Goal: Task Accomplishment & Management: Complete application form

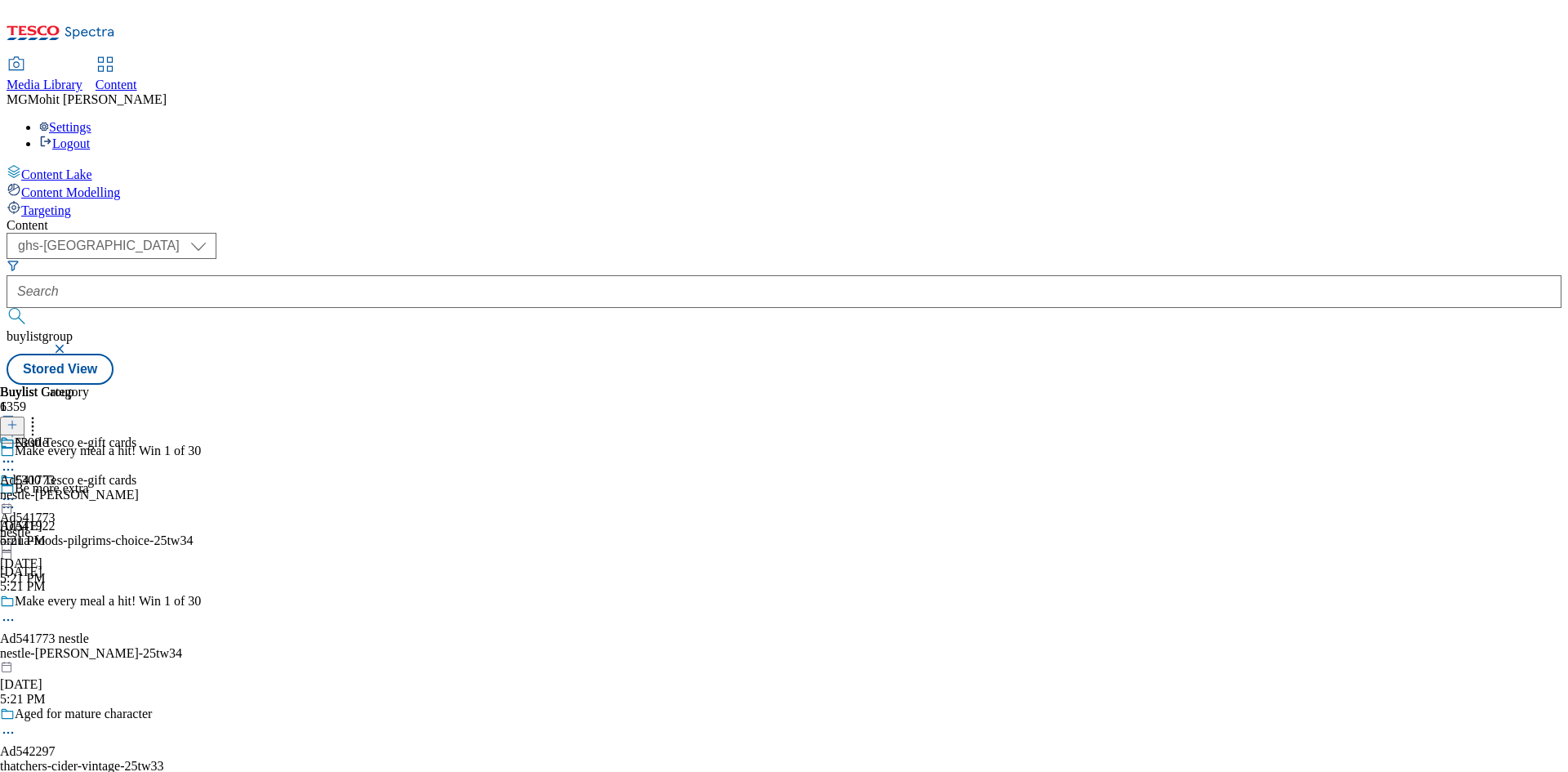
select select "ghs-[GEOGRAPHIC_DATA]"
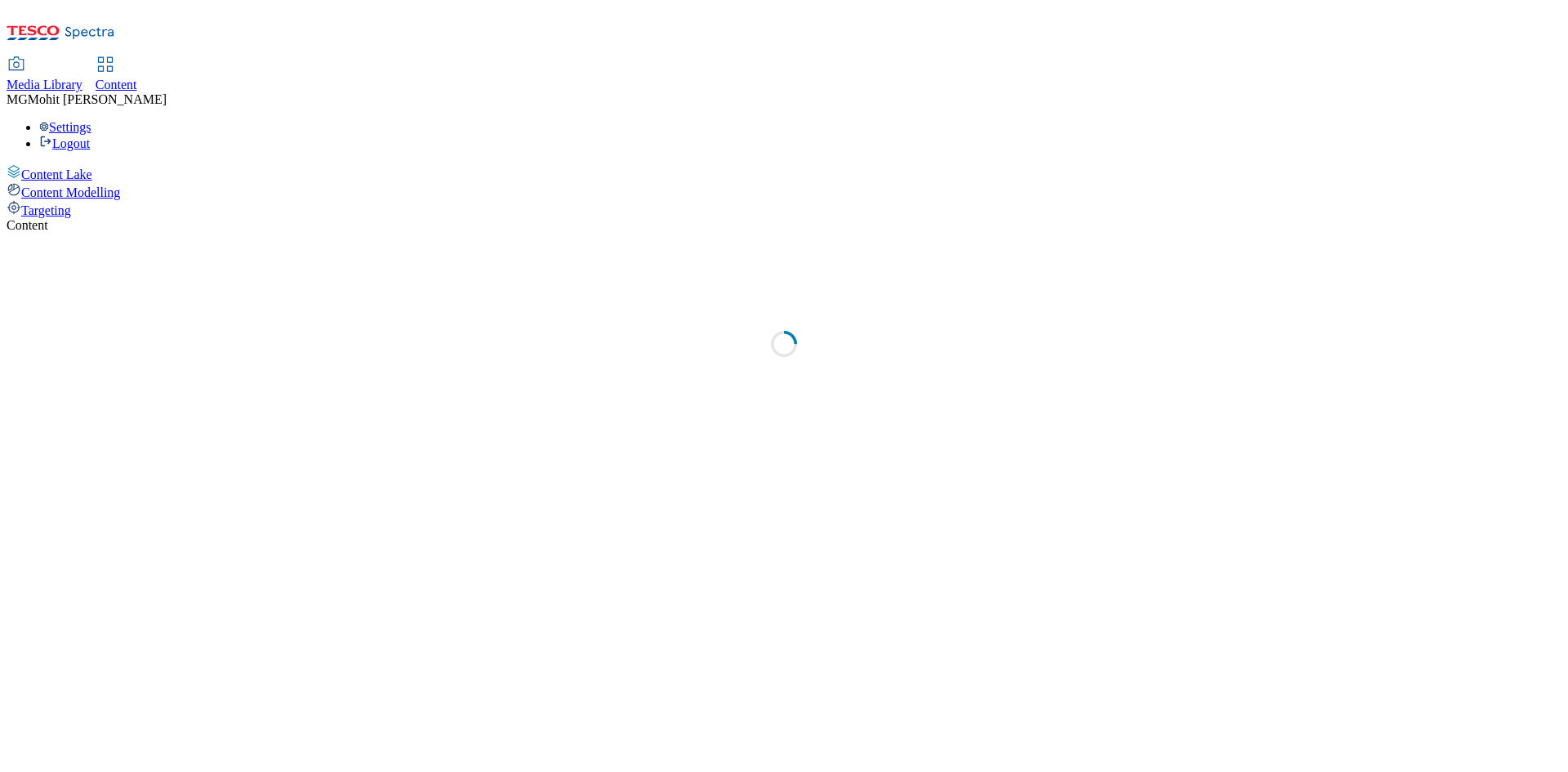
select select "ghs-uk"
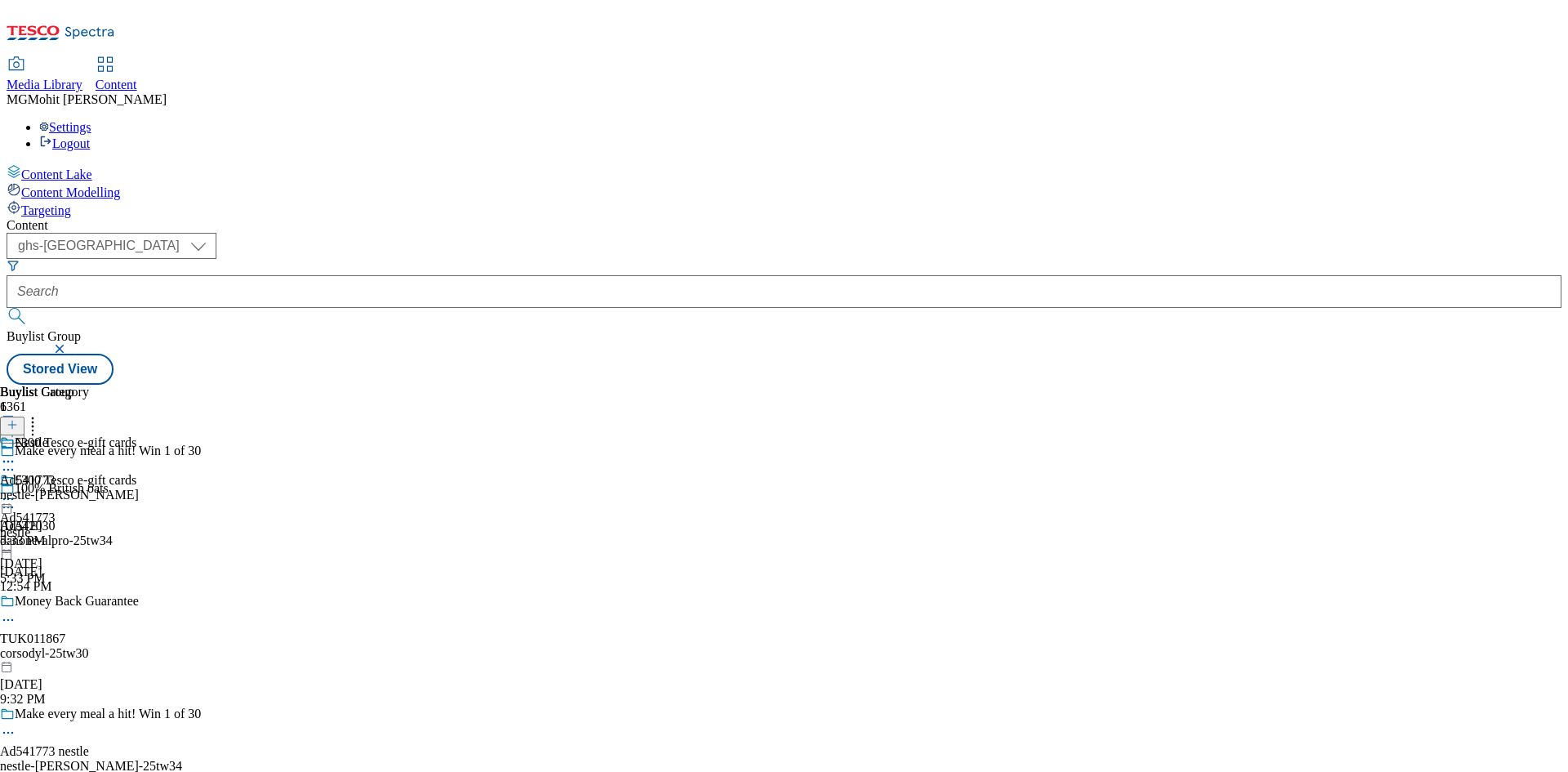
click at [12, 429] on line at bounding box center [12, 432] width 0 height 8
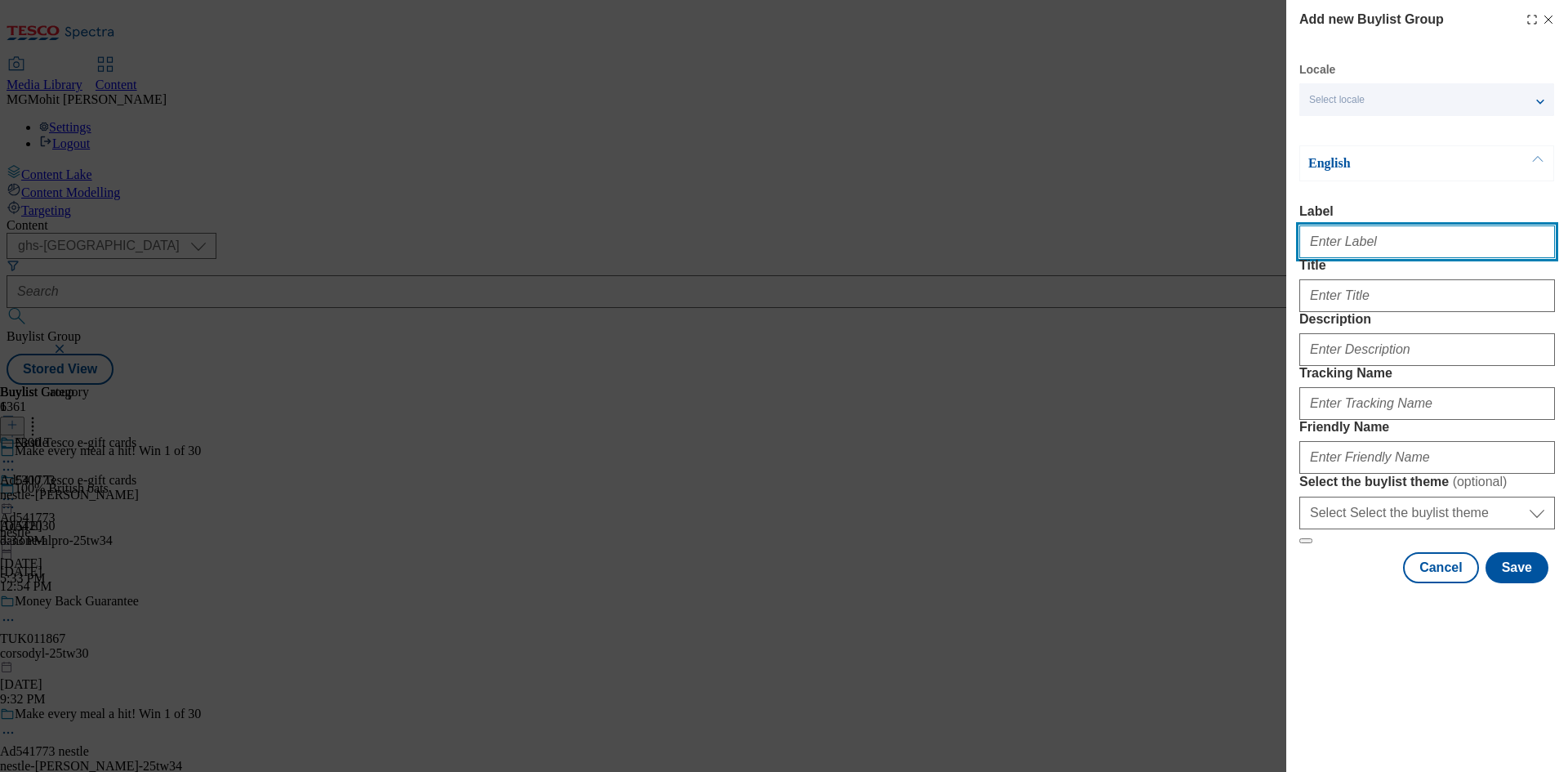
click at [1340, 249] on input "Label" at bounding box center [1427, 241] width 256 height 32
paste input "Ad542315 pepsico"
type input "Ad542315 pepsico"
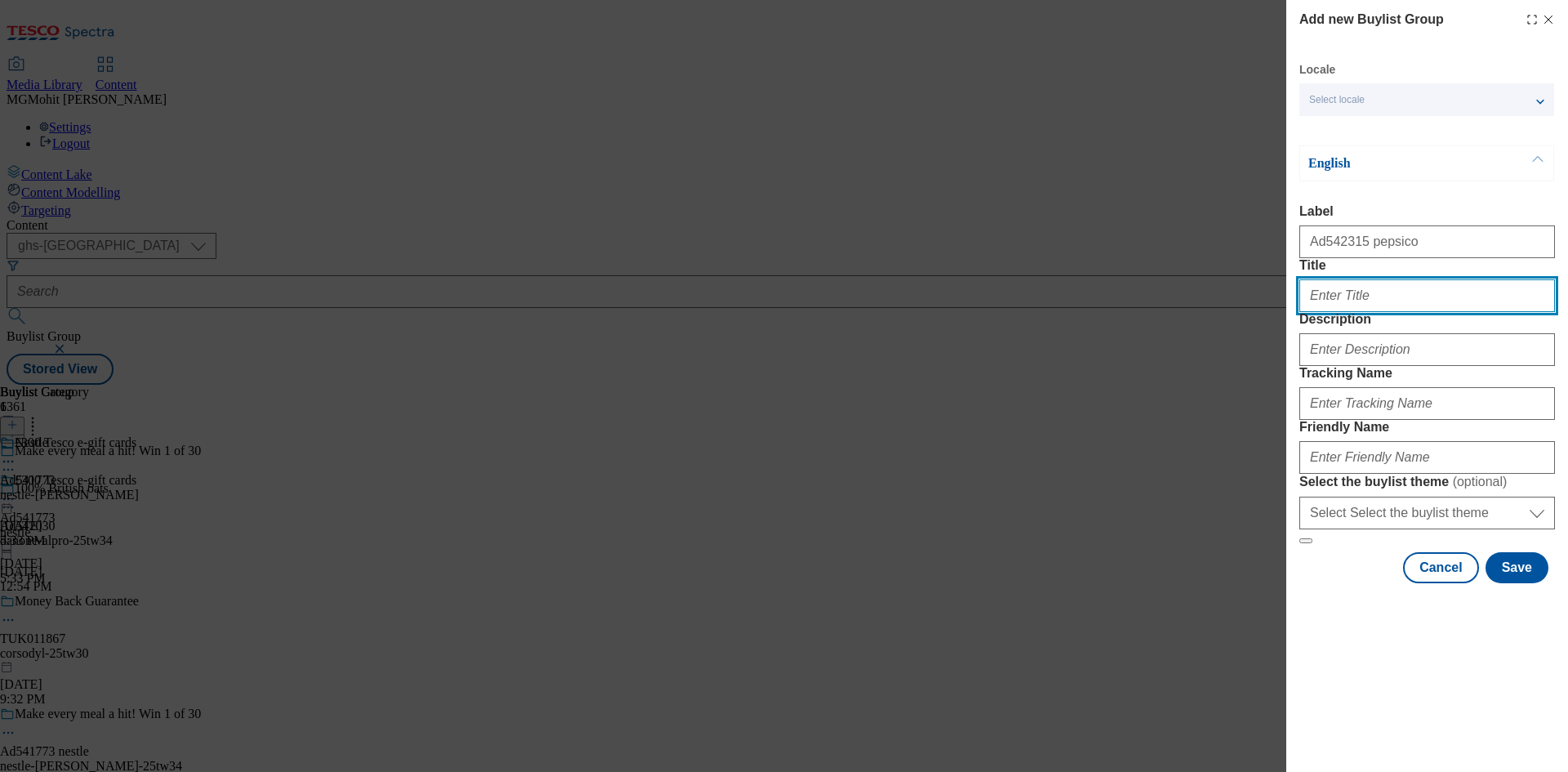
paste input "Celebrate Diwali with Kurkure"
type input "Celebrate Diwali with Kurkure"
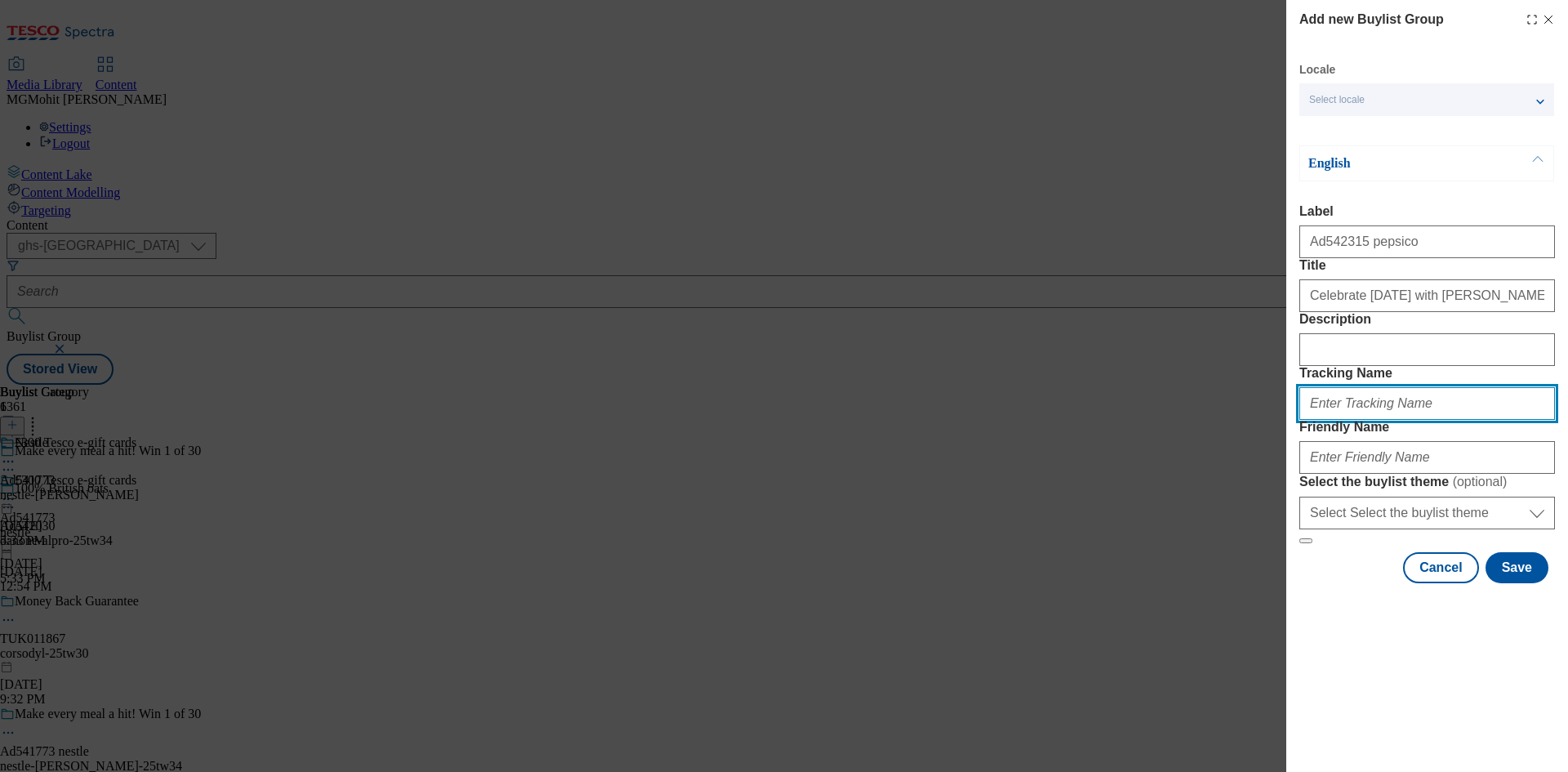
paste input "DH_AD542315"
type input "DH_AD542315"
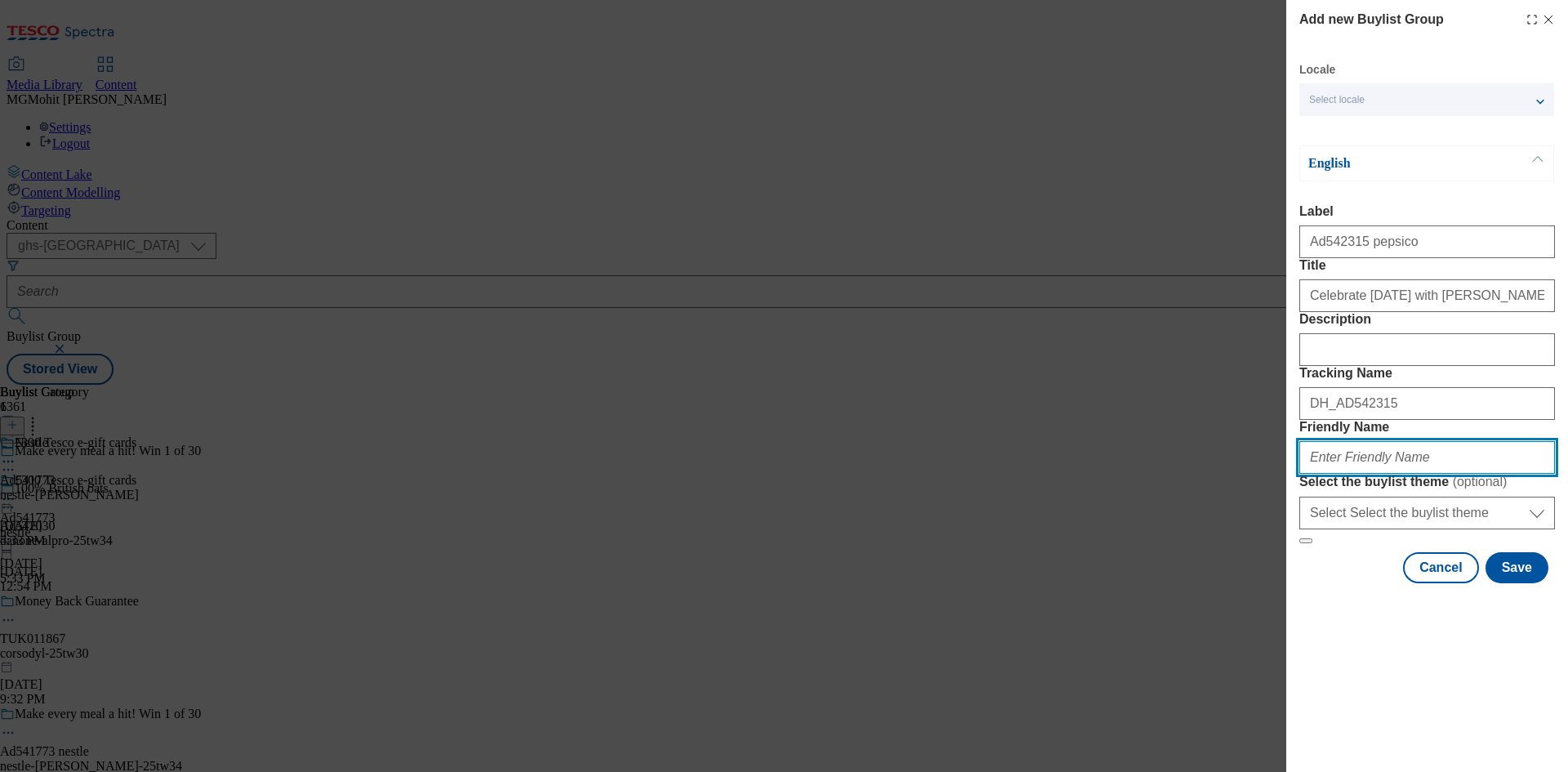
paste input "pepsico-kurkure-diwali-25tw33"
type input "pepsico-kurkure-diwali-25tw33"
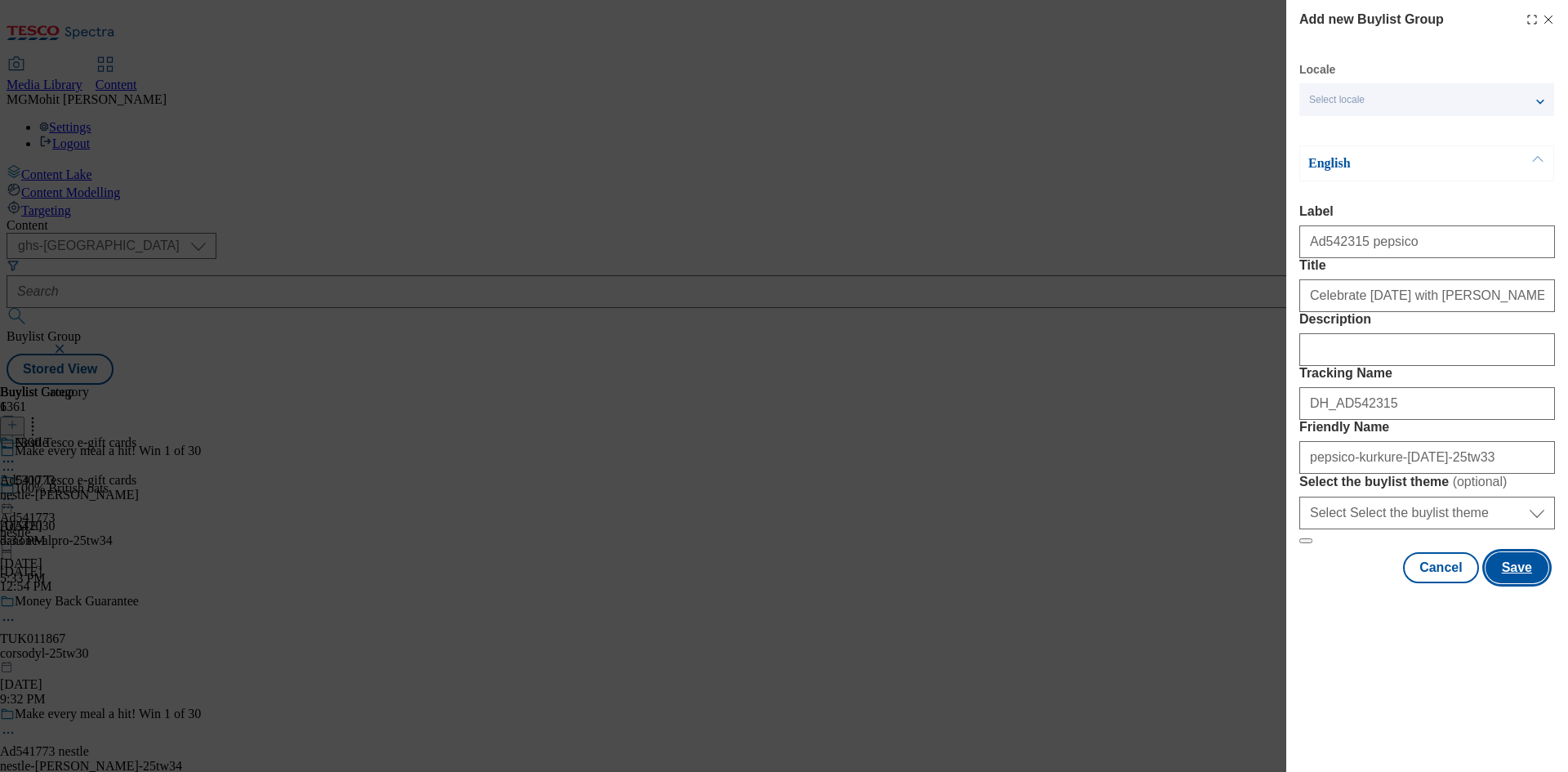
click at [1503, 583] on button "Save" at bounding box center [1516, 568] width 63 height 31
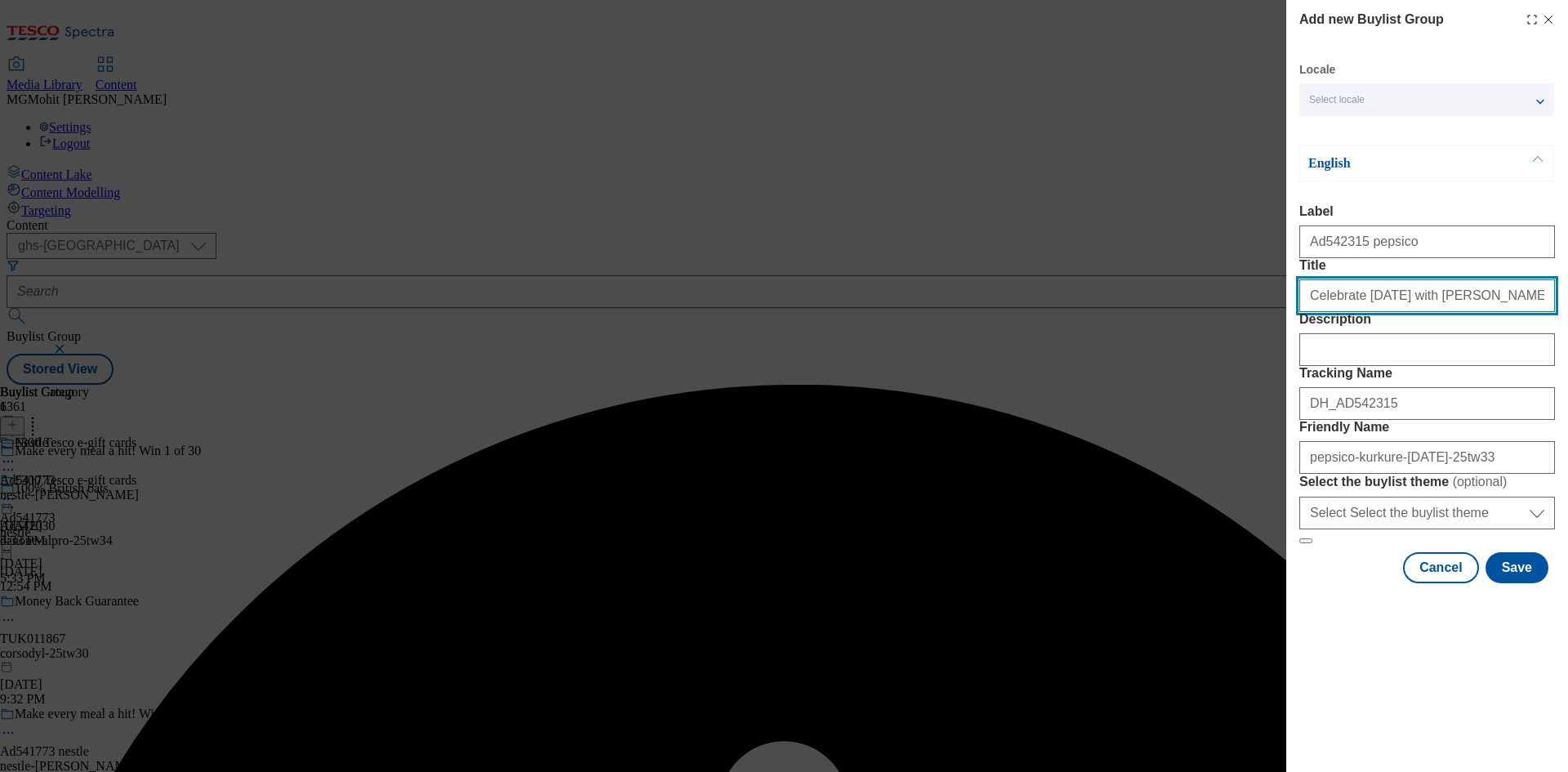
click at [1479, 312] on input "Celebrate Diwali with Kurkure" at bounding box center [1427, 295] width 256 height 32
type input "Celebrate Diwali with Kurkure"
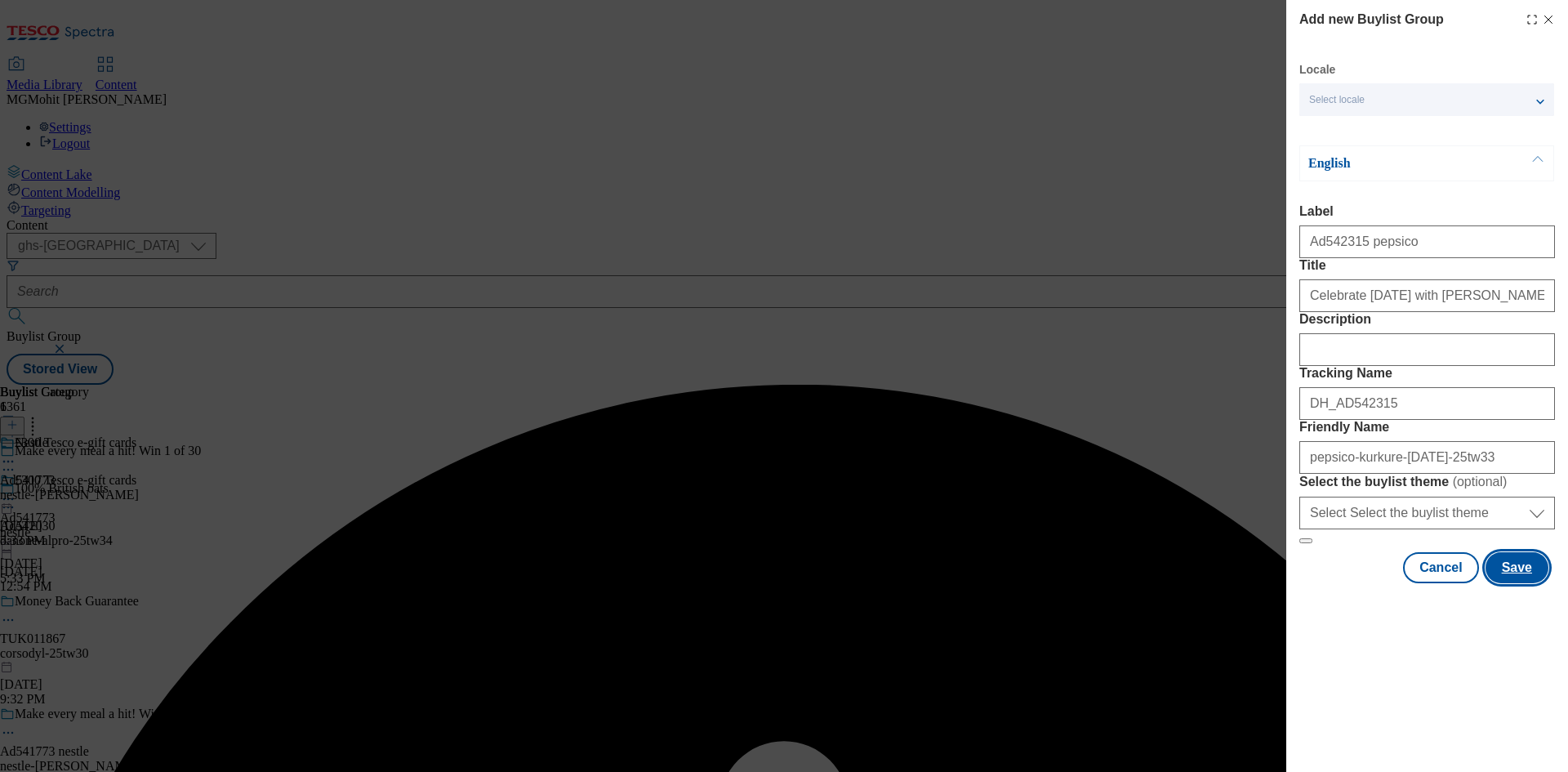
click at [1521, 583] on button "Save" at bounding box center [1516, 568] width 63 height 31
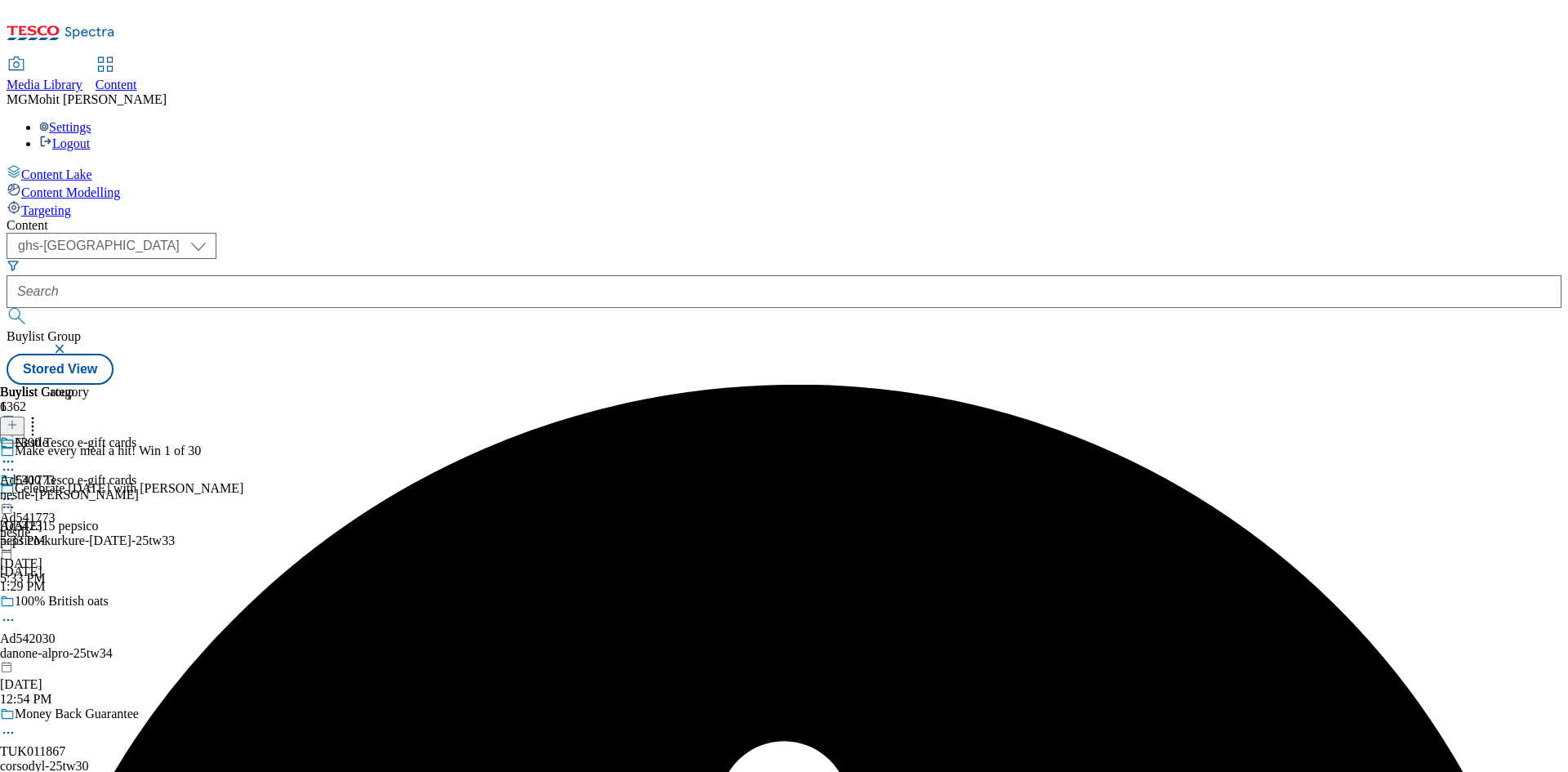
click at [309, 534] on div "pepsico-kurkure-diwali-25tw33" at bounding box center [155, 541] width 309 height 15
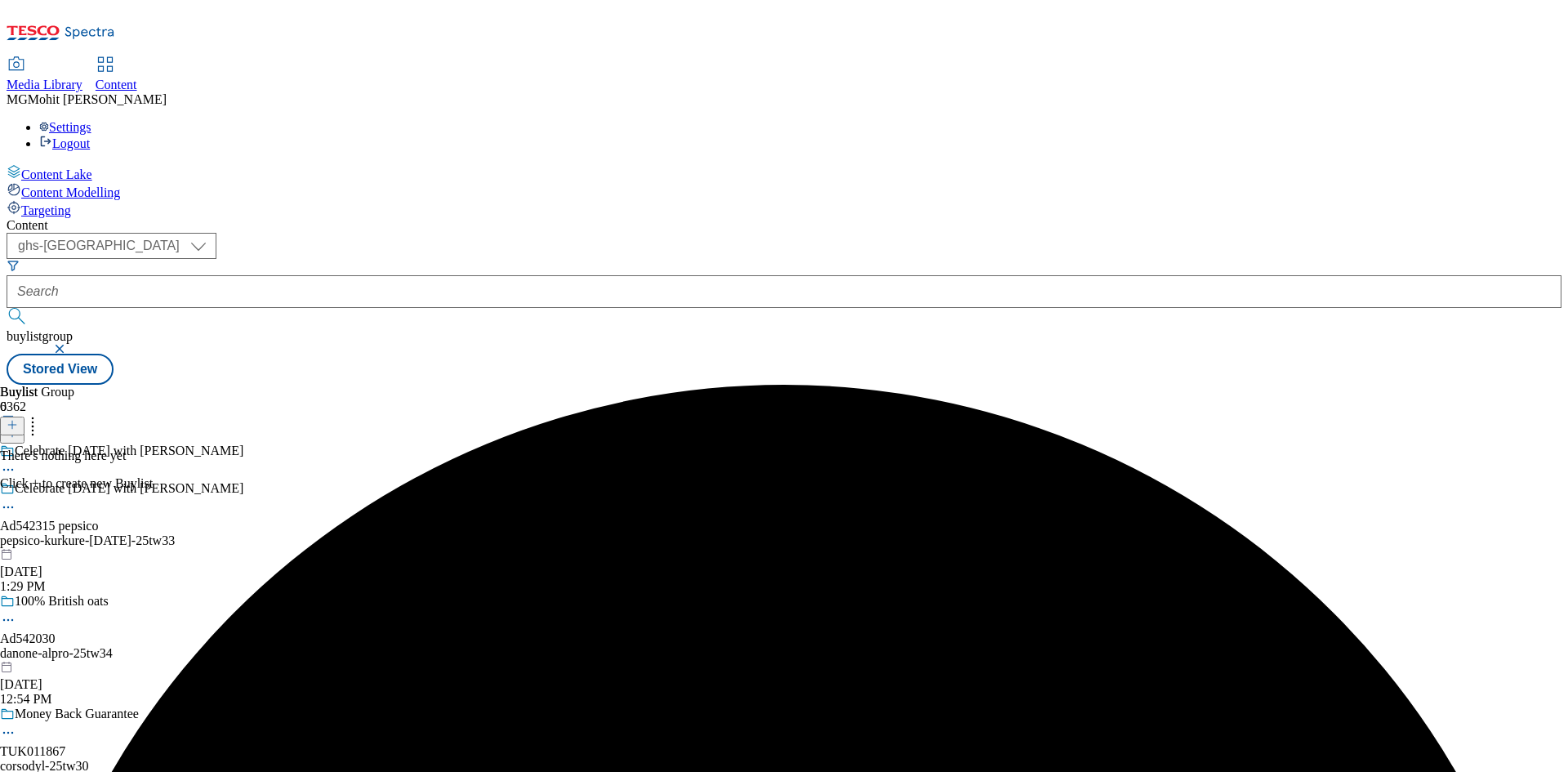
click at [12, 421] on line at bounding box center [12, 424] width 0 height 8
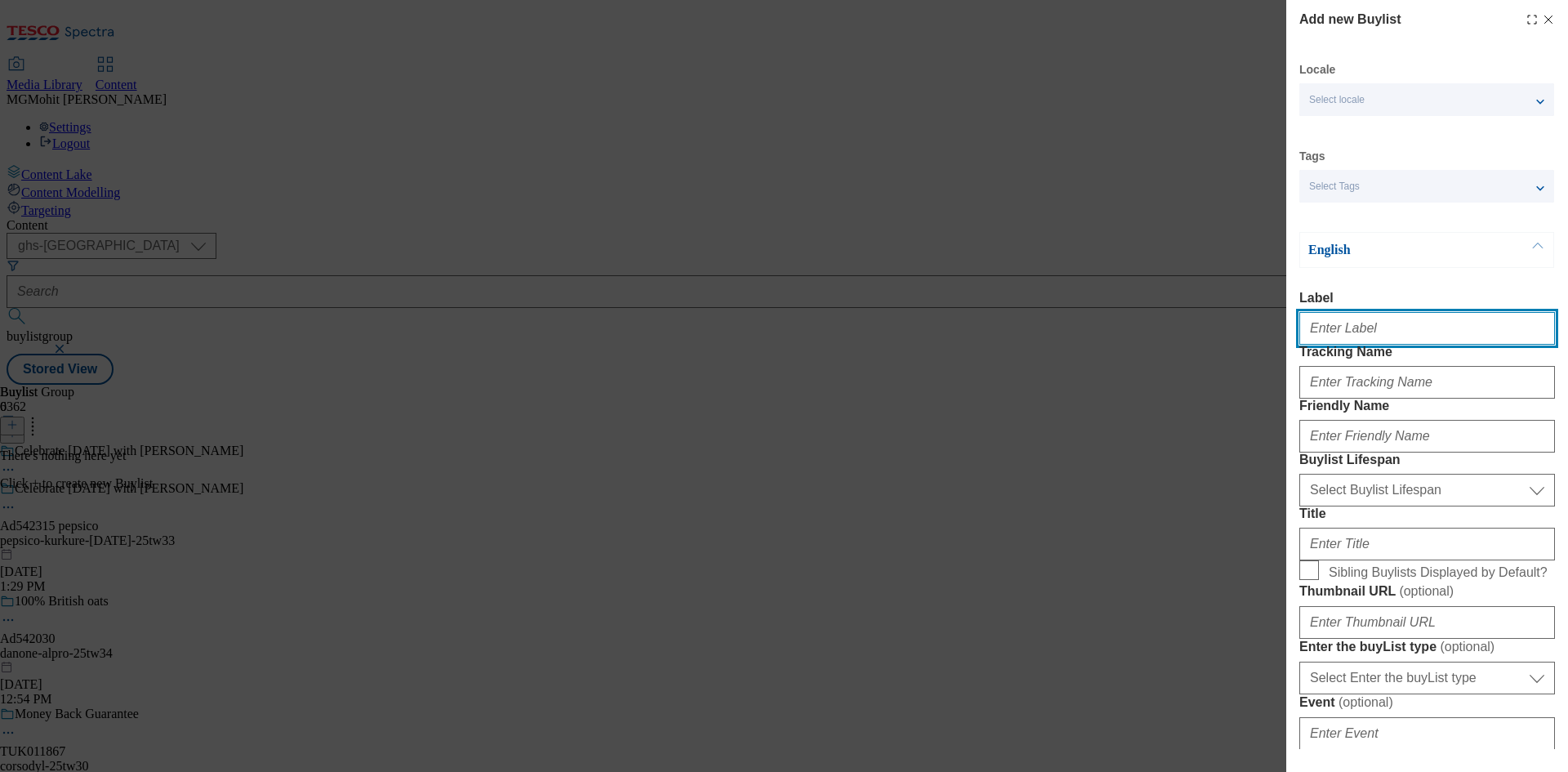
click at [1326, 324] on input "Label" at bounding box center [1427, 327] width 256 height 32
paste input "Ad542315"
type input "Ad542315"
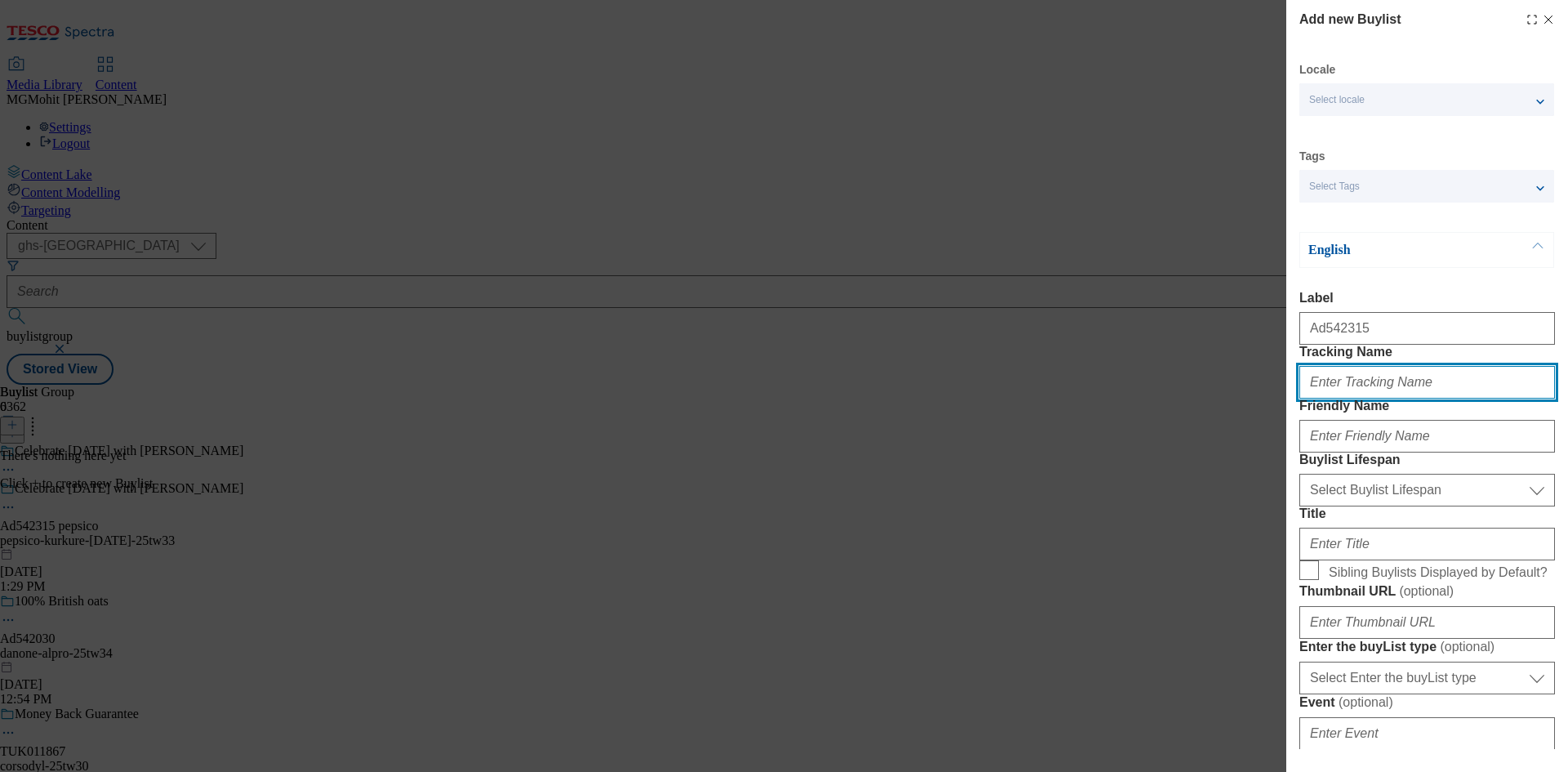
paste input "DH_AD542315"
type input "DH_AD542315"
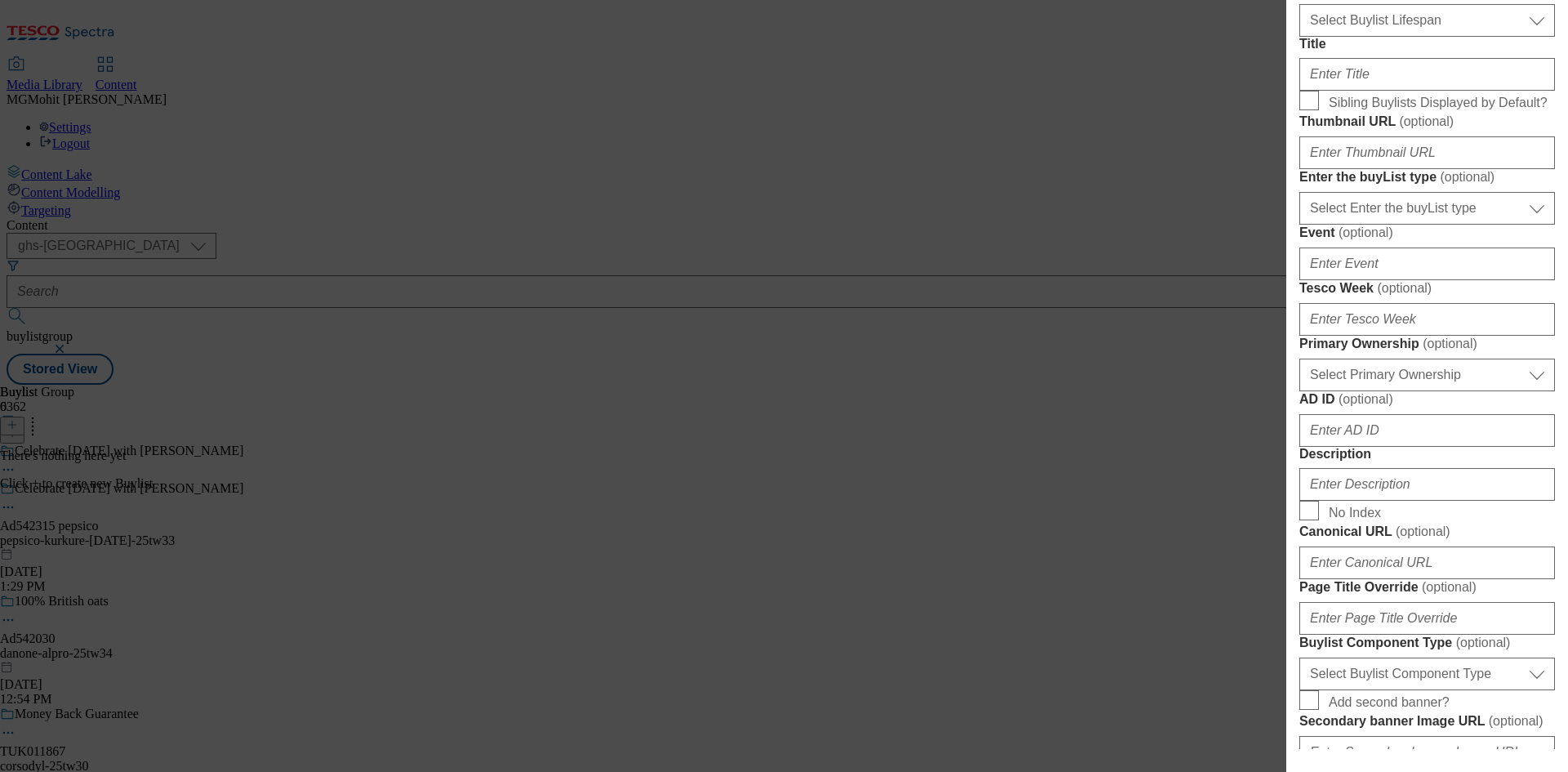
scroll to position [490, 0]
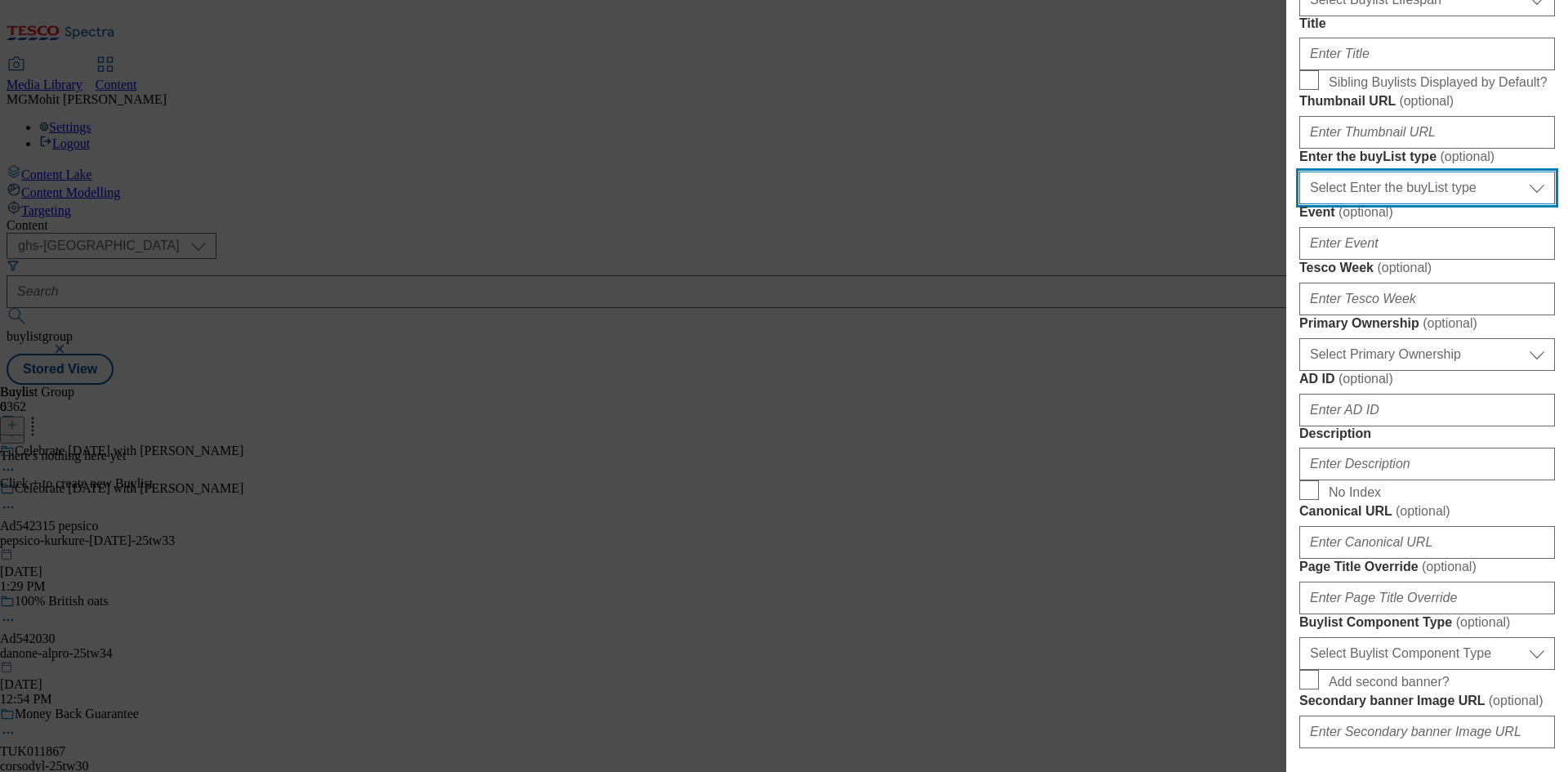
drag, startPoint x: 1378, startPoint y: 373, endPoint x: 1371, endPoint y: 392, distance: 20.2
click at [1378, 204] on select "Select Enter the buyList type event supplier funded long term >4 weeks supplier…" at bounding box center [1427, 187] width 256 height 32
select select "supplier funded short term 1-3 weeks"
click at [1299, 204] on select "Select Enter the buyList type event supplier funded long term >4 weeks supplier…" at bounding box center [1427, 187] width 256 height 32
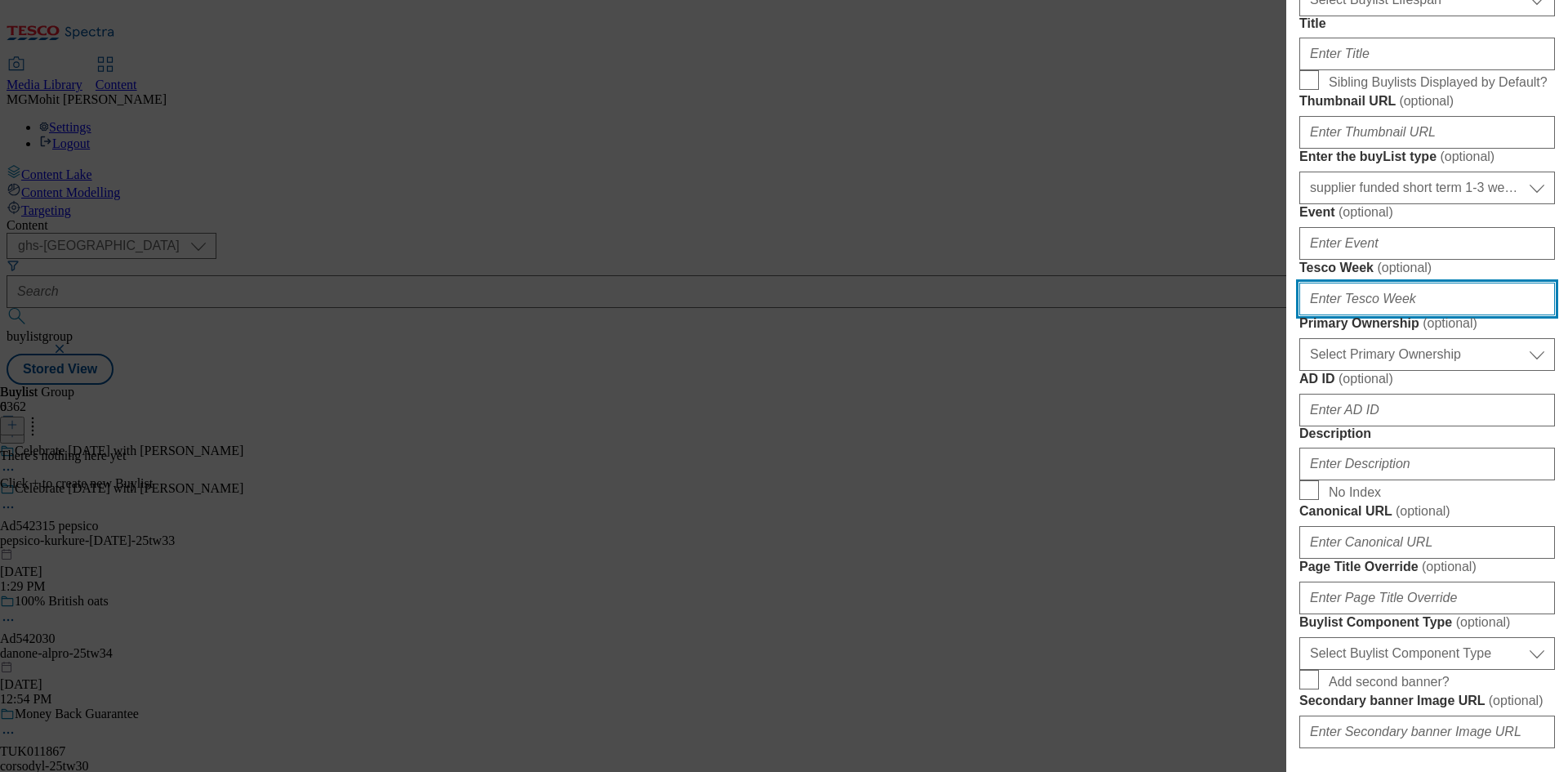
click at [1356, 315] on input "Tesco Week ( optional )" at bounding box center [1427, 299] width 256 height 32
type input "33"
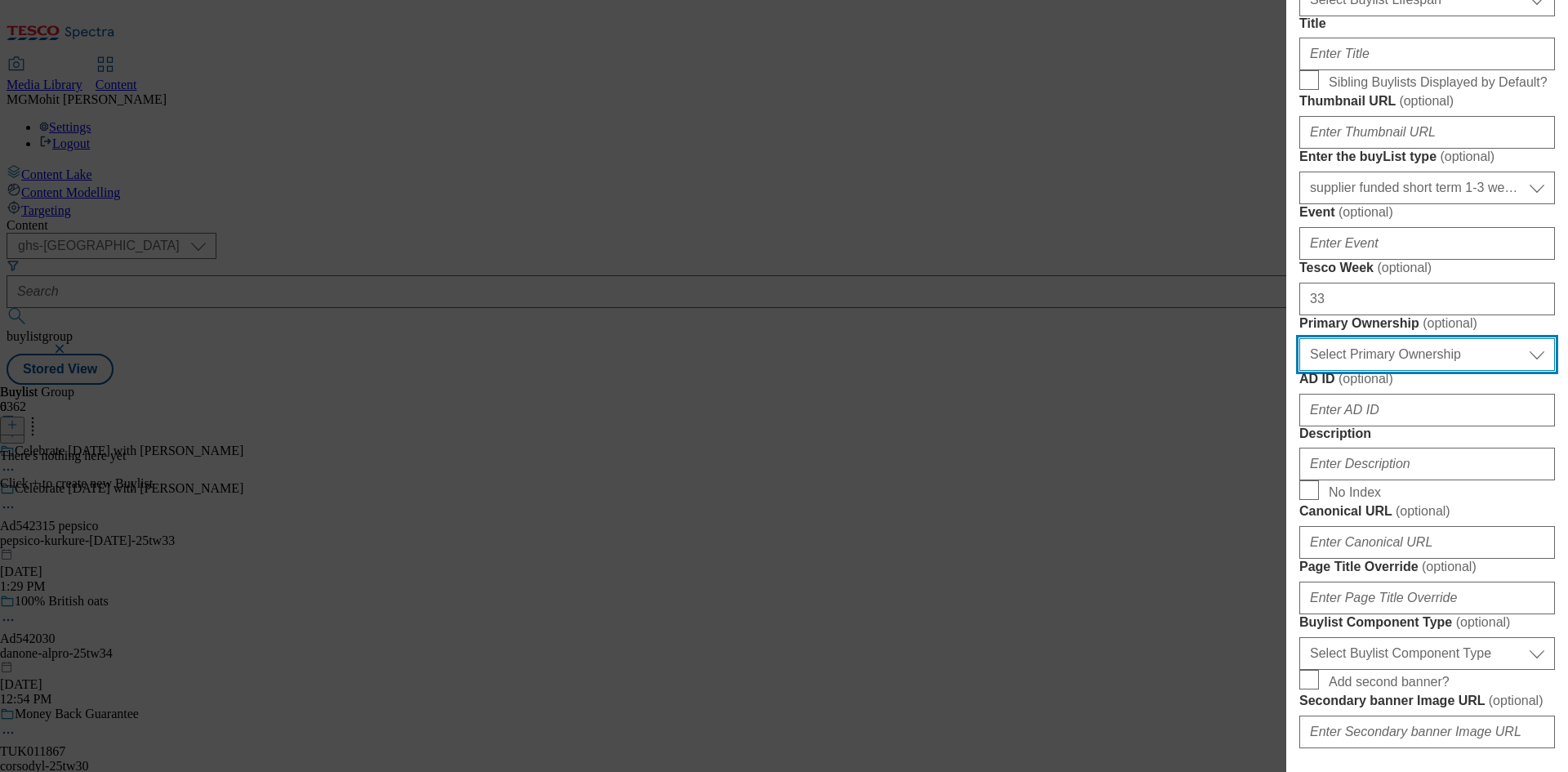
click at [1408, 371] on select "Select Primary Ownership tesco dunnhumby" at bounding box center [1427, 354] width 256 height 32
select select "dunnhumby"
click at [1299, 371] on select "Select Primary Ownership tesco dunnhumby" at bounding box center [1427, 354] width 256 height 32
click at [1344, 426] on div "Modal" at bounding box center [1427, 406] width 256 height 39
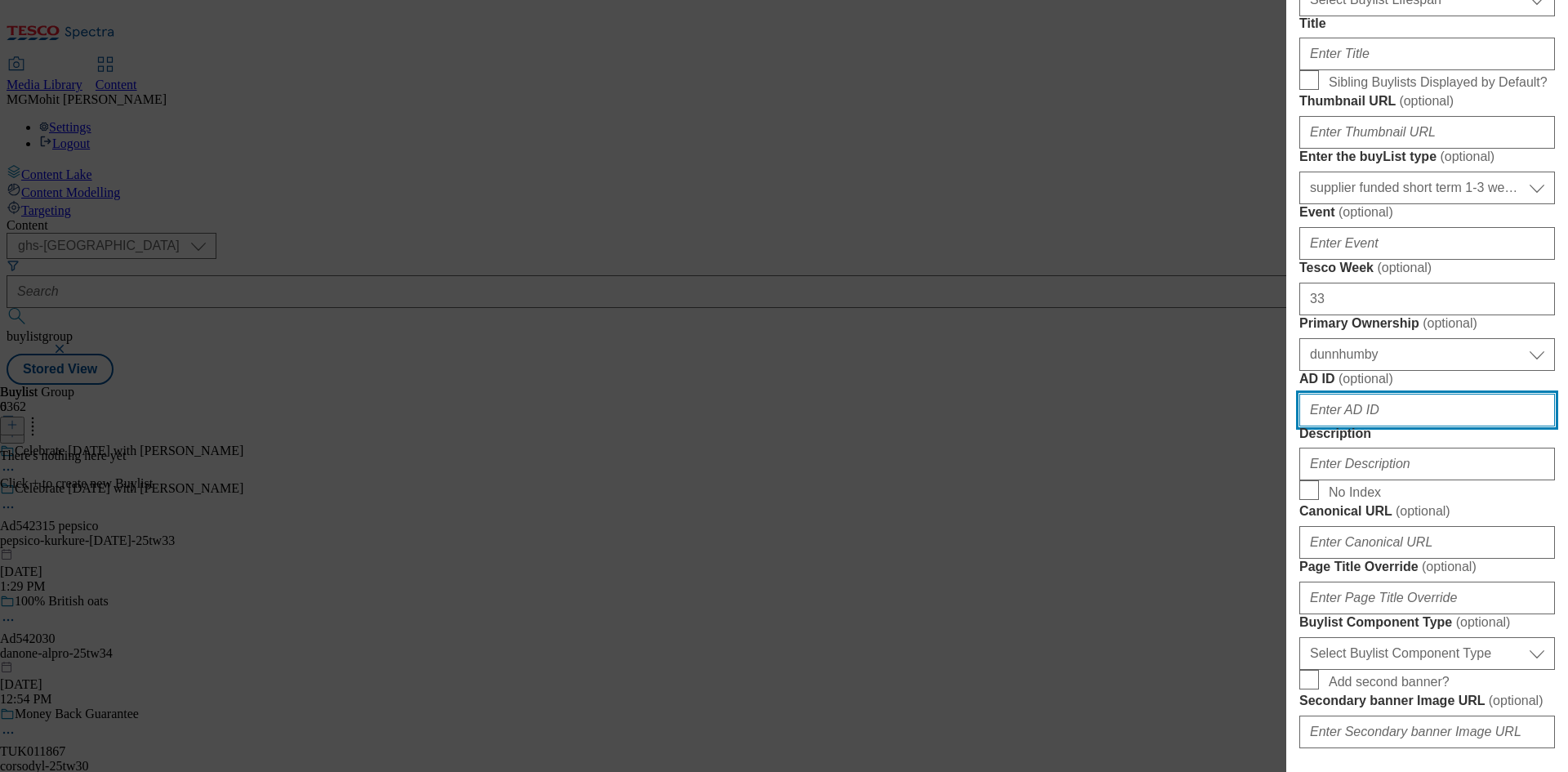
click at [1345, 426] on input "AD ID ( optional )" at bounding box center [1427, 410] width 256 height 32
paste input "542315"
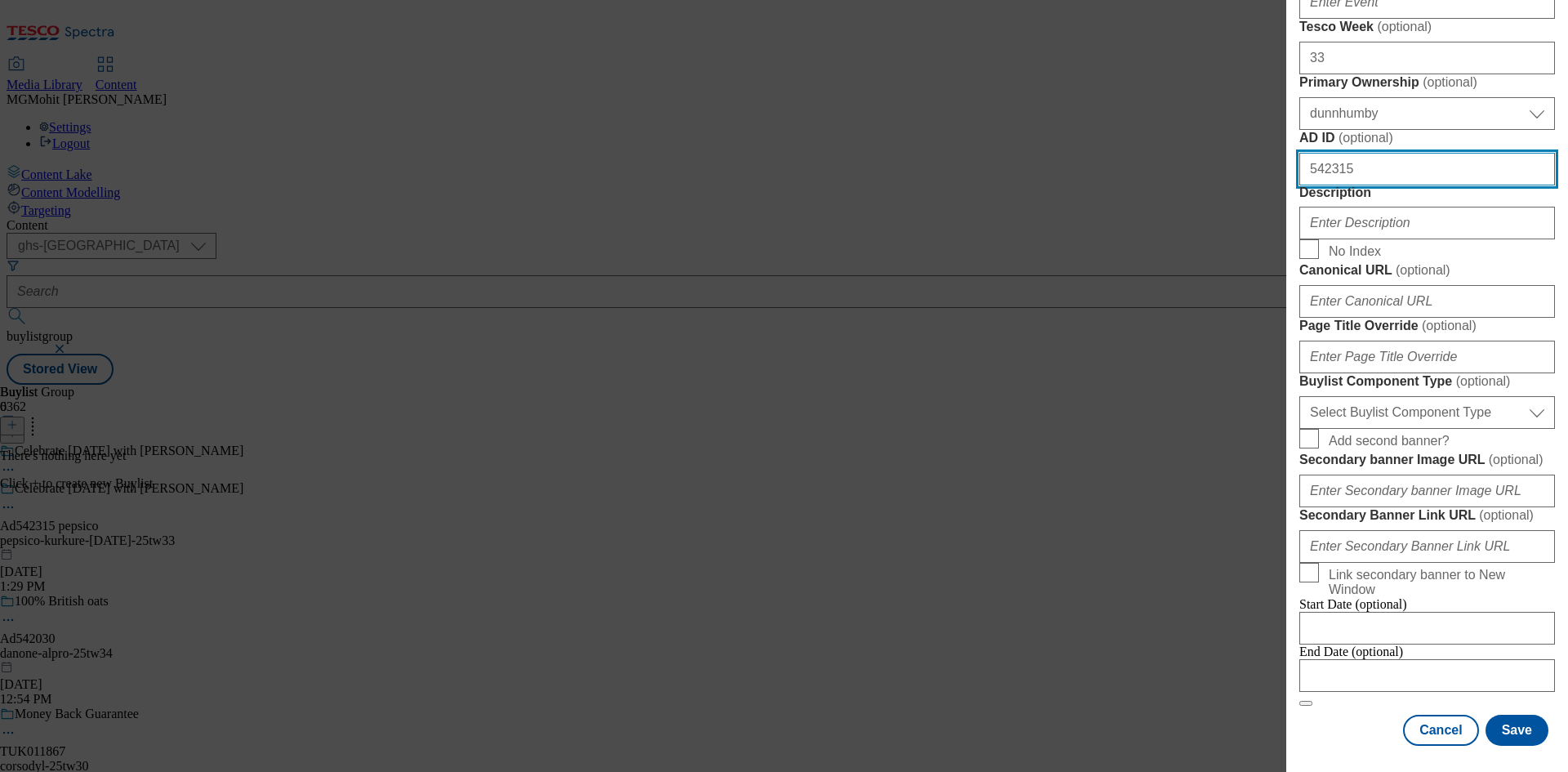
scroll to position [980, 0]
type input "542315"
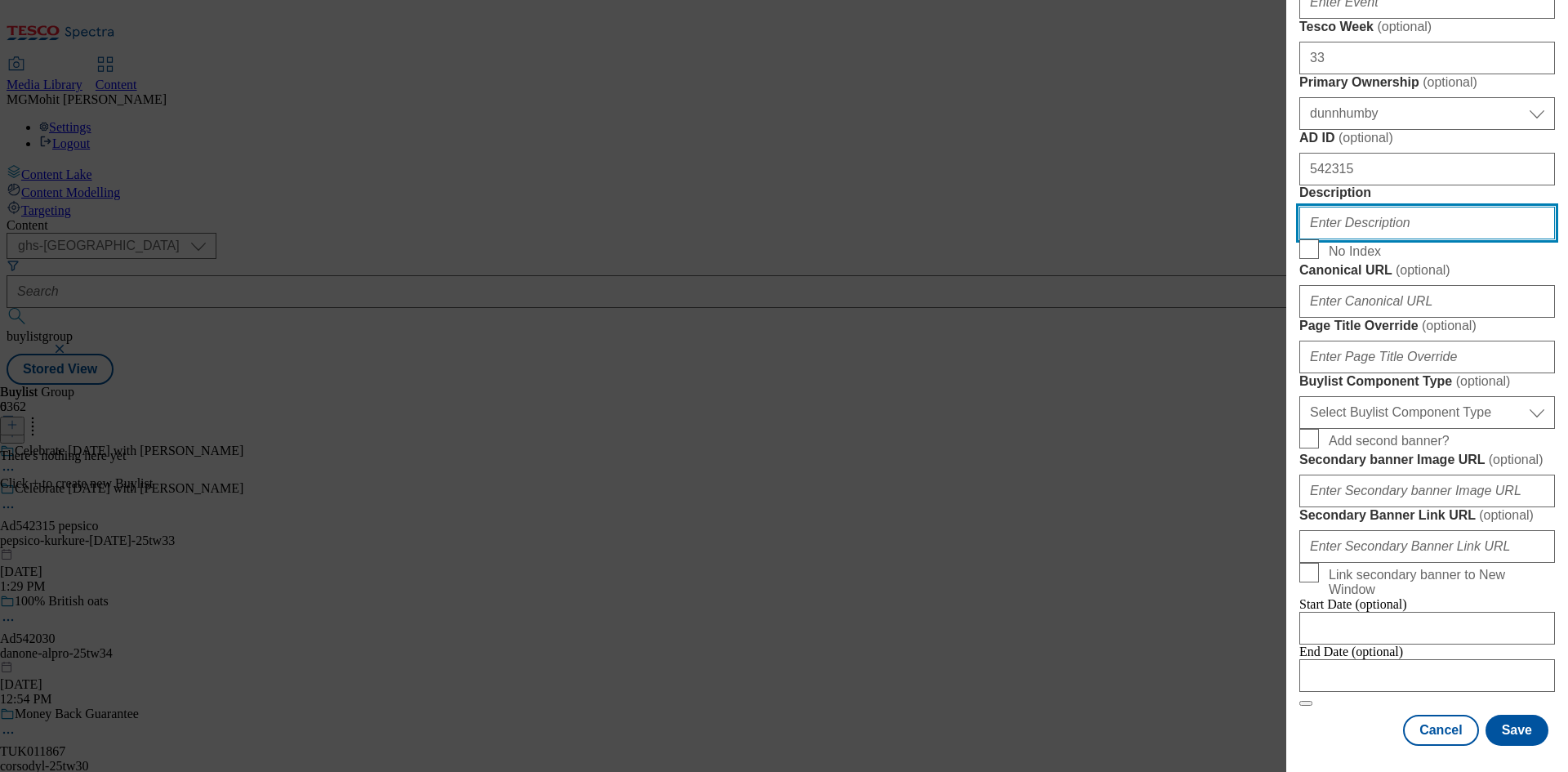
click at [1374, 239] on input "Description" at bounding box center [1427, 223] width 256 height 32
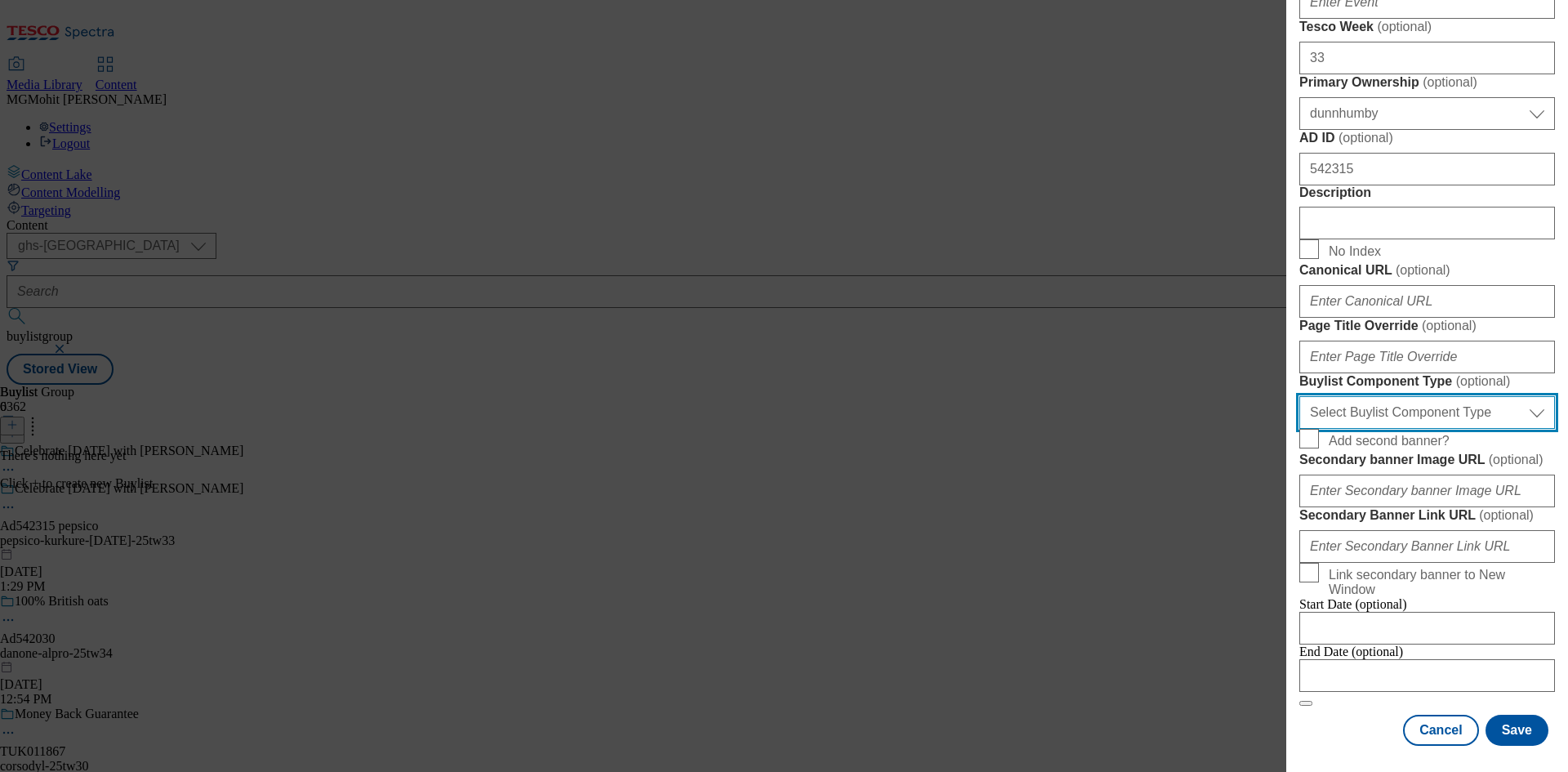
click at [1375, 429] on select "Select Buylist Component Type Banner Competition Header Meal" at bounding box center [1427, 412] width 256 height 32
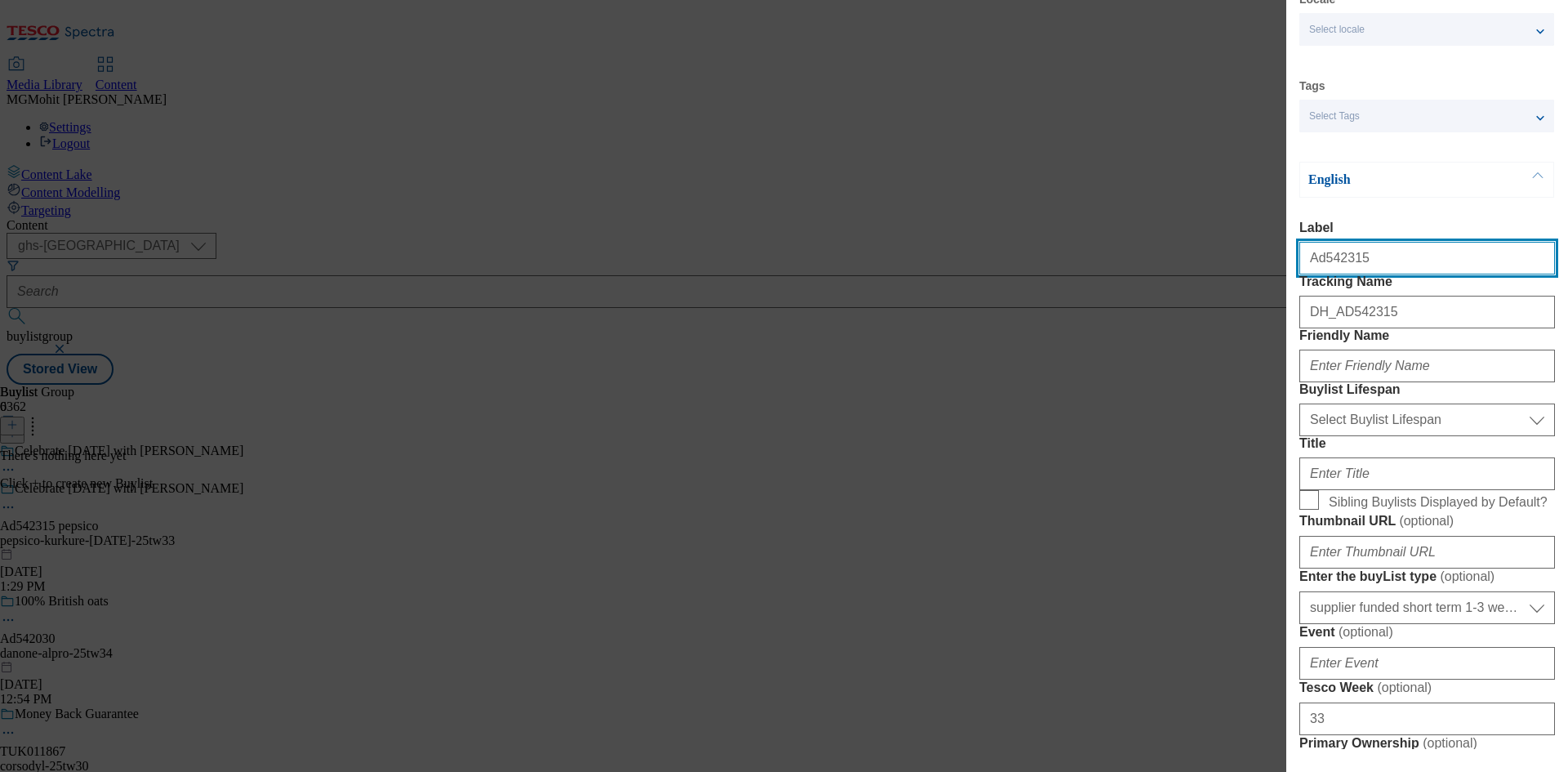
select select "Banner"
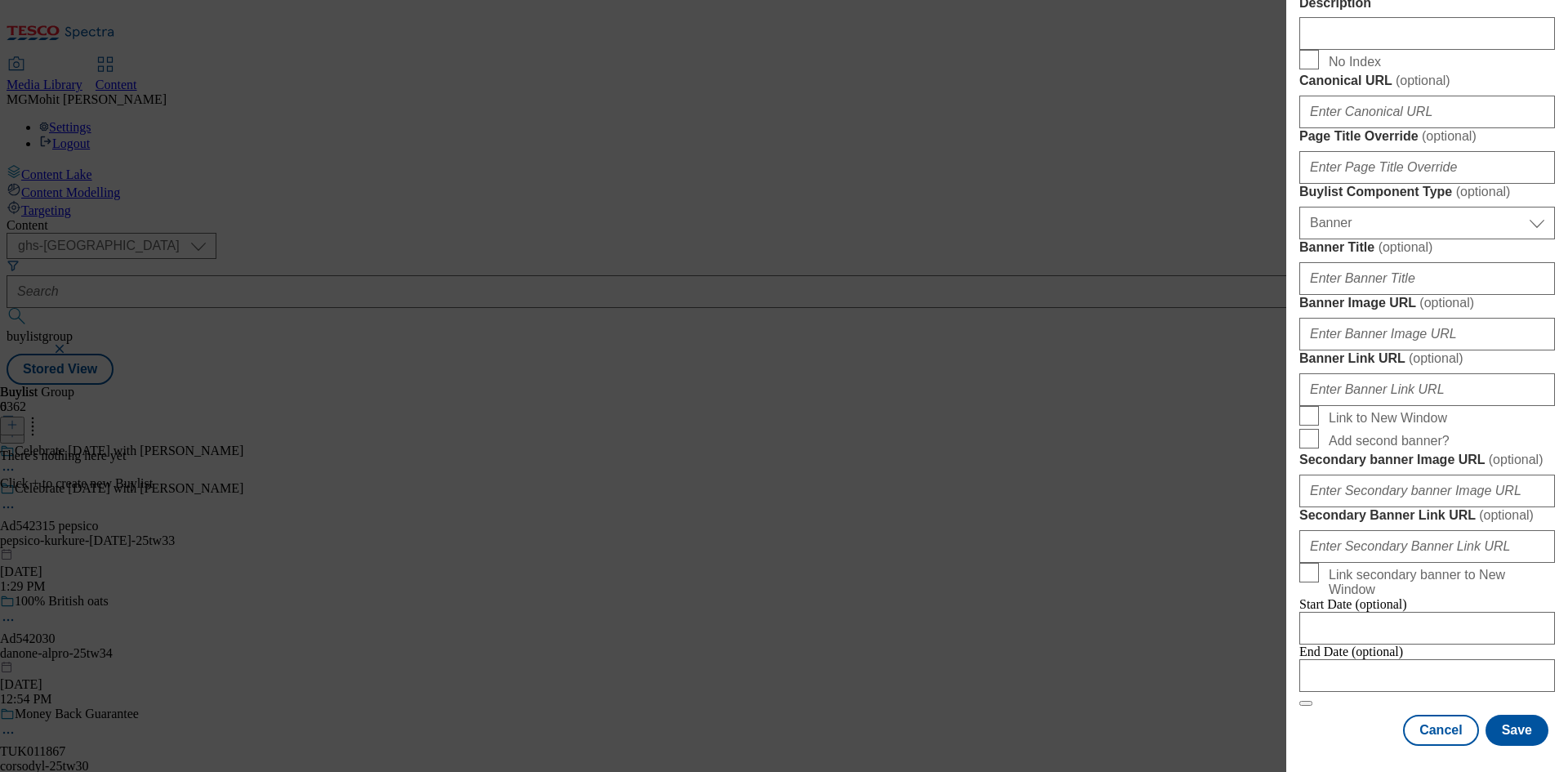
scroll to position [1619, 0]
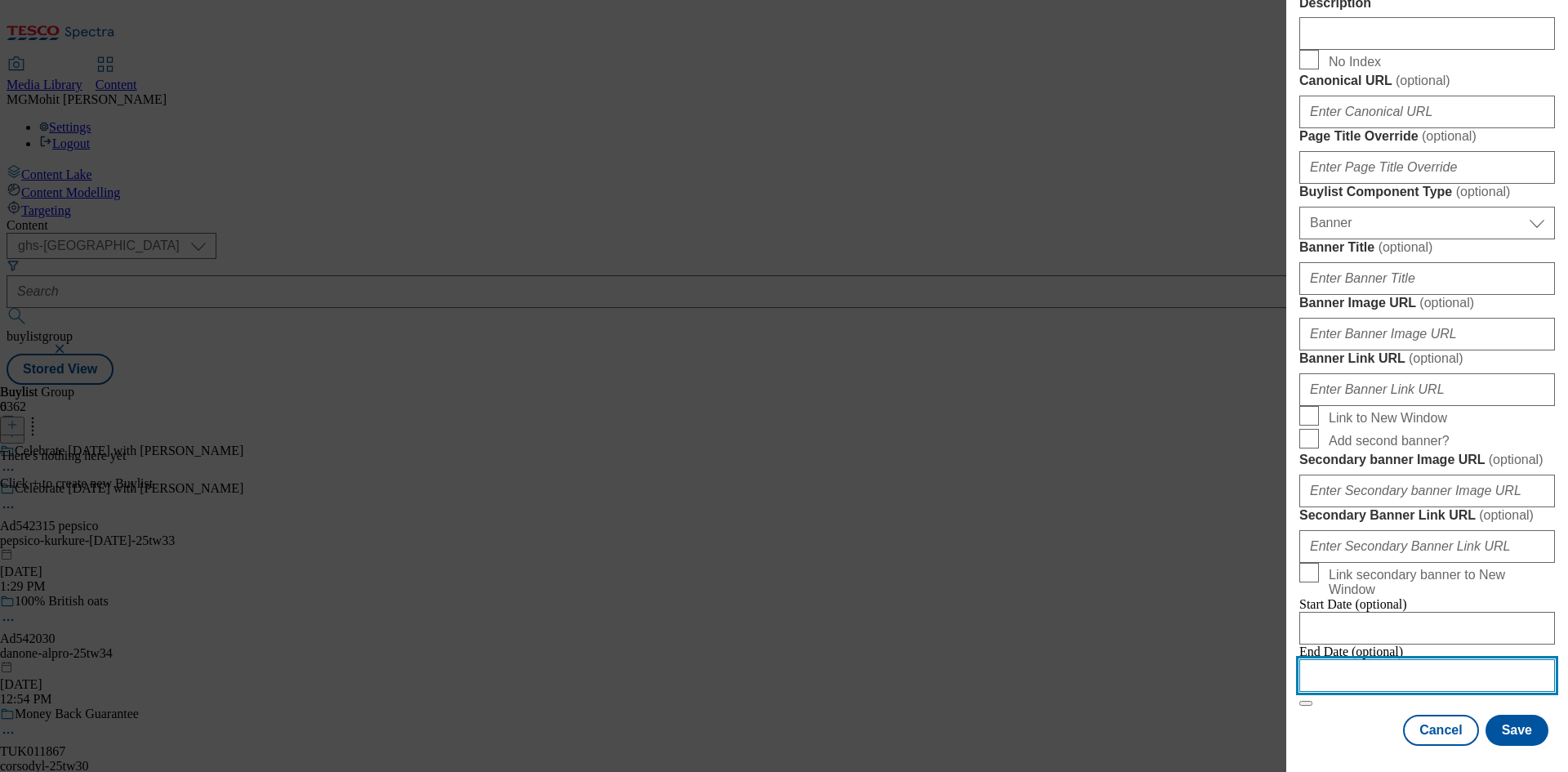
click at [1354, 660] on input "Modal" at bounding box center [1427, 675] width 256 height 32
select select "2025"
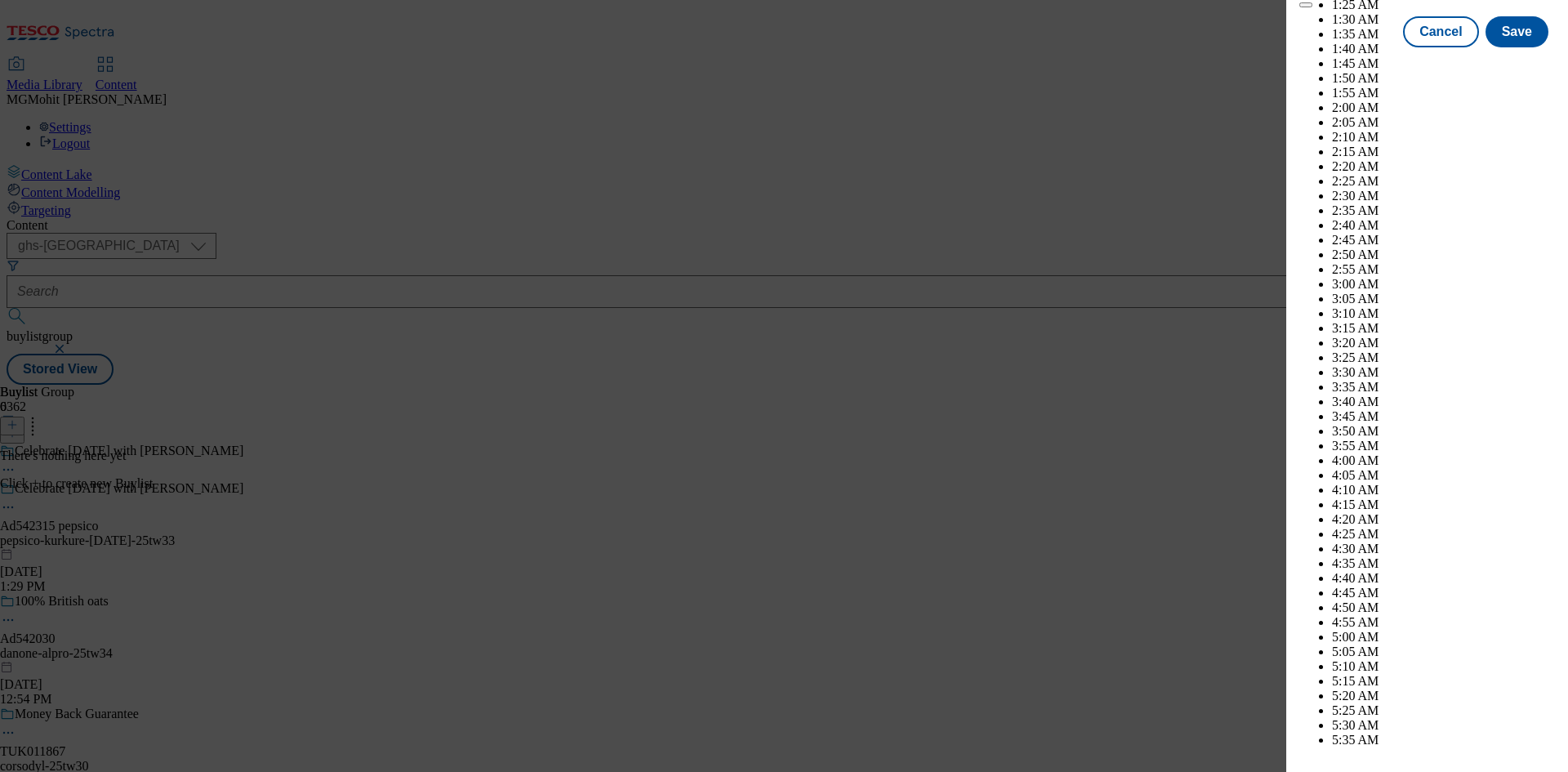
scroll to position [4882, 0]
select select "December"
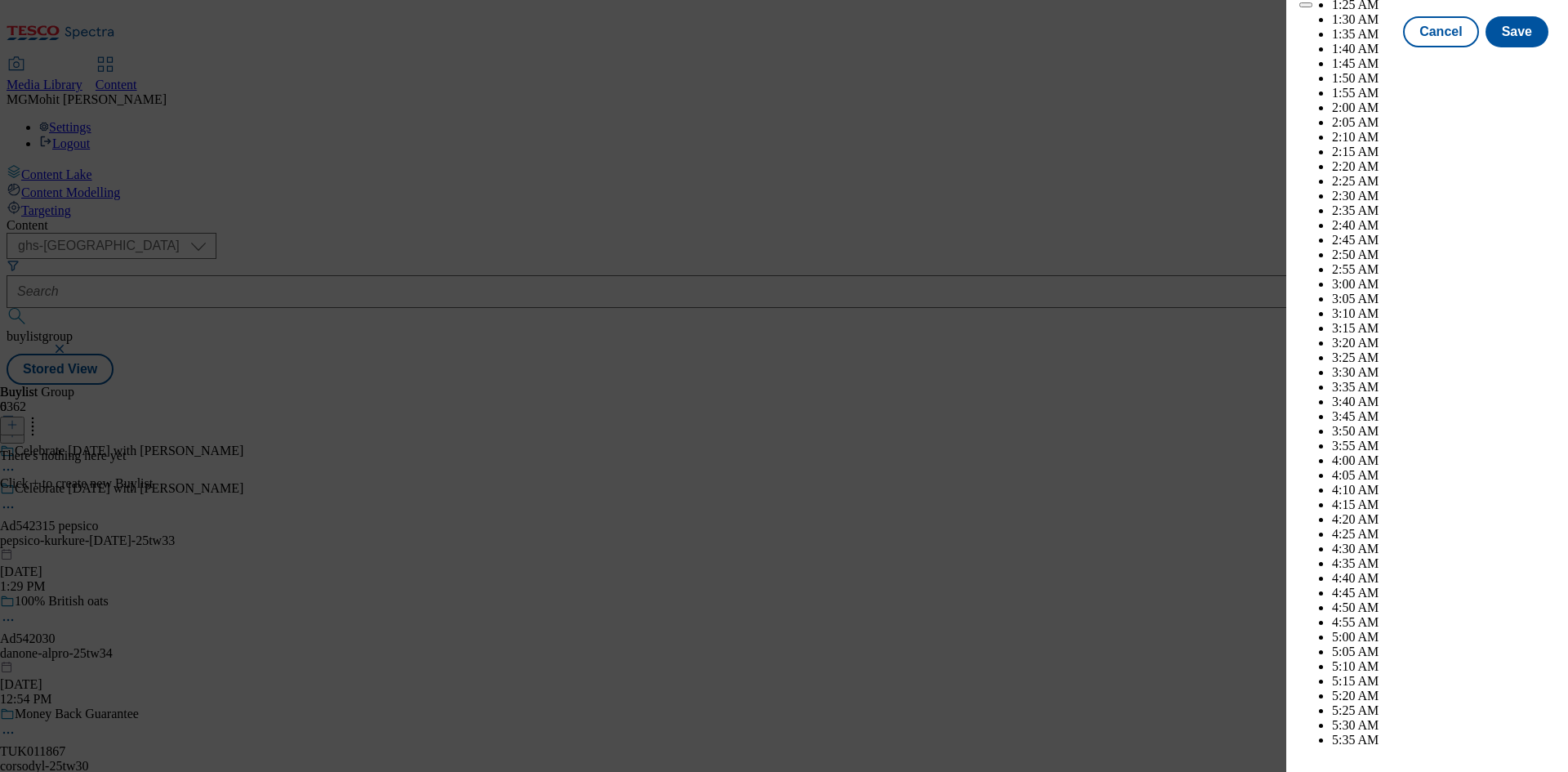
select select "2026"
select select "January"
click at [1503, 62] on button "Save" at bounding box center [1516, 47] width 63 height 31
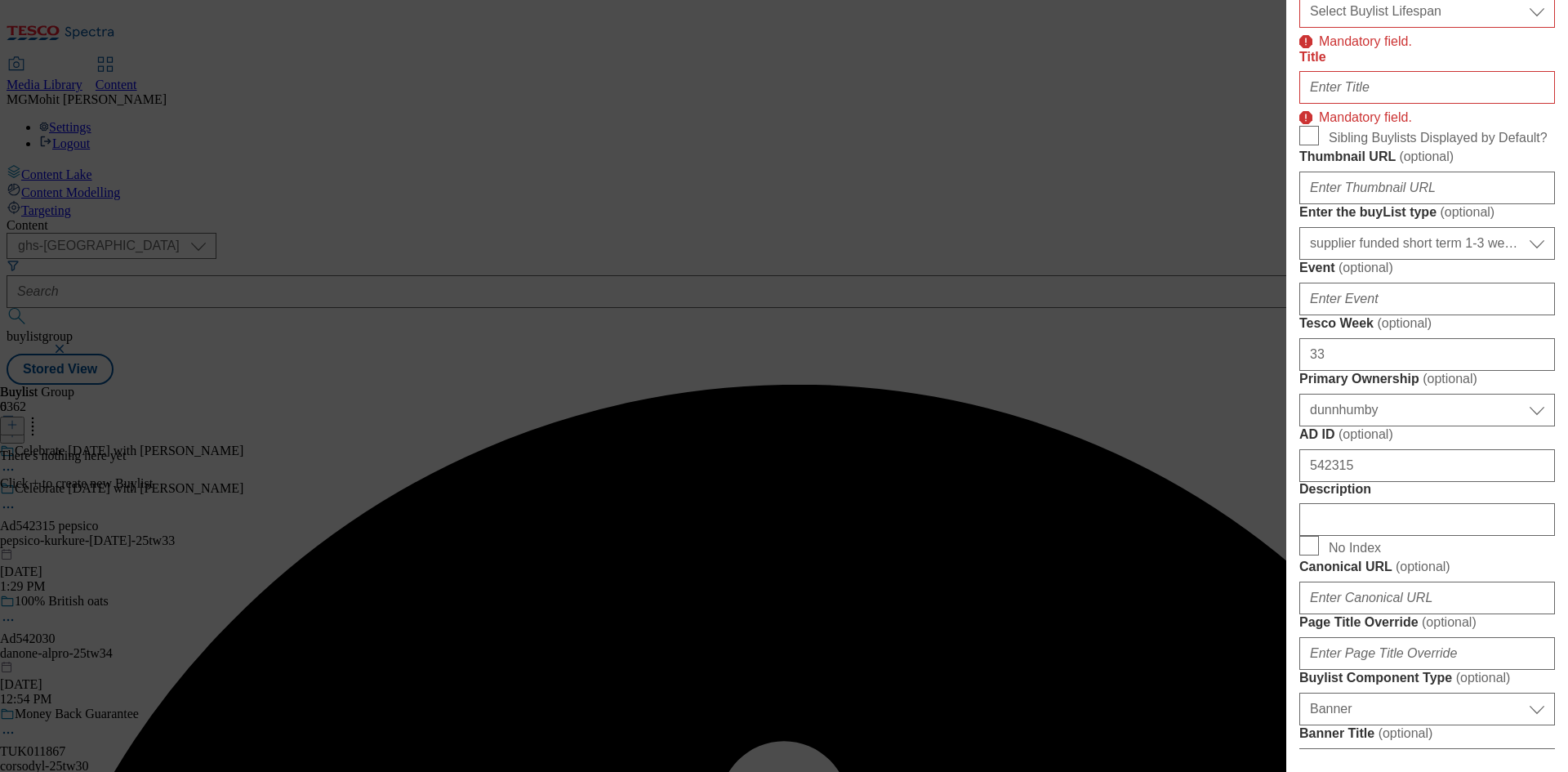
scroll to position [211, 0]
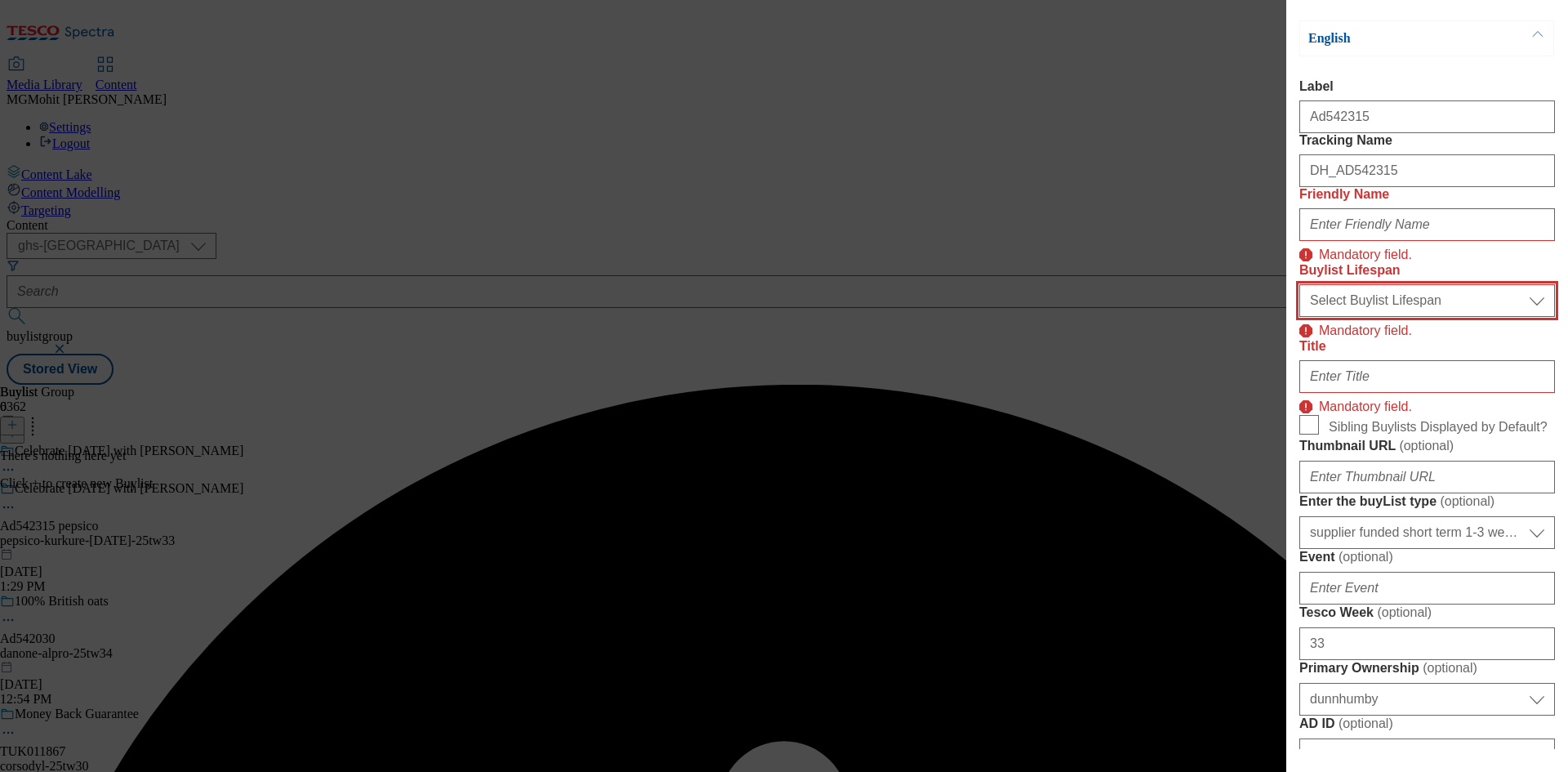
drag, startPoint x: 1366, startPoint y: 384, endPoint x: 1364, endPoint y: 397, distance: 13.2
click at [1366, 317] on select "Select Buylist Lifespan evergreen seasonal tactical" at bounding box center [1427, 300] width 256 height 32
select select "tactical"
click at [1299, 317] on select "Select Buylist Lifespan evergreen seasonal tactical" at bounding box center [1427, 300] width 256 height 32
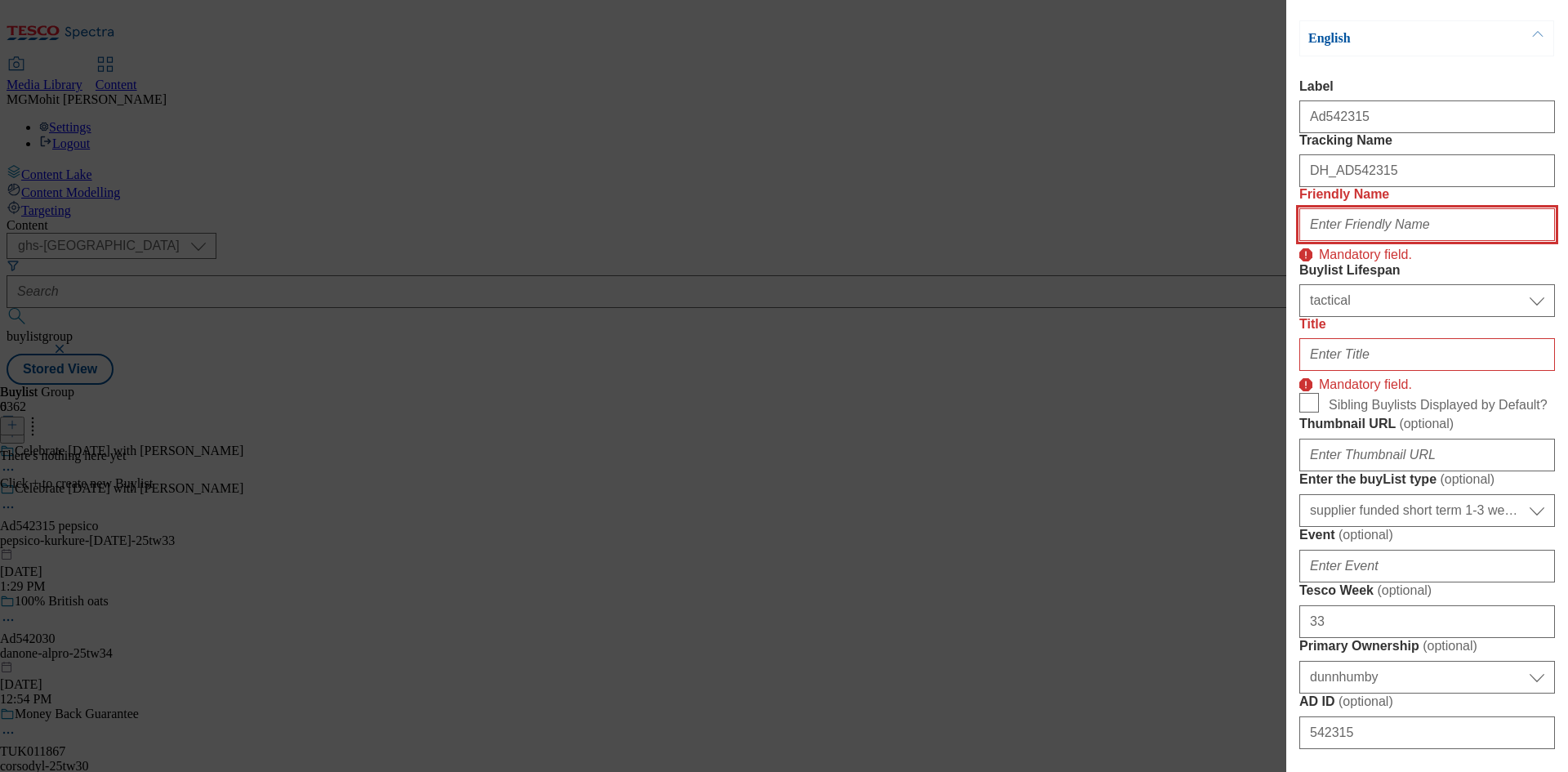
click at [1350, 241] on input "Friendly Name" at bounding box center [1427, 224] width 256 height 32
paste input "pepsico"
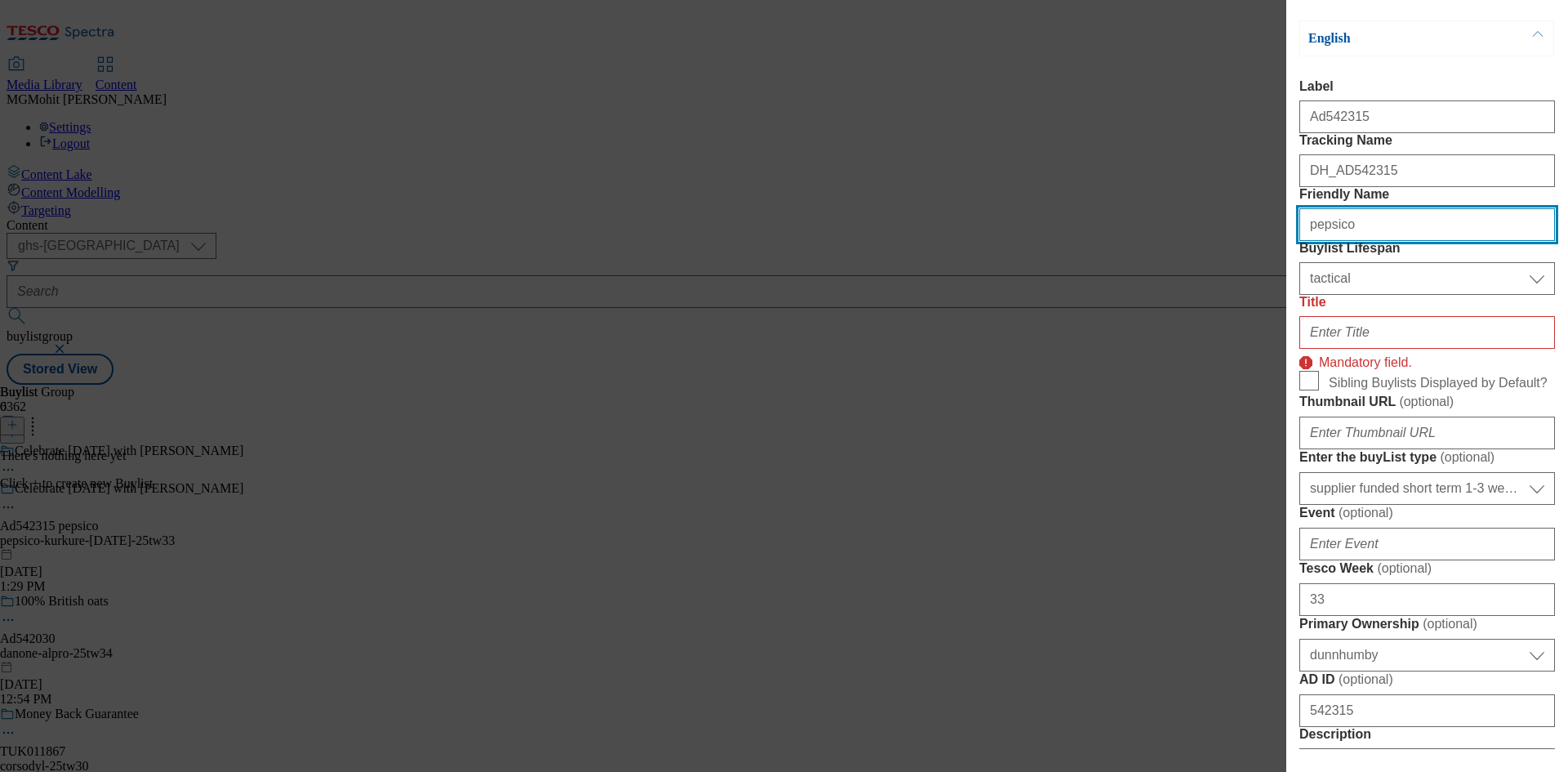
type input "pepsico"
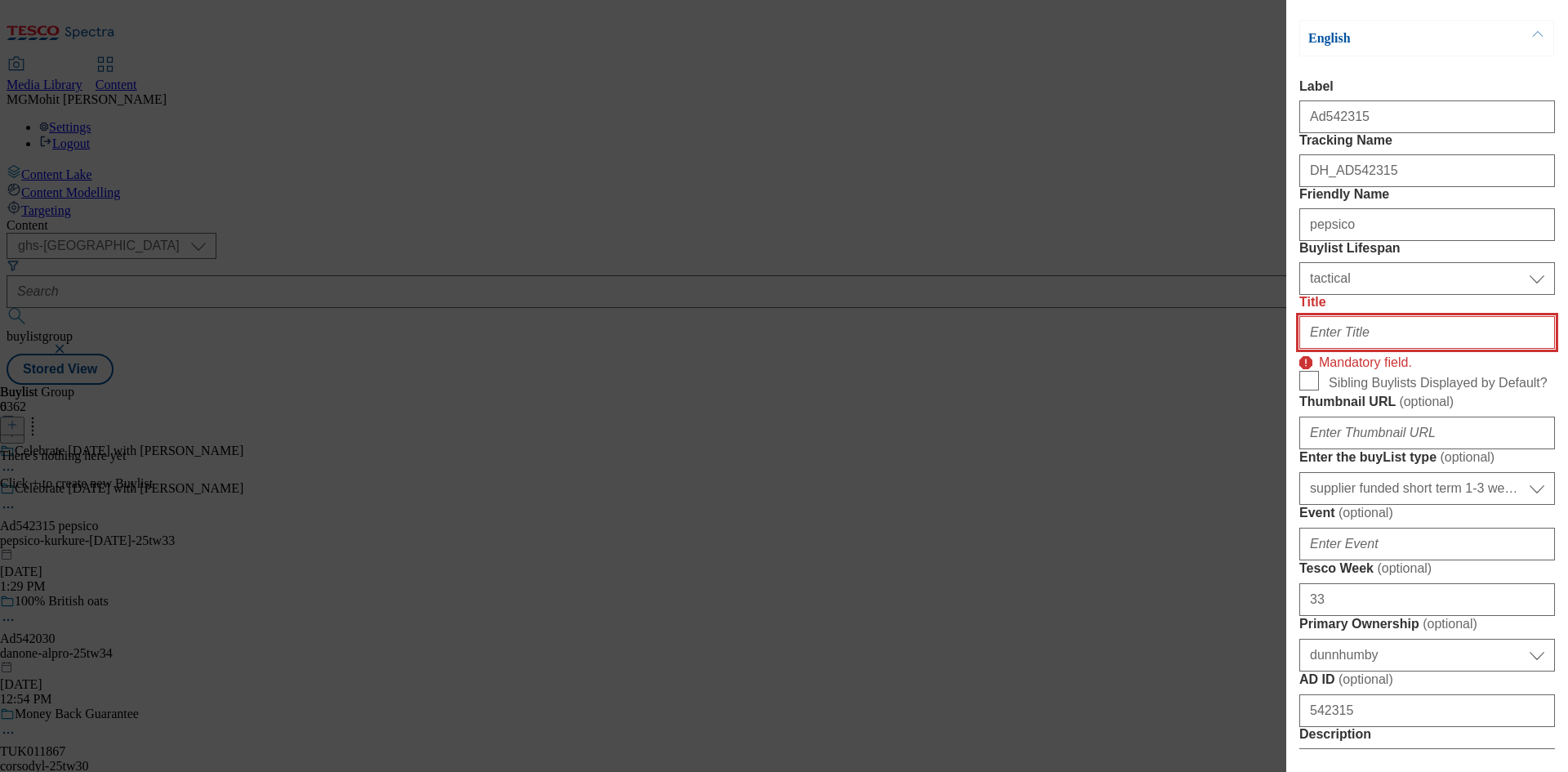
click at [1365, 348] on input "Title" at bounding box center [1427, 332] width 256 height 32
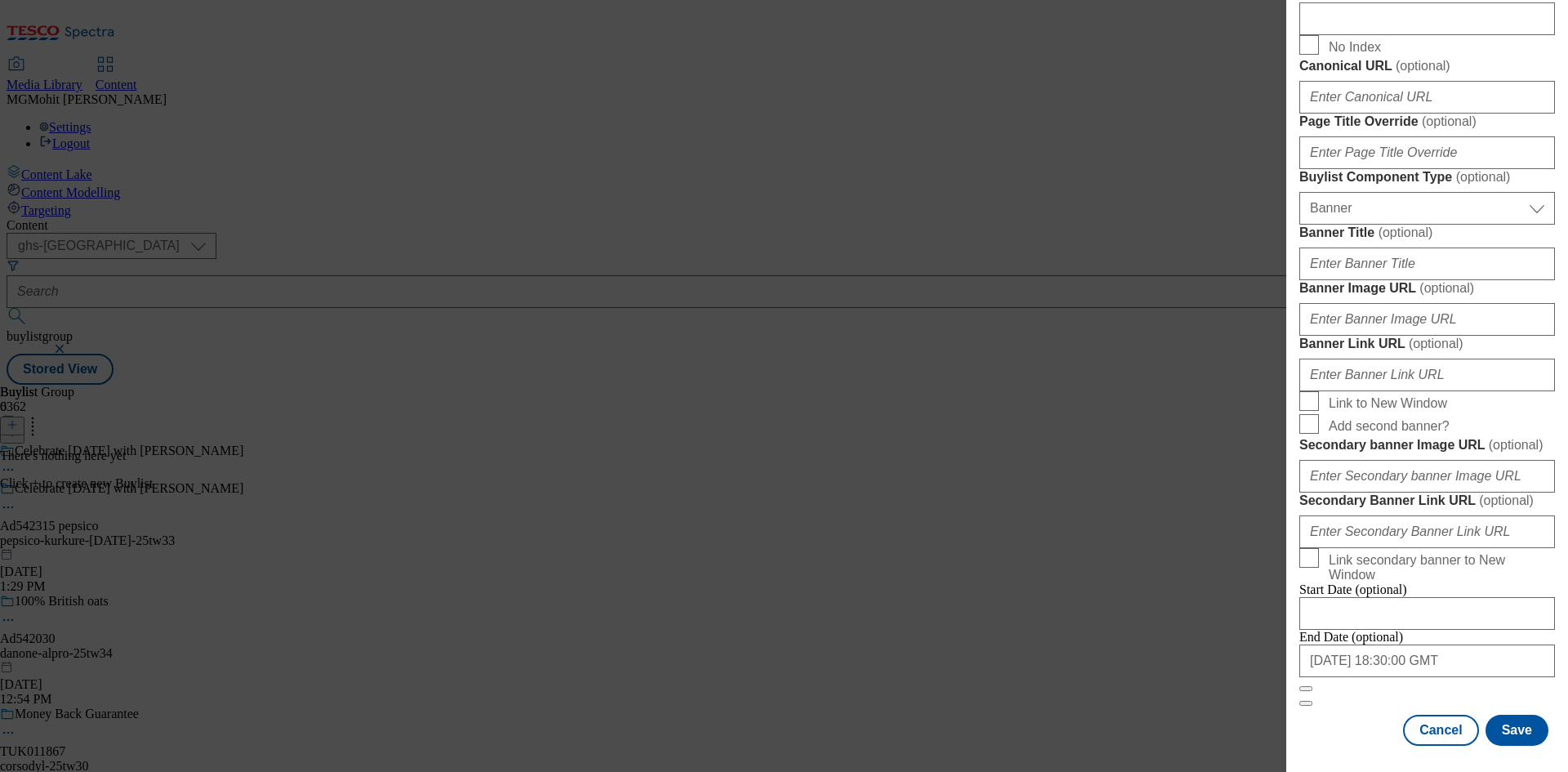
scroll to position [1619, 0]
click at [1498, 727] on button "Save" at bounding box center [1516, 730] width 63 height 31
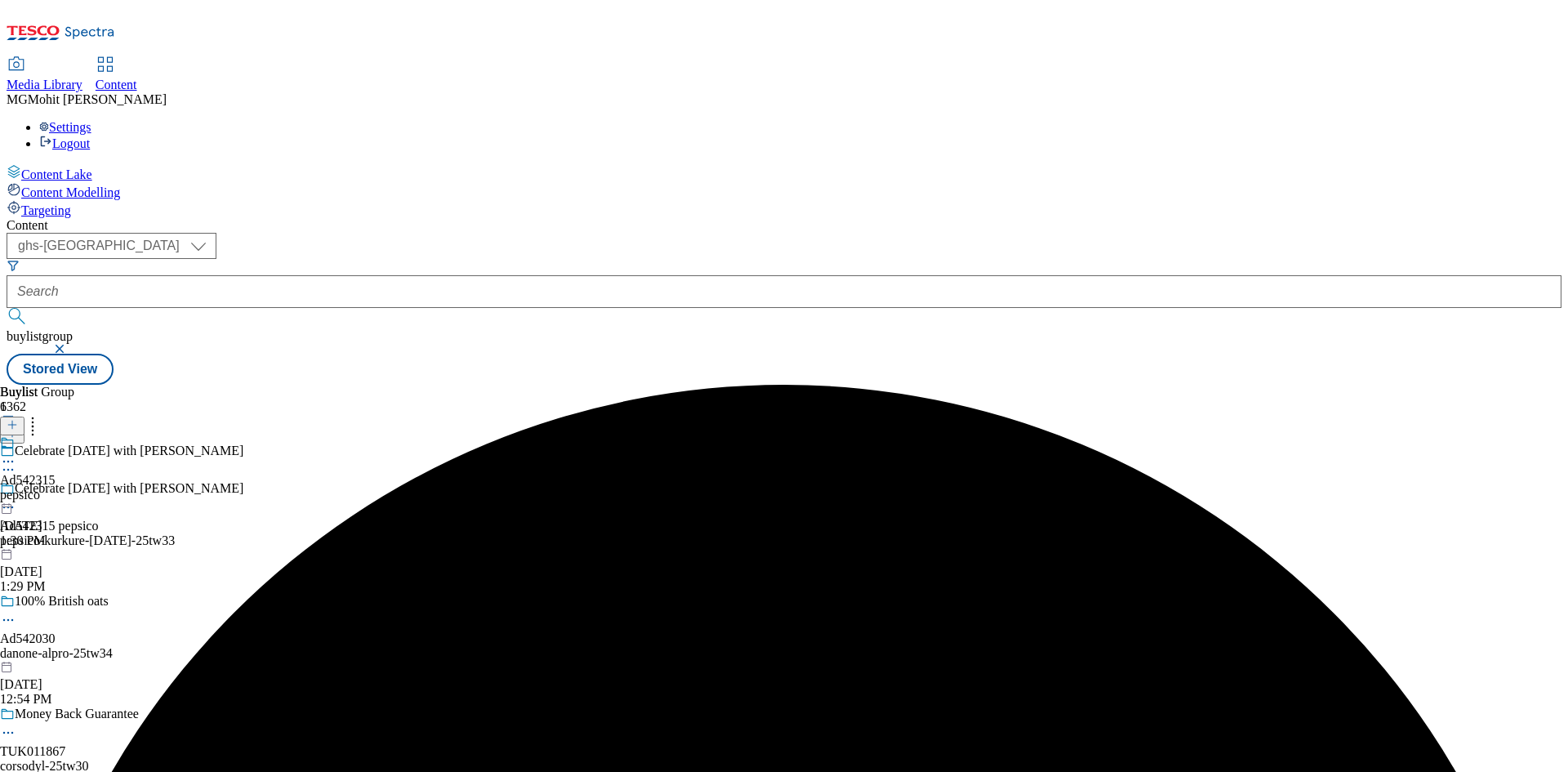
click at [56, 487] on div "pepsico" at bounding box center [28, 494] width 56 height 15
click at [18, 419] on icon at bounding box center [11, 424] width 11 height 11
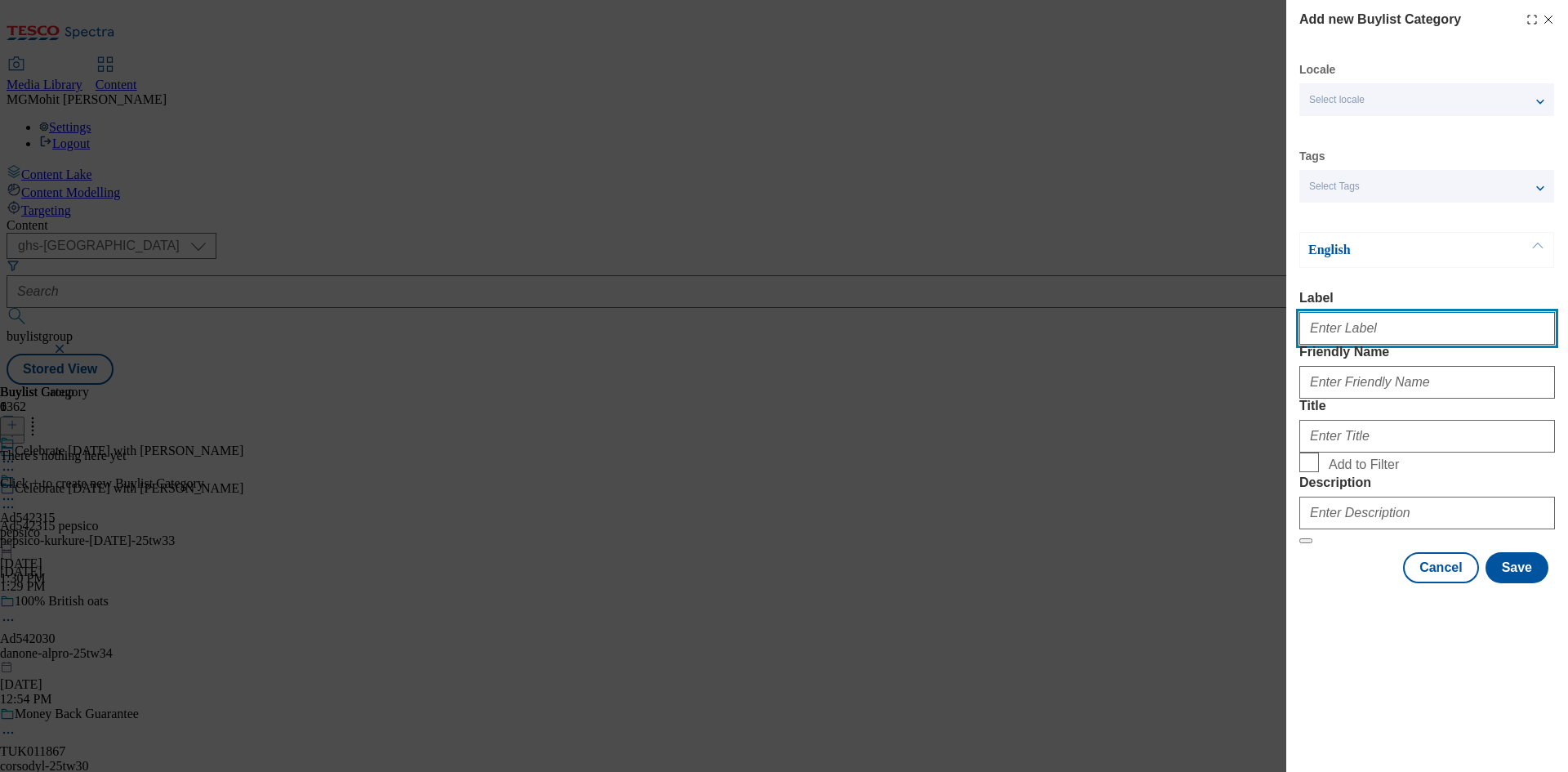
click at [1327, 323] on input "Label" at bounding box center [1427, 327] width 256 height 32
paste input "Ad542315"
type input "Ad542315"
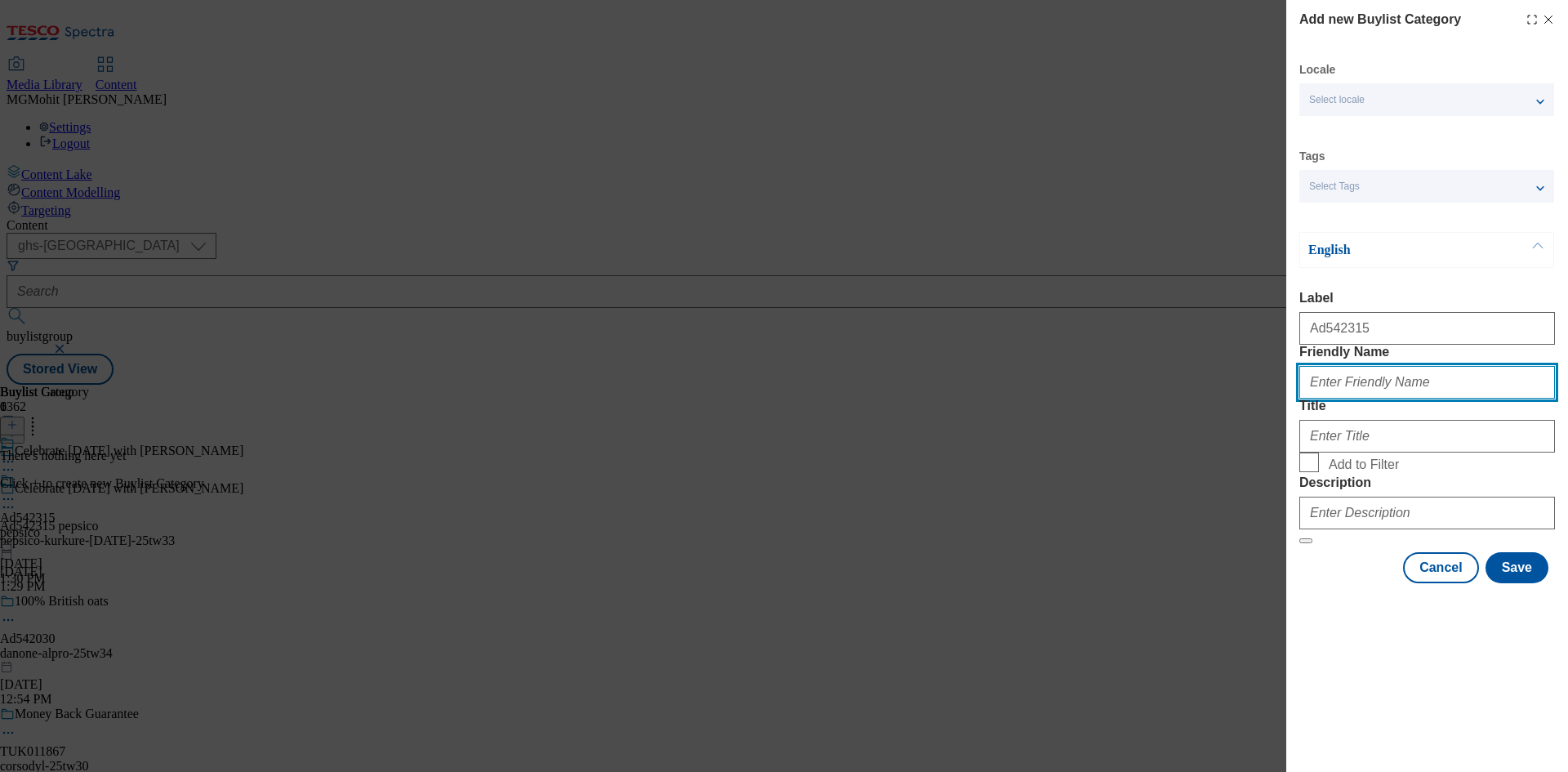
paste input "pepsico-kurkure-diwali"
type input "pepsico-kurkure-diwali"
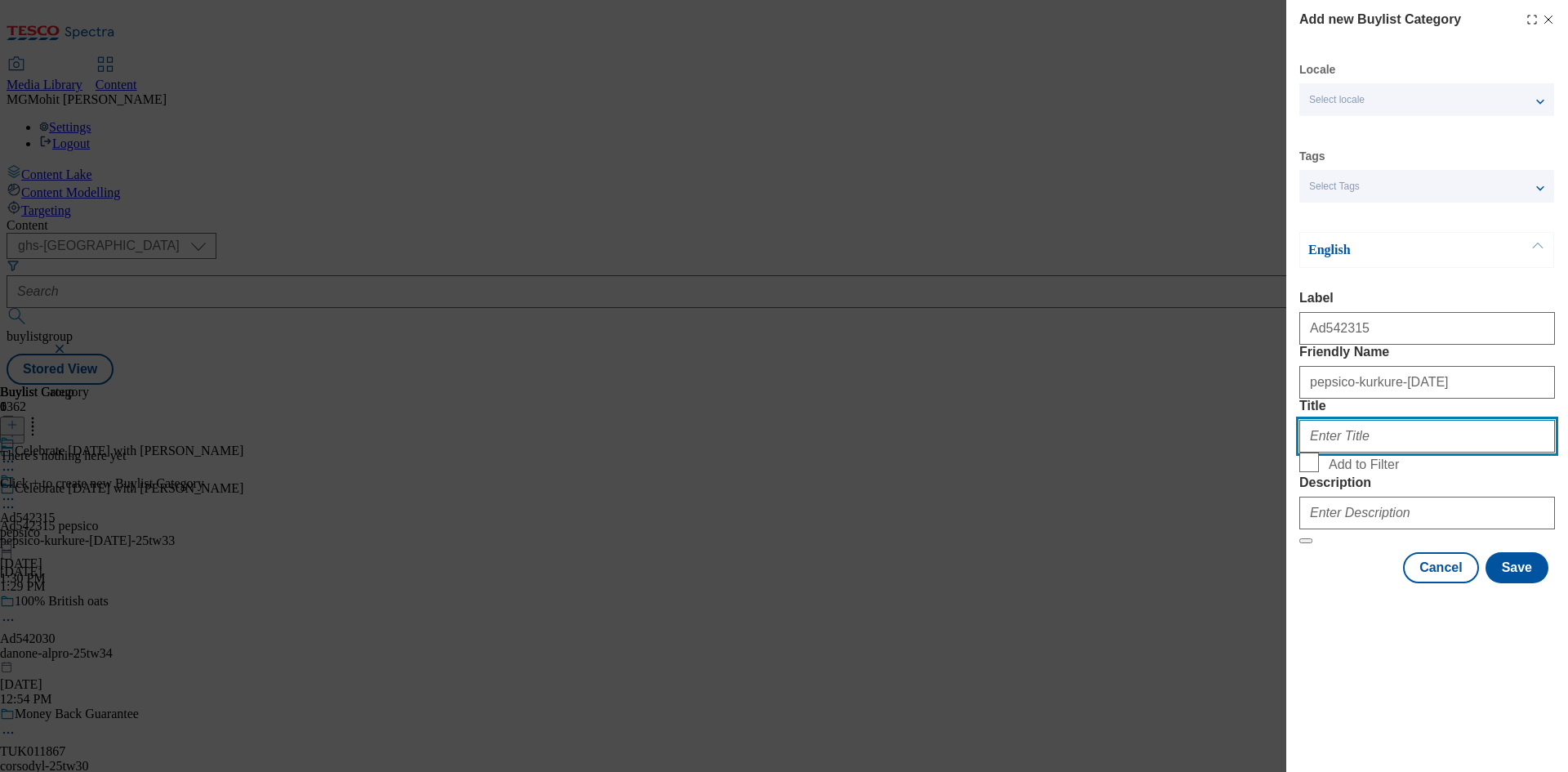
click at [1347, 452] on input "Title" at bounding box center [1427, 436] width 256 height 32
paste input "Pepsico"
type input "Pepsico"
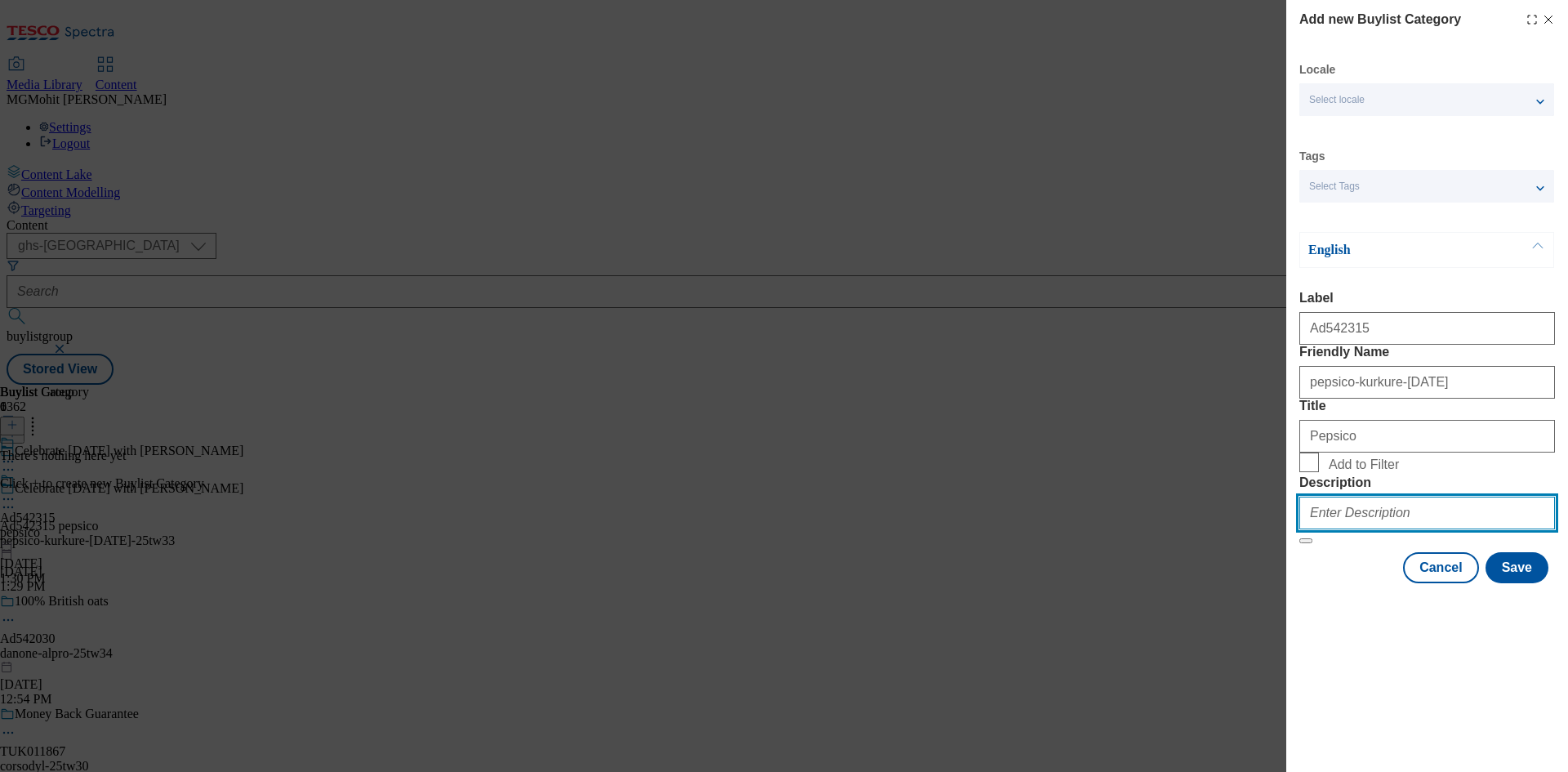
click at [1330, 529] on input "Description" at bounding box center [1427, 513] width 256 height 32
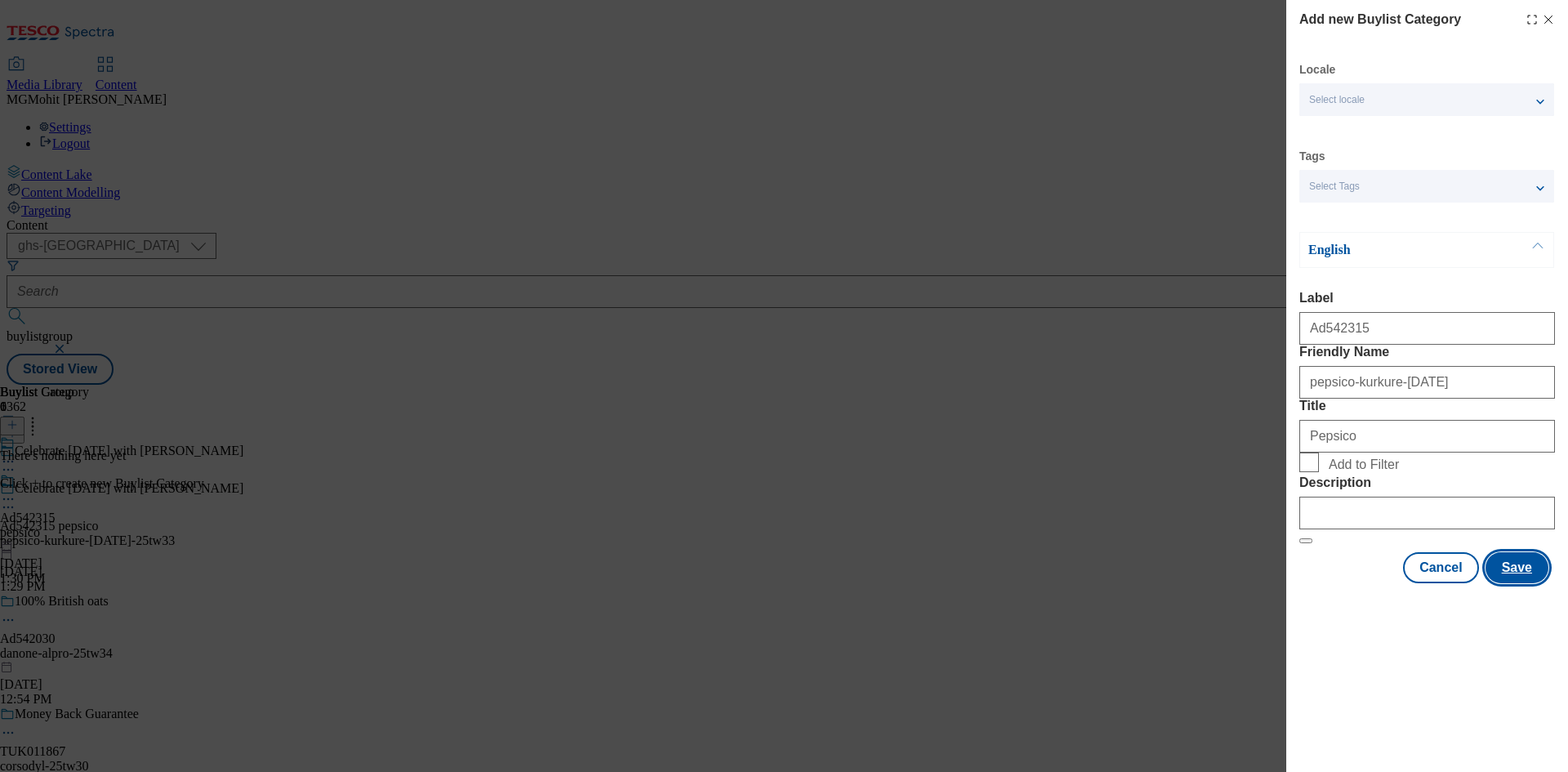
click at [1506, 583] on button "Save" at bounding box center [1516, 568] width 63 height 31
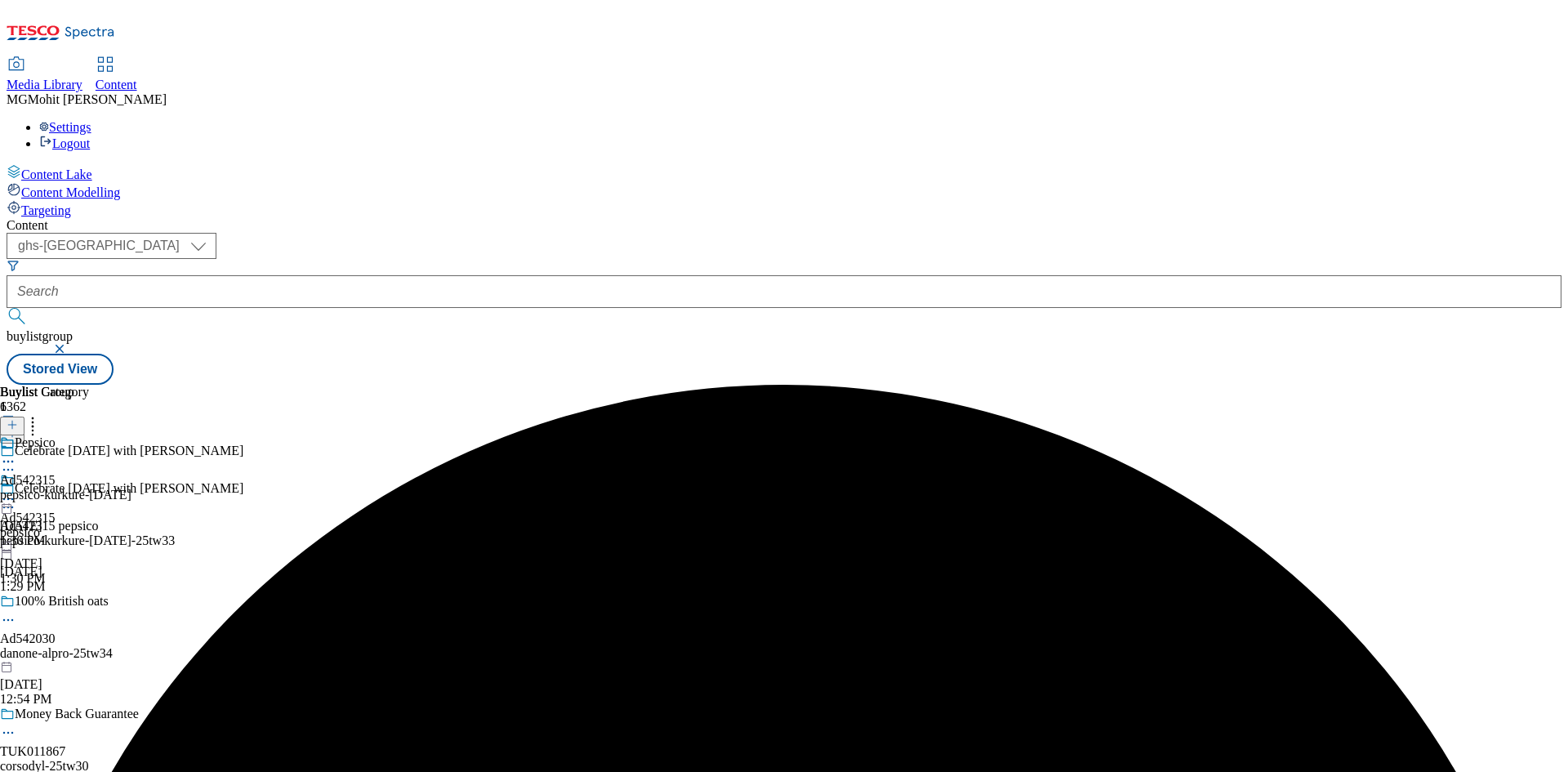
click at [132, 436] on div "Pepsico Ad542315 pepsico-kurkure-diwali Sep 26, 2025 1:30 PM" at bounding box center [65, 492] width 132 height 113
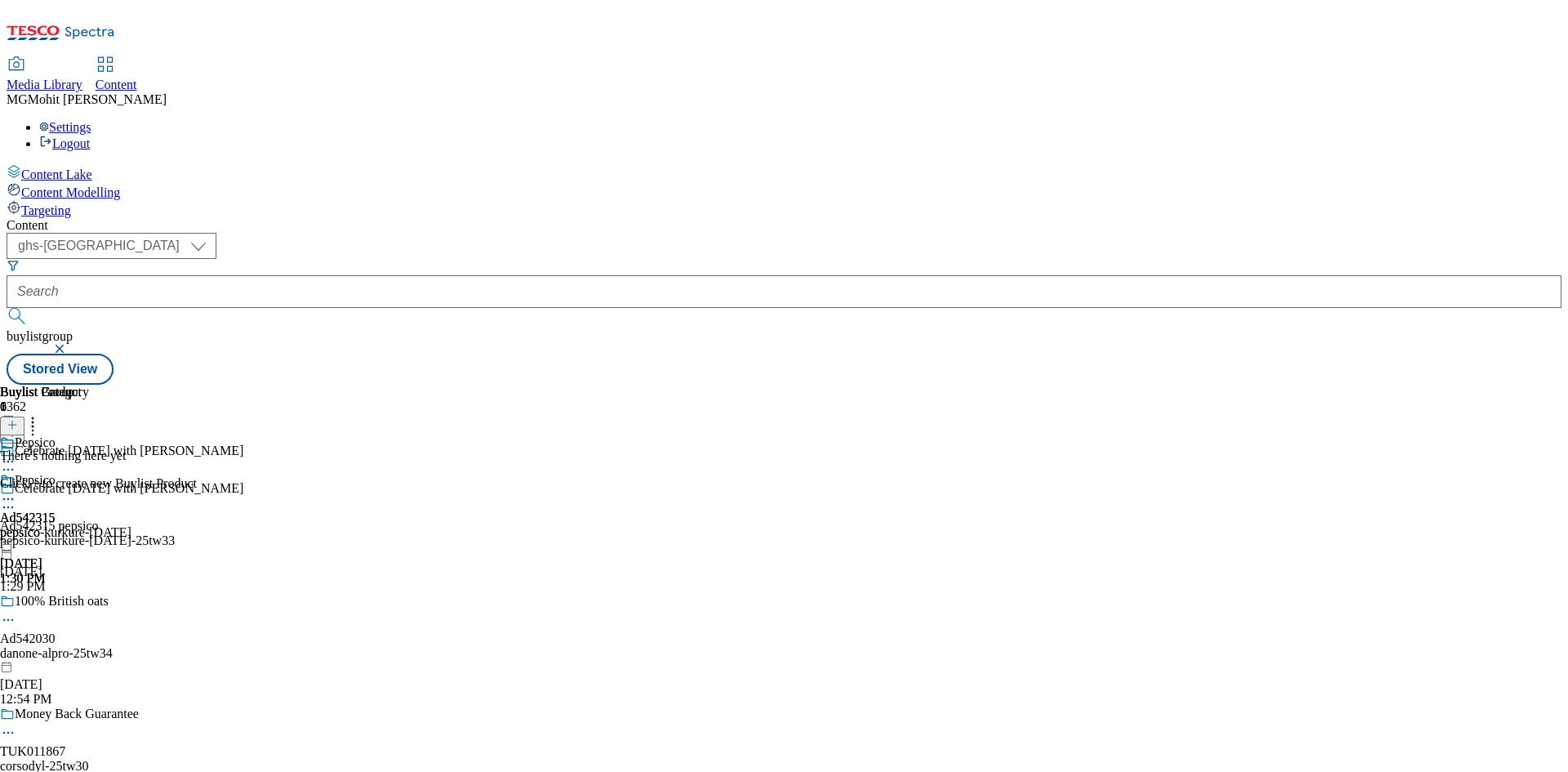
click at [18, 419] on icon at bounding box center [11, 424] width 11 height 11
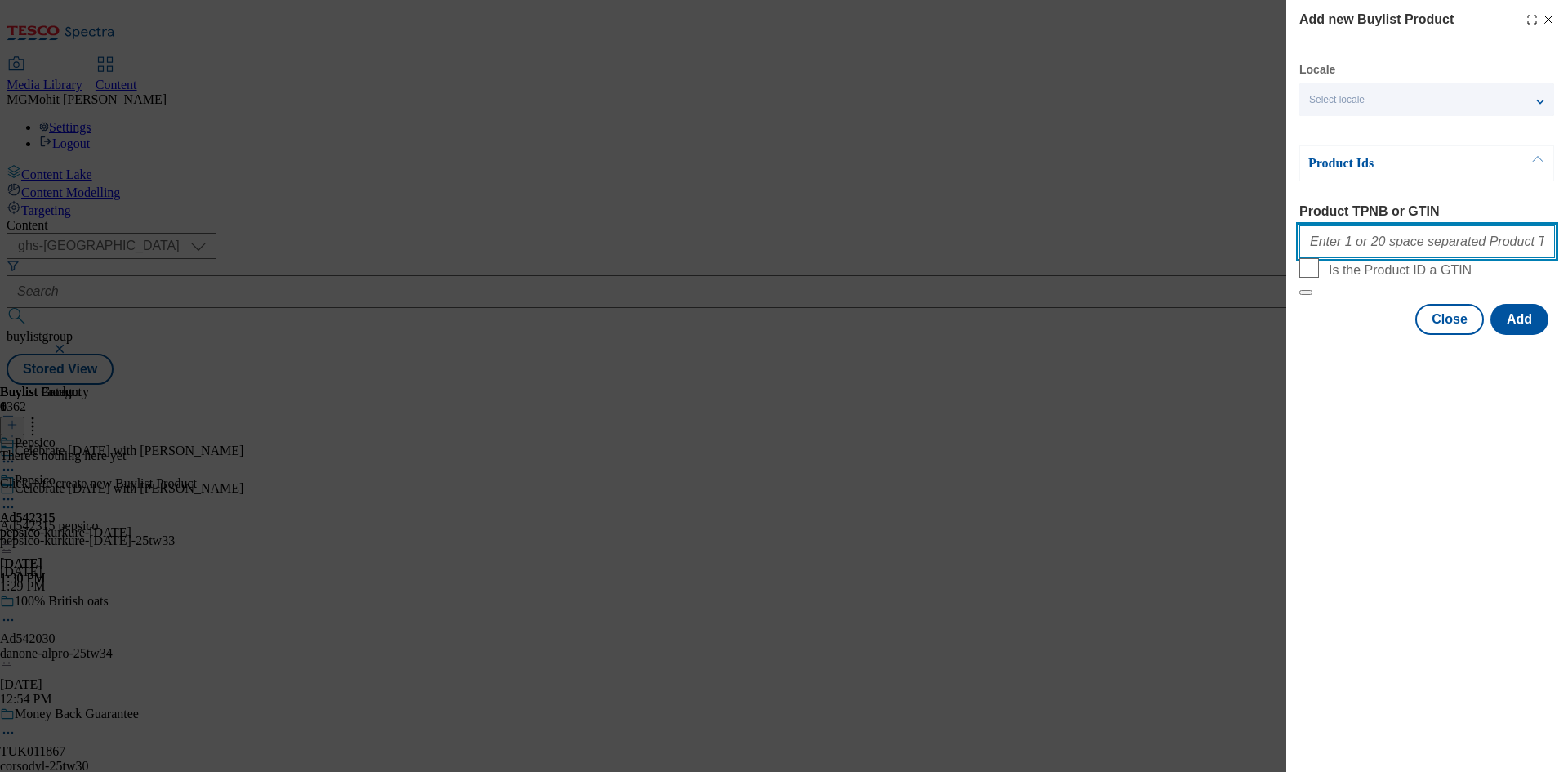
click at [1347, 242] on input "Product TPNB or GTIN" at bounding box center [1427, 241] width 256 height 32
paste input "89440754 96431560 60862380 83227222"
type input "89440754 96431560 60862380 83227222"
click at [1517, 334] on button "Add" at bounding box center [1519, 320] width 58 height 31
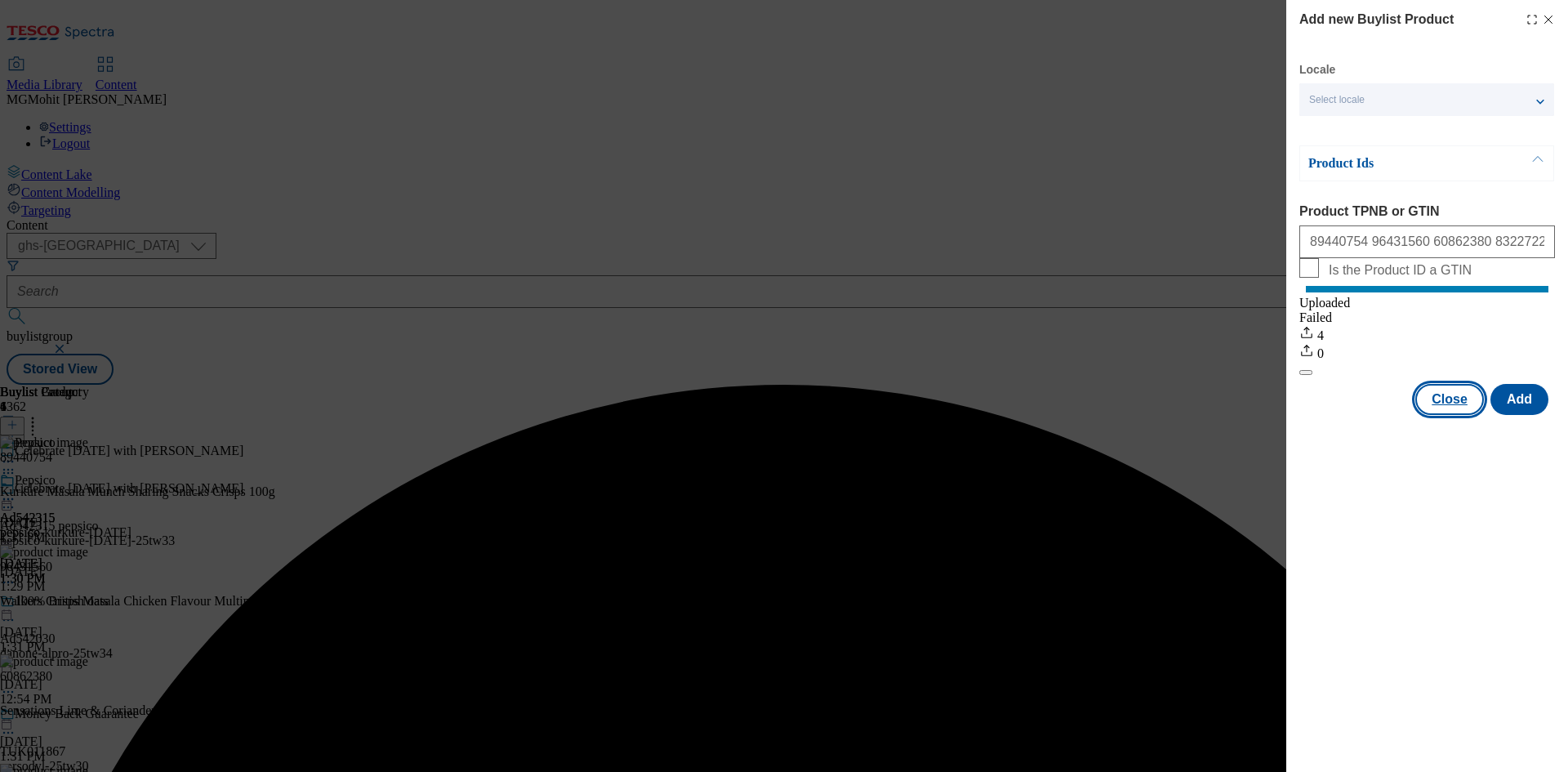
click at [1440, 414] on button "Close" at bounding box center [1449, 400] width 69 height 31
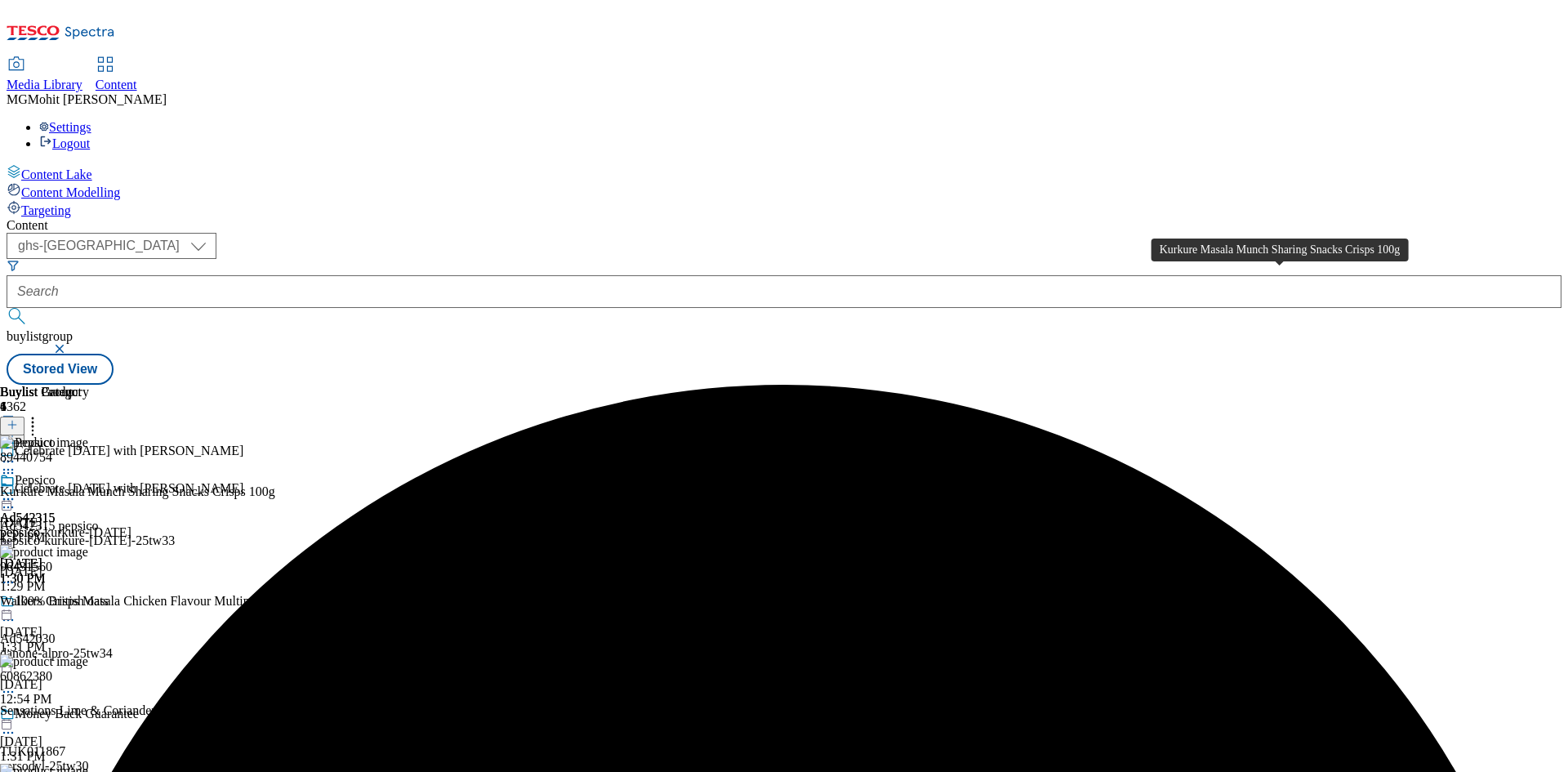
click at [275, 485] on div "Kurkure Masala Munch Sharing Snacks Crisps 100g" at bounding box center [137, 492] width 275 height 15
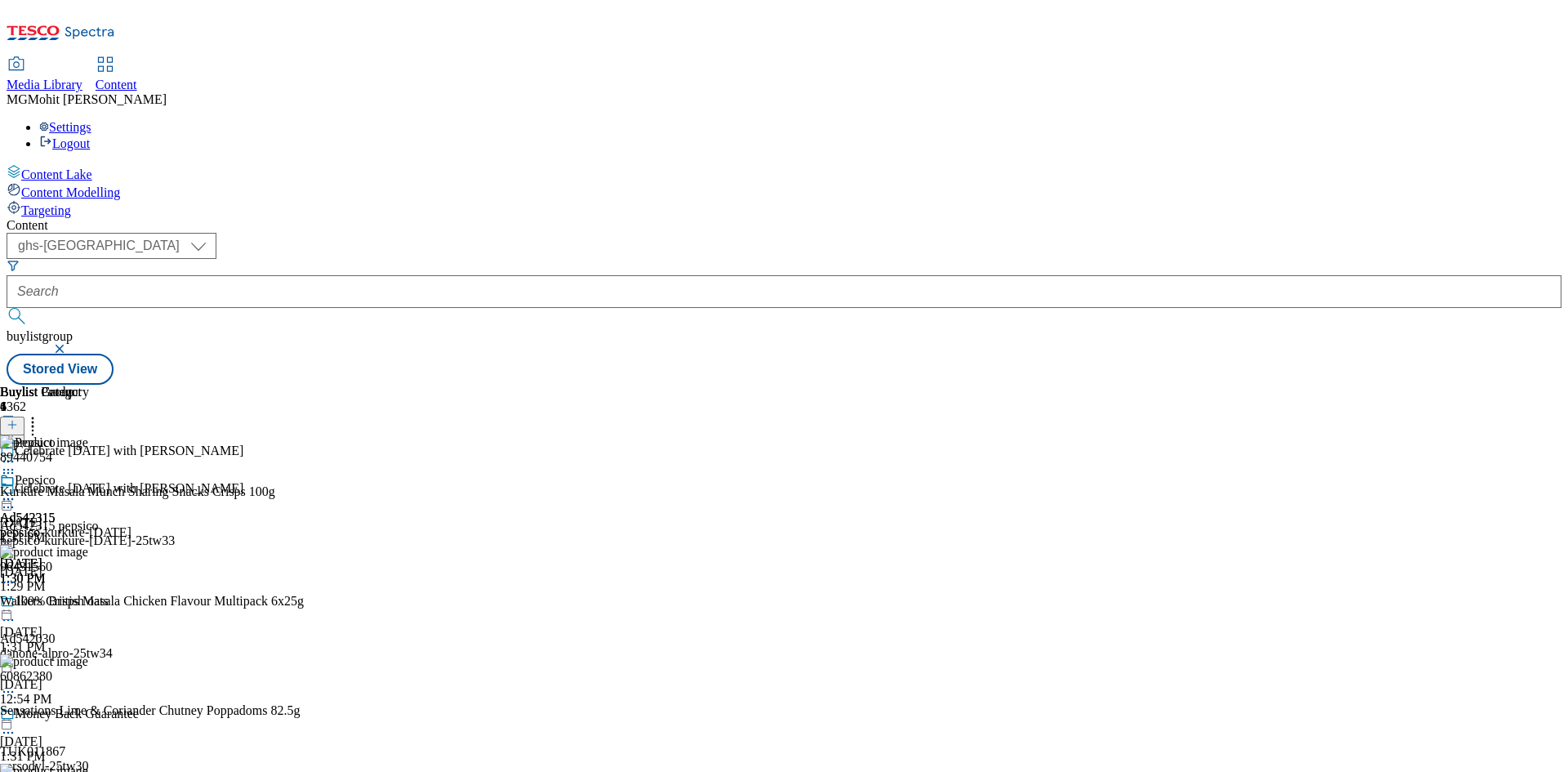
click at [132, 491] on div at bounding box center [65, 500] width 132 height 19
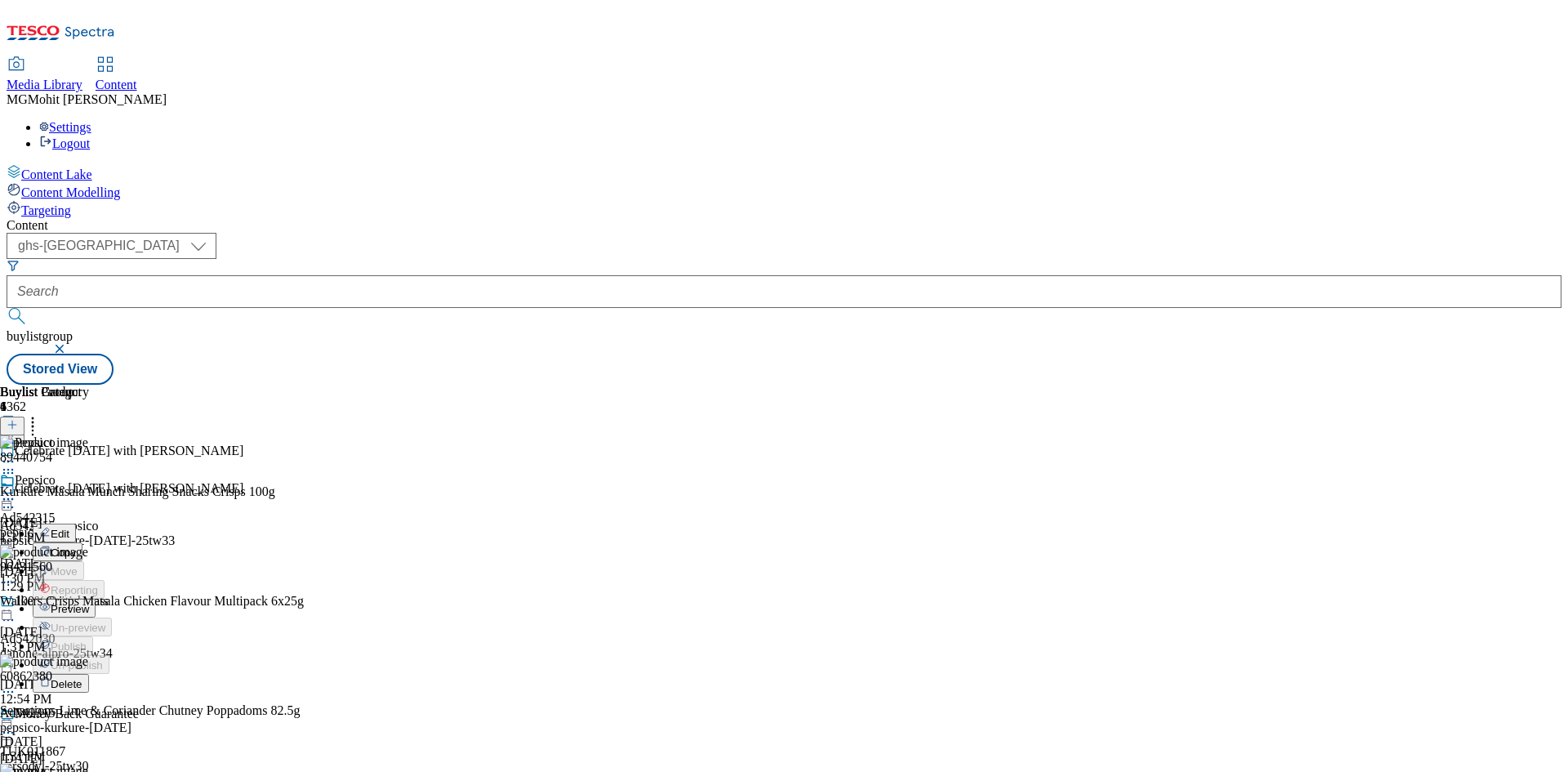
click at [70, 527] on span "Edit" at bounding box center [60, 534] width 19 height 12
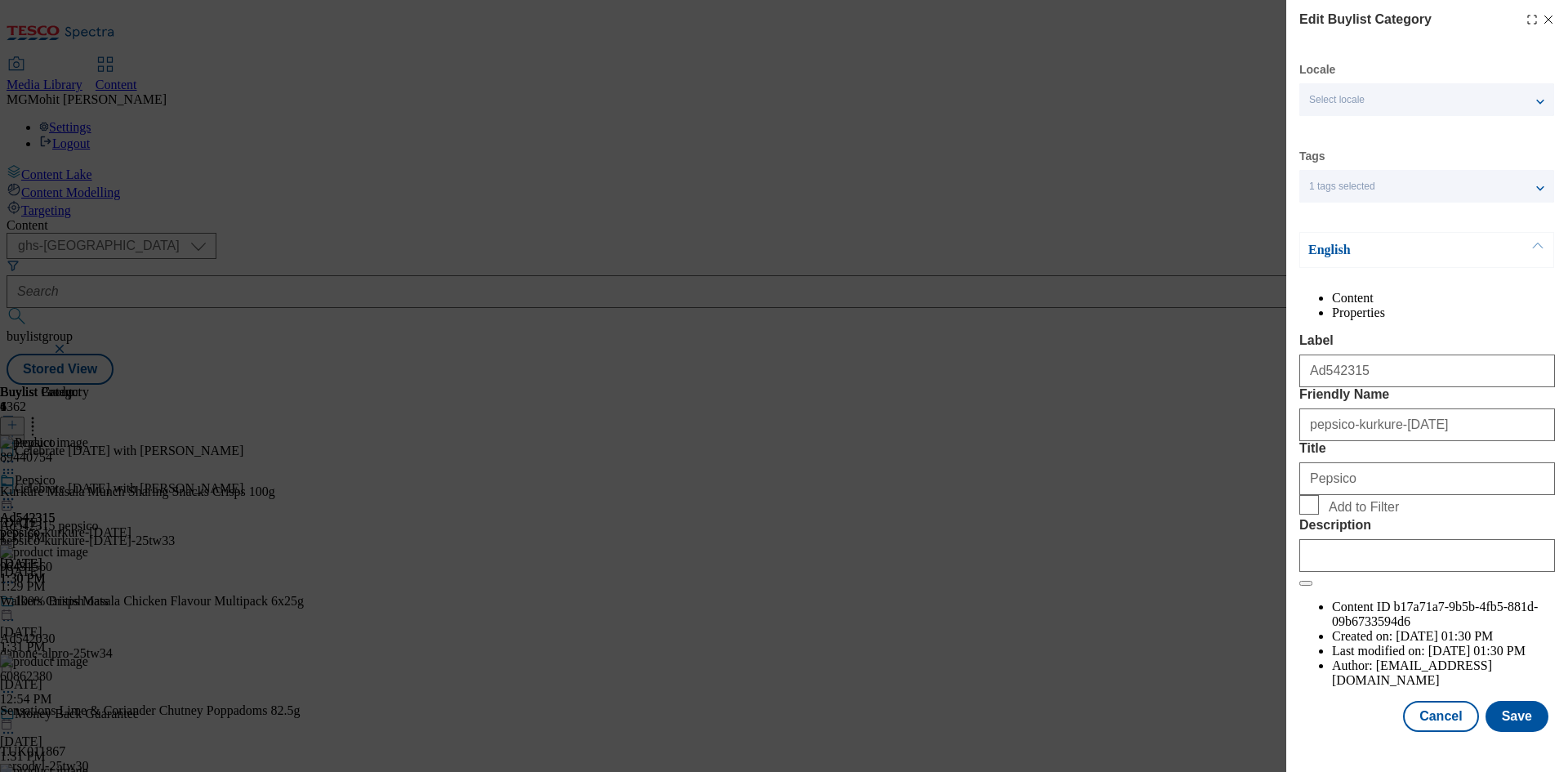
scroll to position [31, 0]
click at [1382, 572] on input "Description" at bounding box center [1427, 555] width 256 height 32
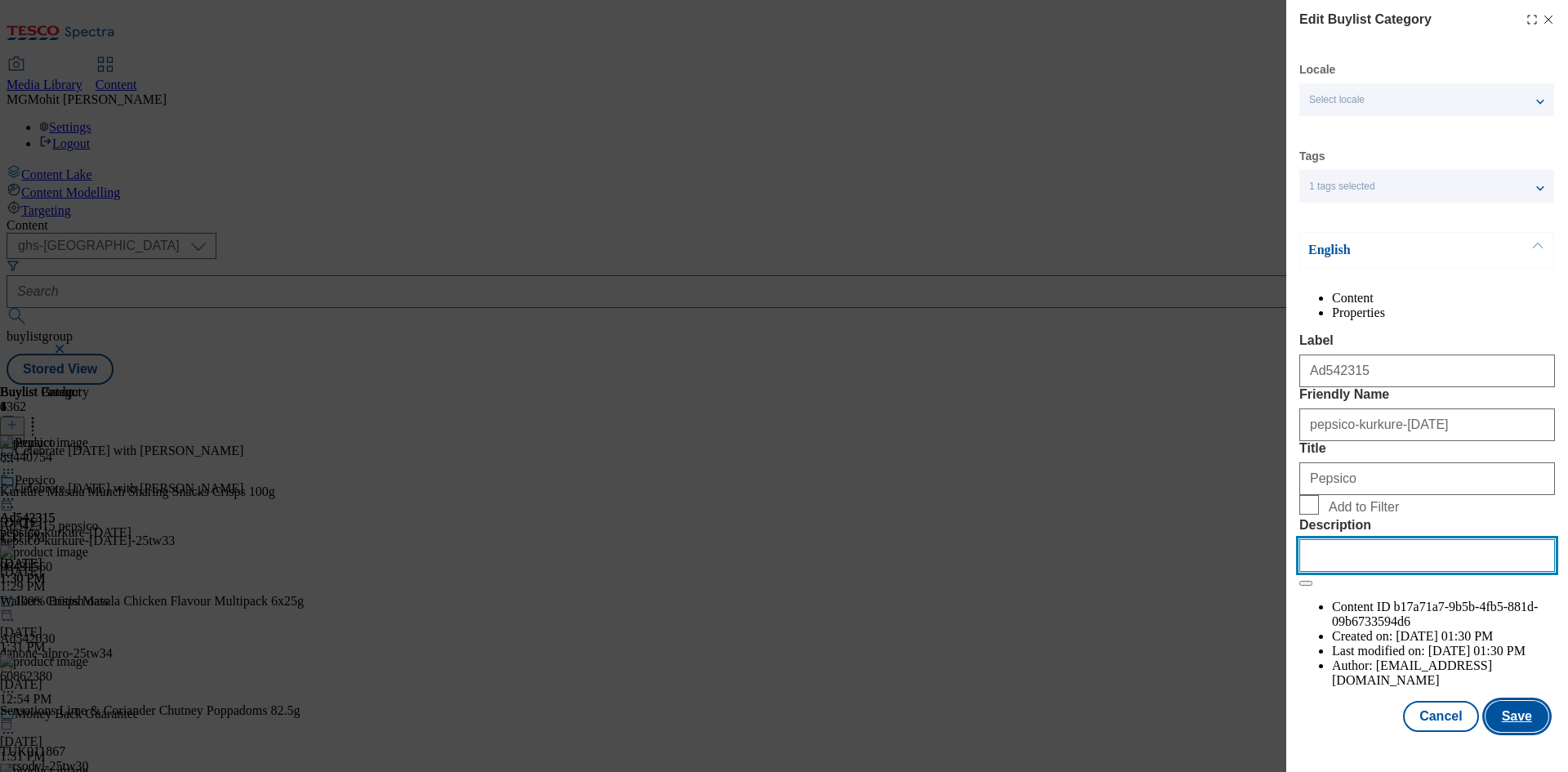
paste input "Kurkure Masala Munch Sharing Snacks Crisps 100g"
type input "Kurkure Masala Munch Sharing Snacks Crisps 100g"
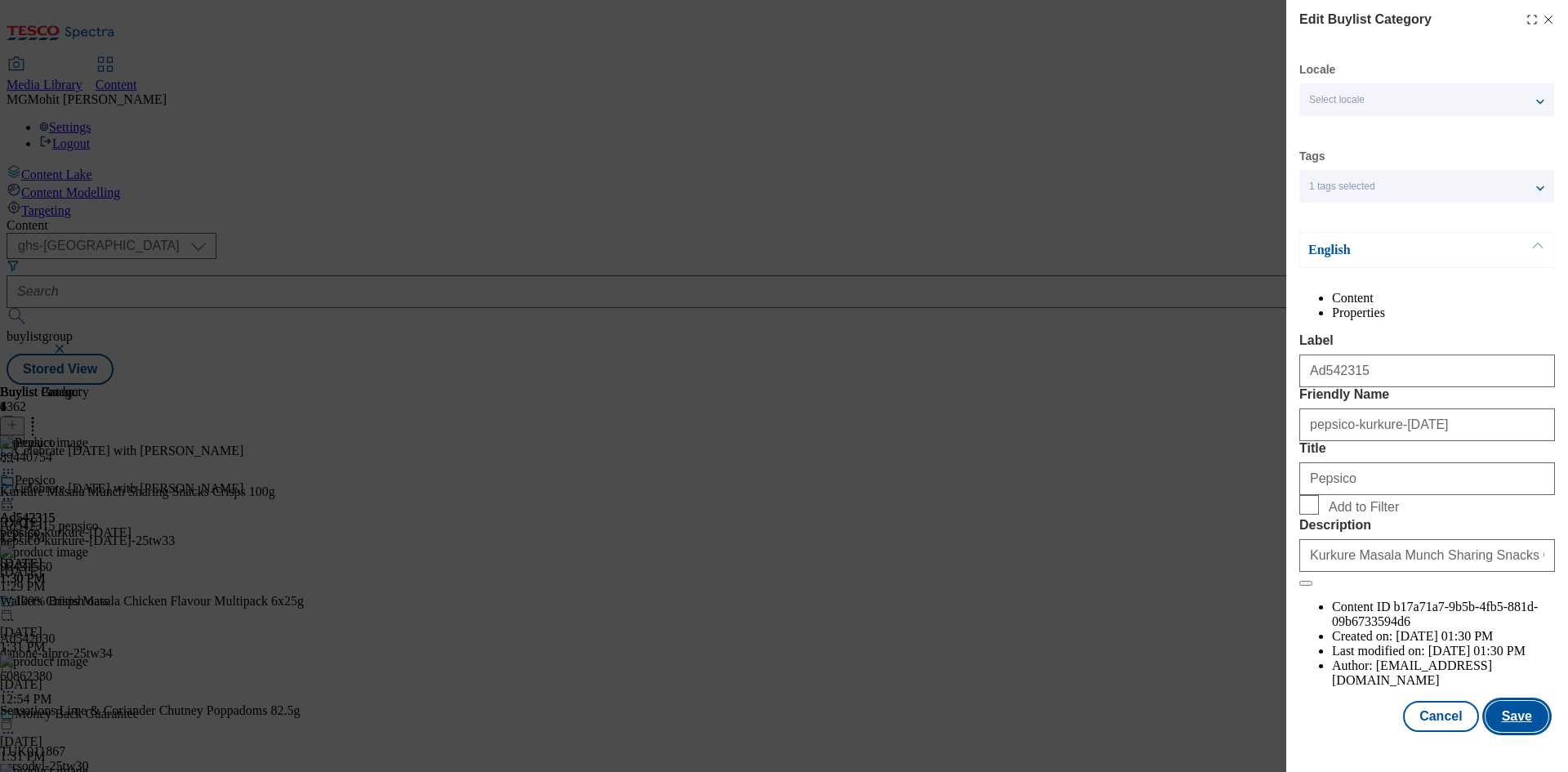
click at [1485, 719] on button "Save" at bounding box center [1516, 716] width 63 height 31
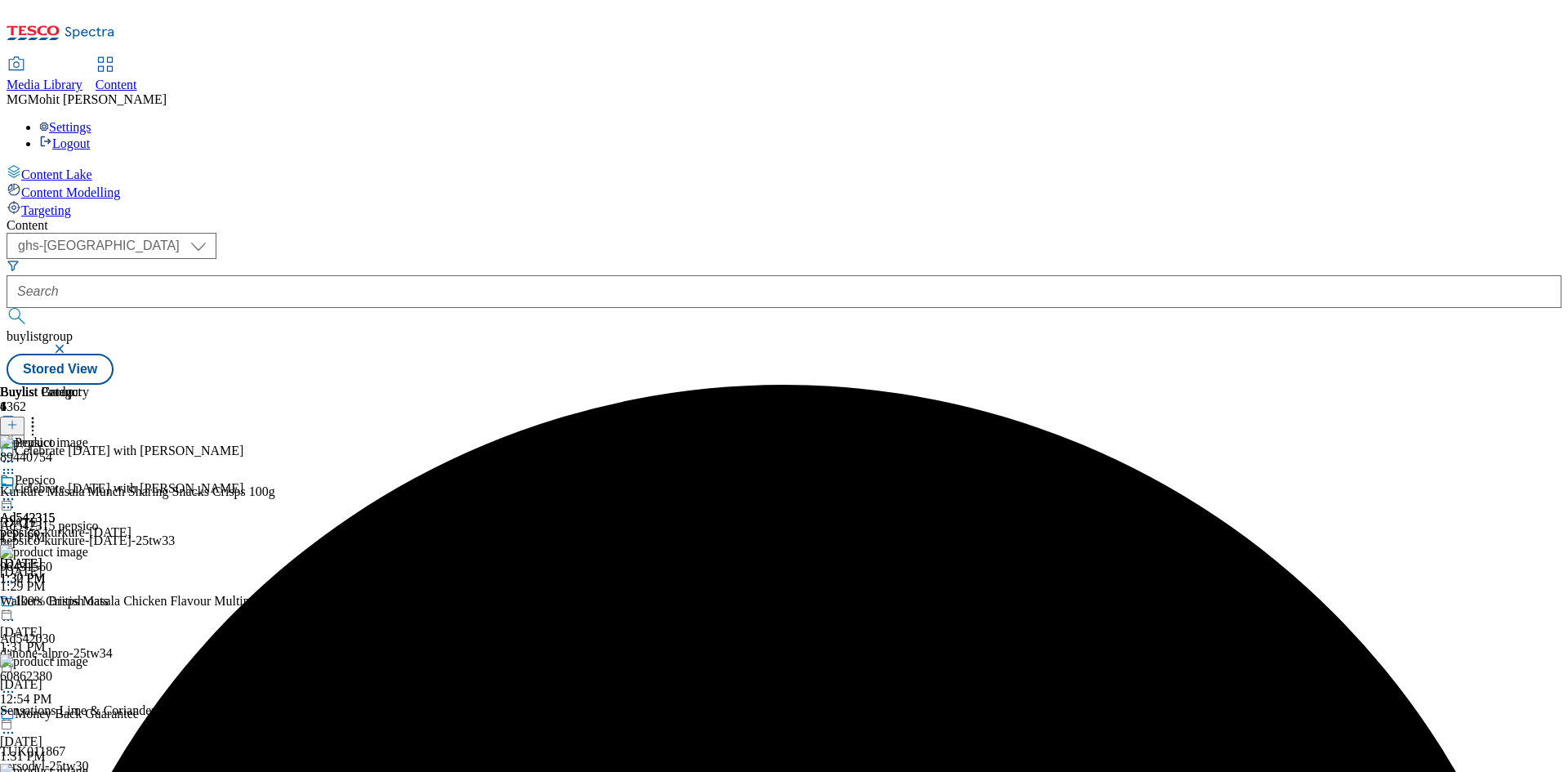
click at [17, 491] on icon at bounding box center [8, 499] width 17 height 17
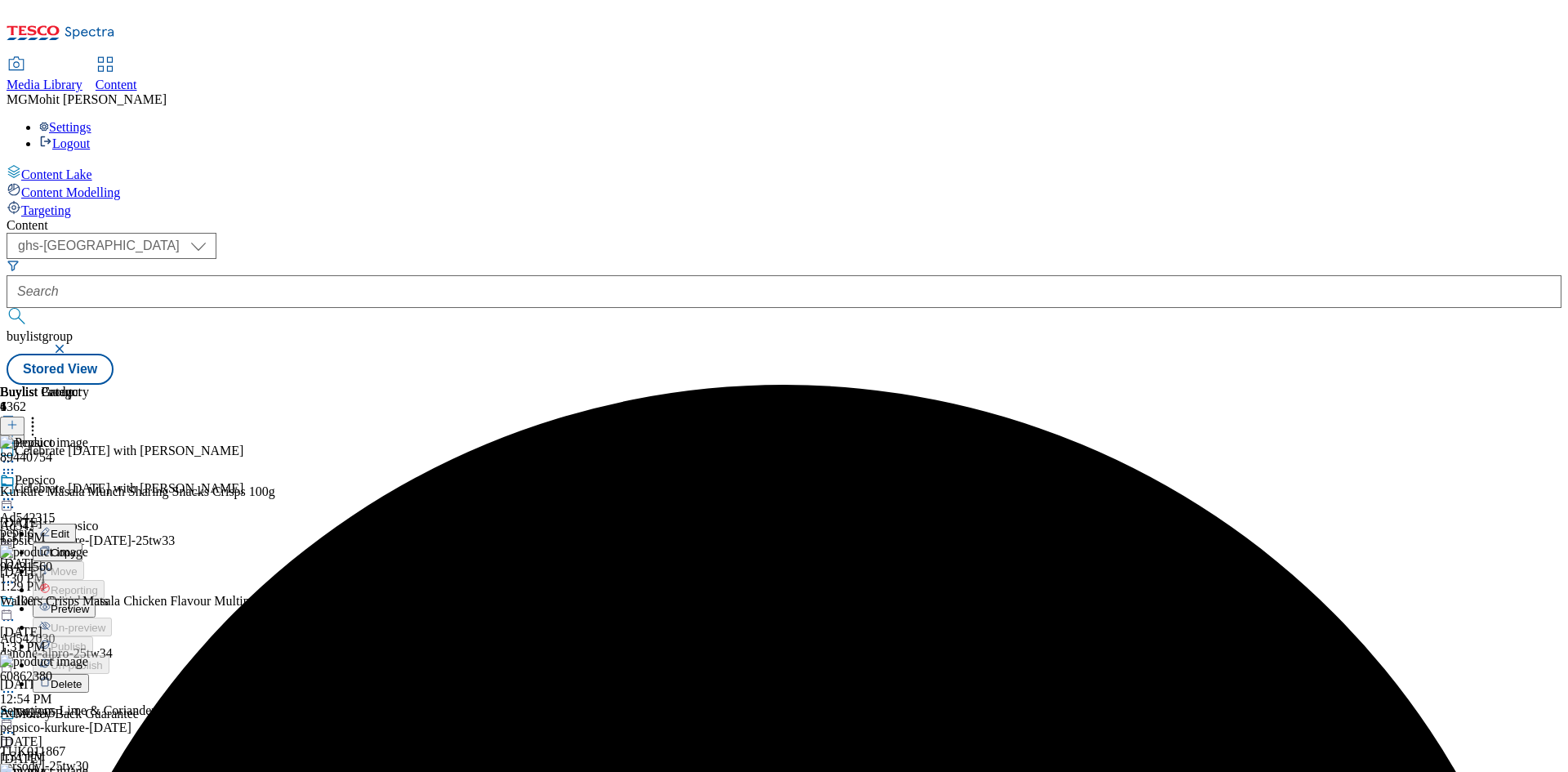
click at [70, 527] on span "Edit" at bounding box center [60, 534] width 19 height 12
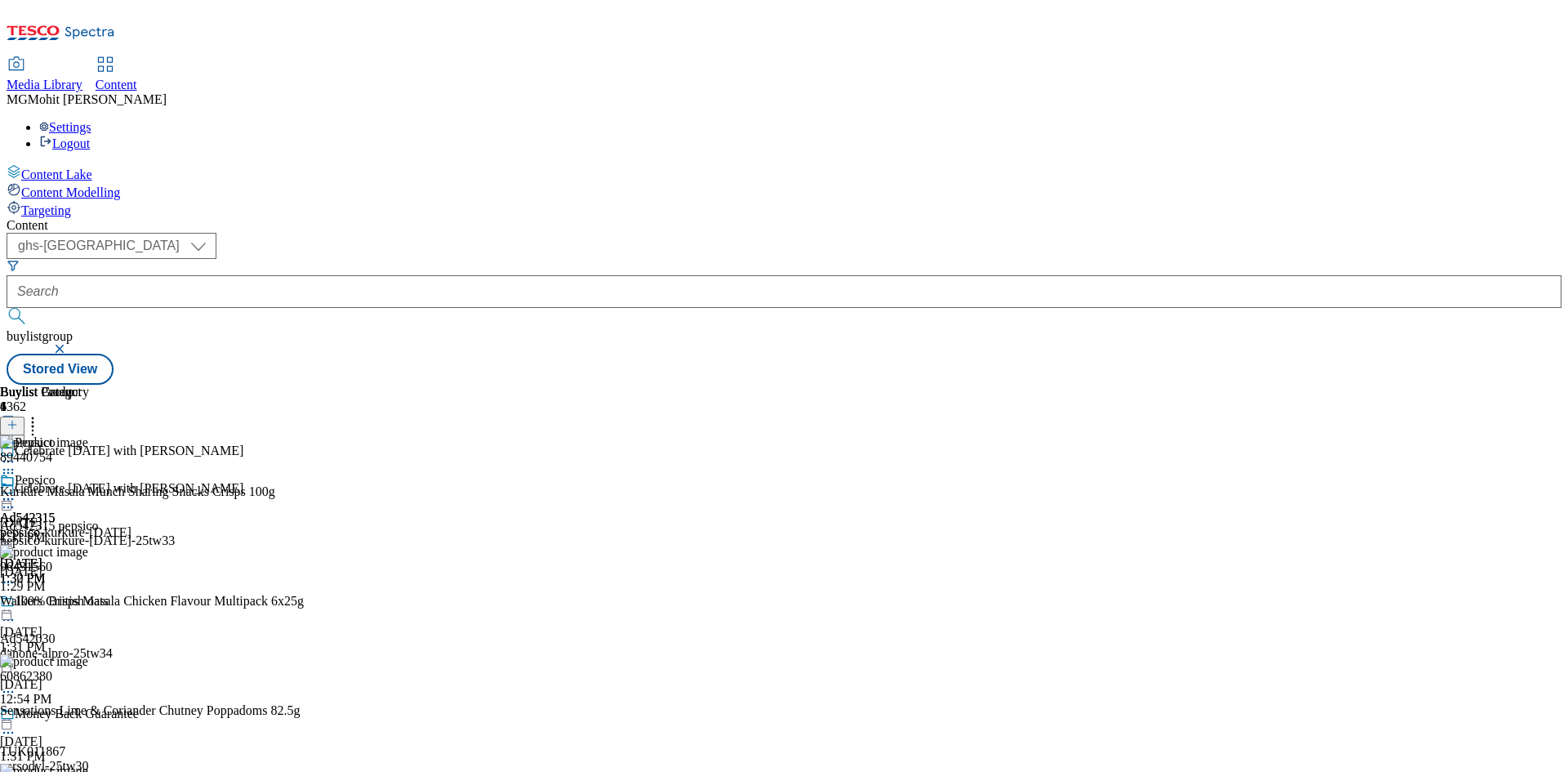
scroll to position [0, 0]
click at [17, 491] on icon at bounding box center [8, 499] width 17 height 17
click at [70, 527] on span "Edit" at bounding box center [60, 534] width 19 height 12
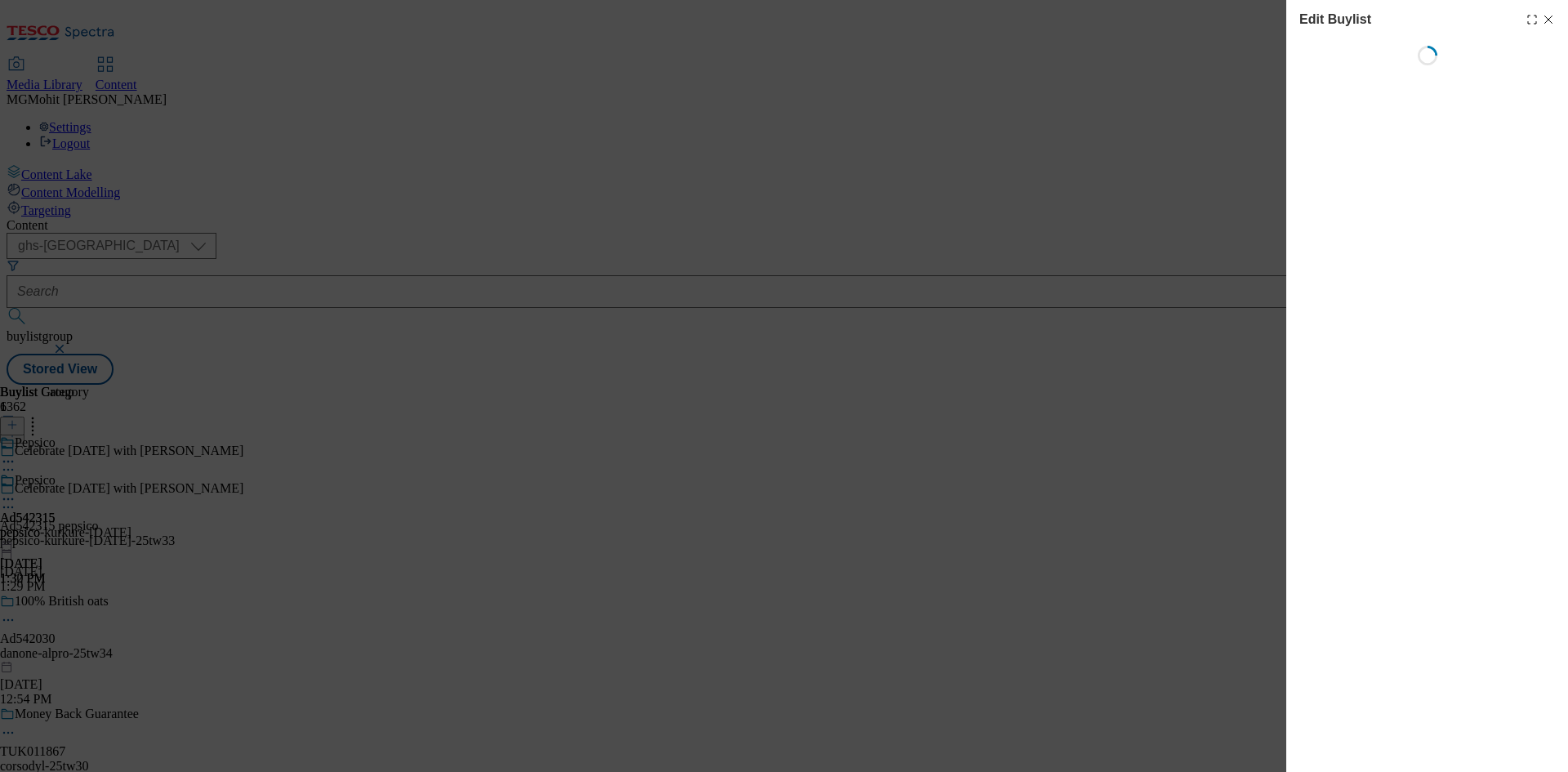
select select "tactical"
select select "supplier funded short term 1-3 weeks"
select select "dunnhumby"
select select "Banner"
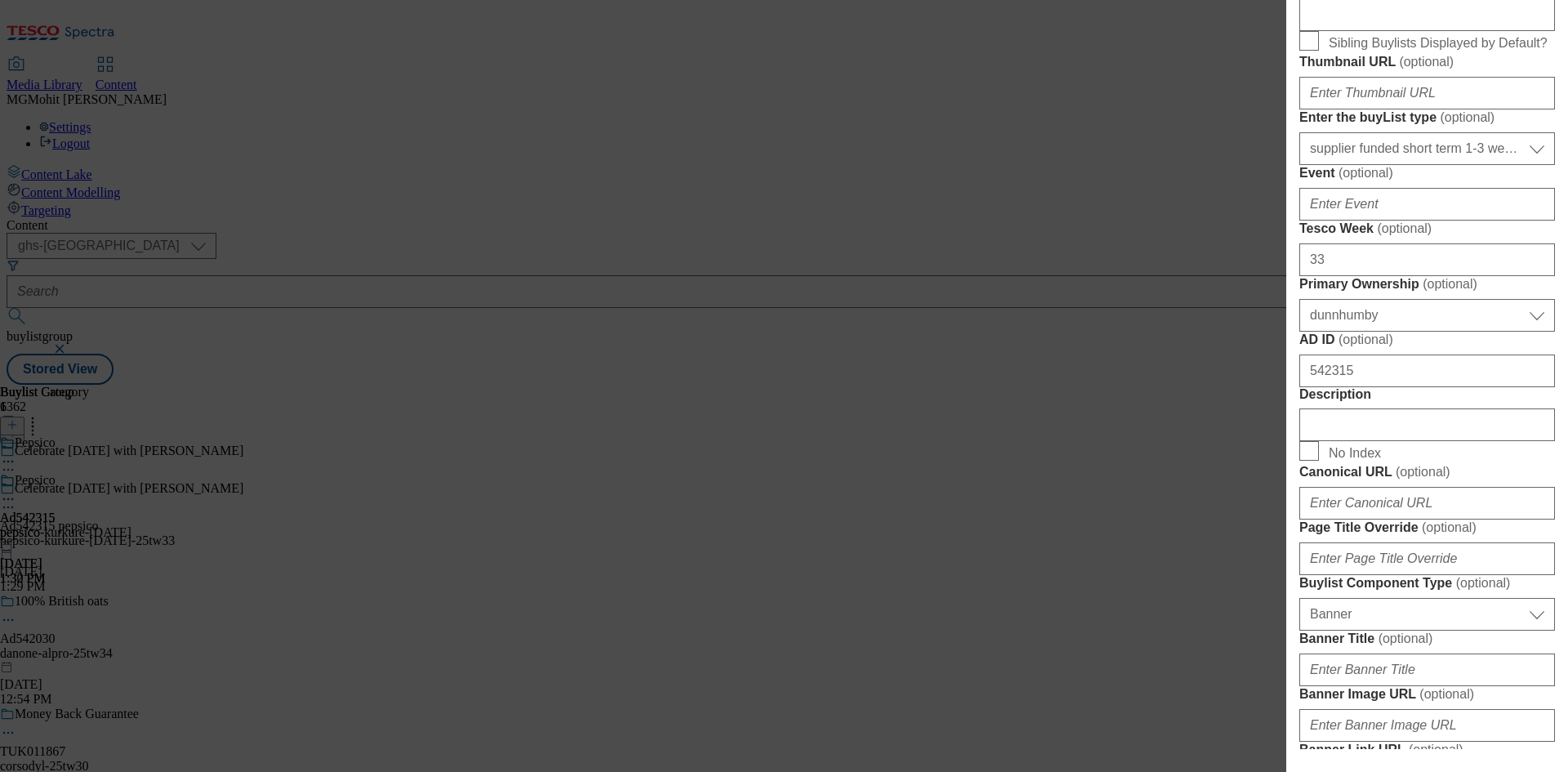
scroll to position [980, 0]
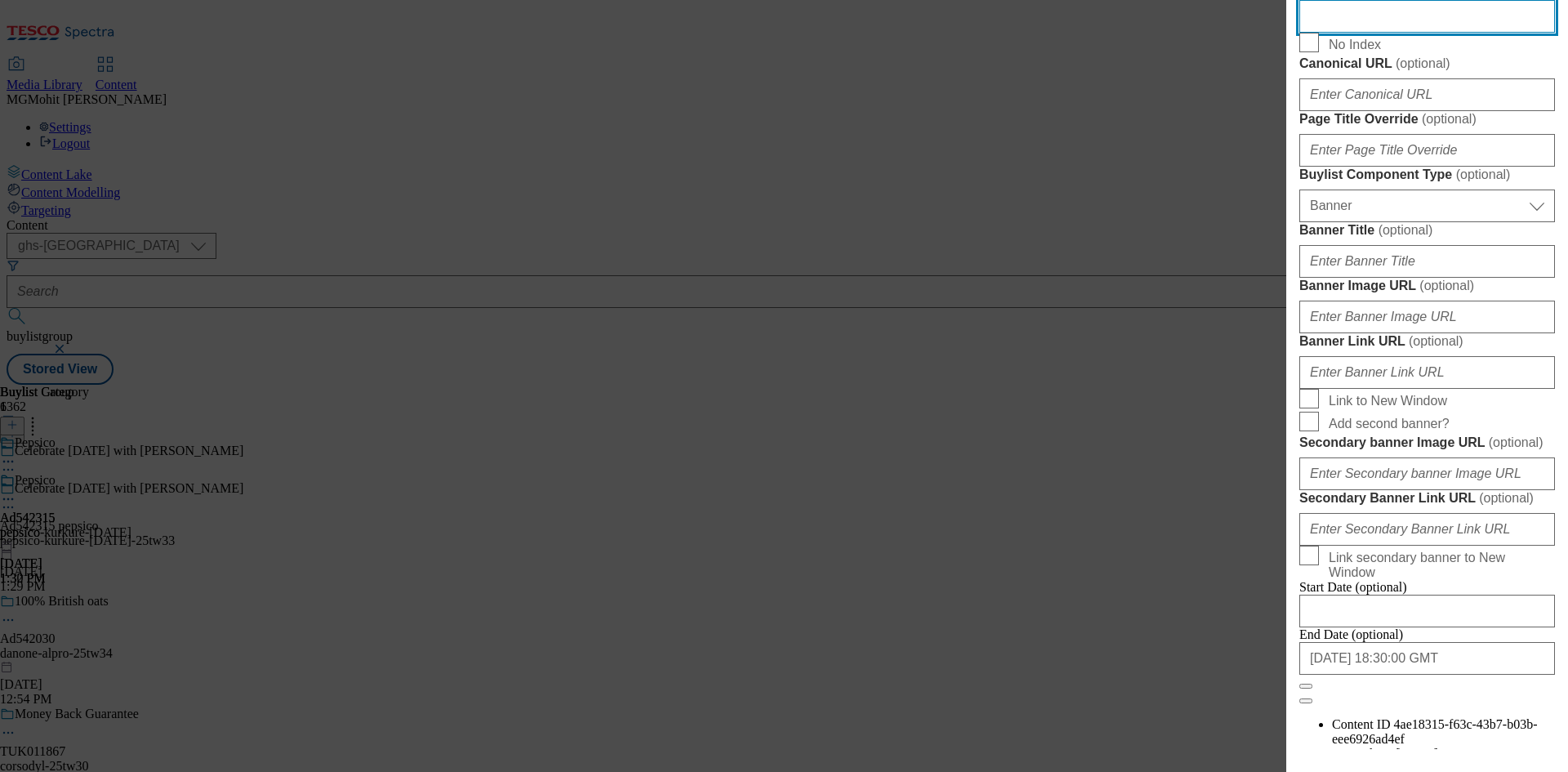
click at [1331, 32] on input "Description" at bounding box center [1427, 16] width 256 height 32
paste input "Kurkure Masala Munch Sharing Snacks Crisps 100g"
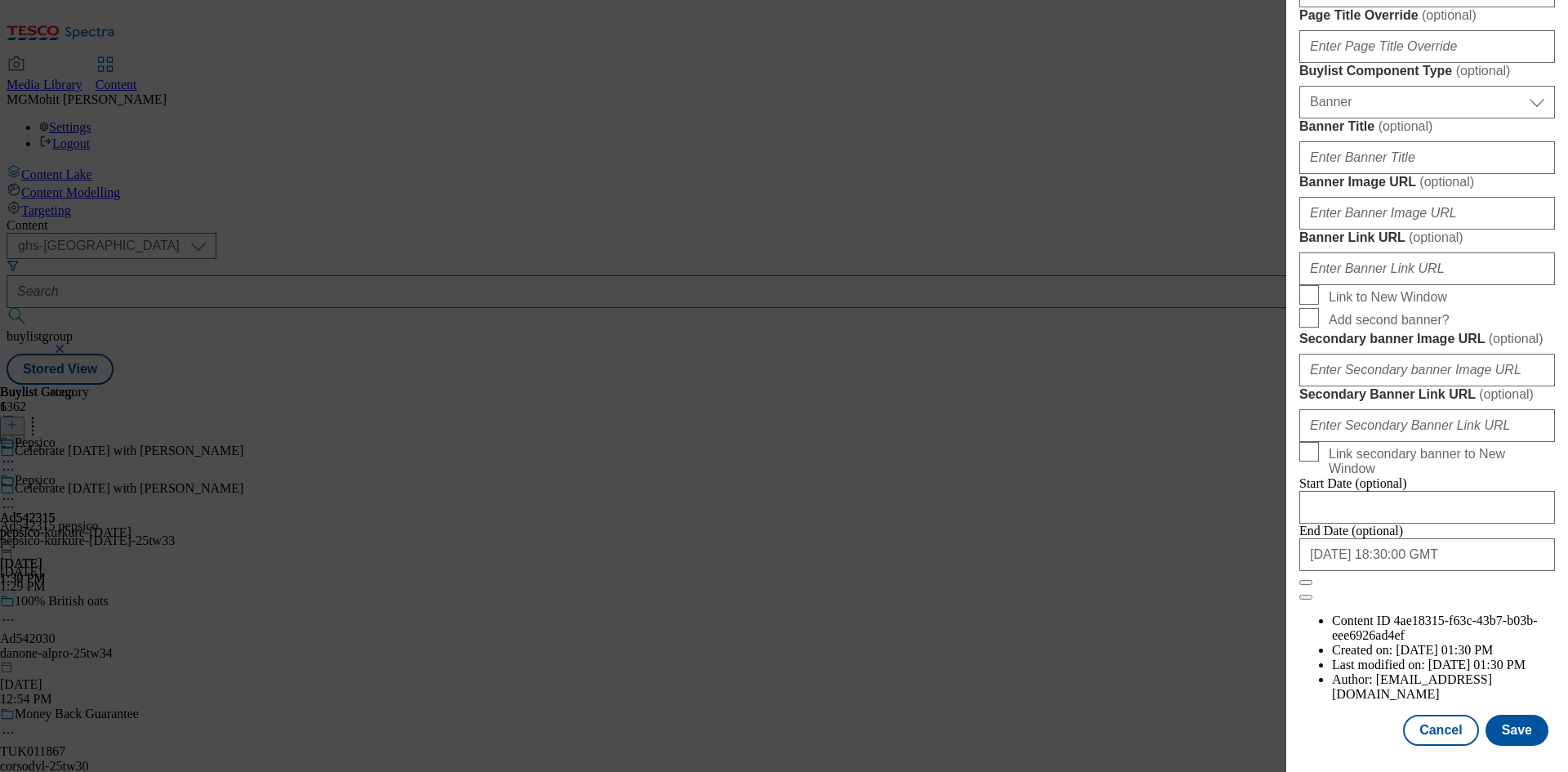
scroll to position [1691, 0]
type input "Kurkure Masala Munch Sharing Snacks Crisps 100g"
click at [1517, 739] on button "Save" at bounding box center [1516, 730] width 63 height 31
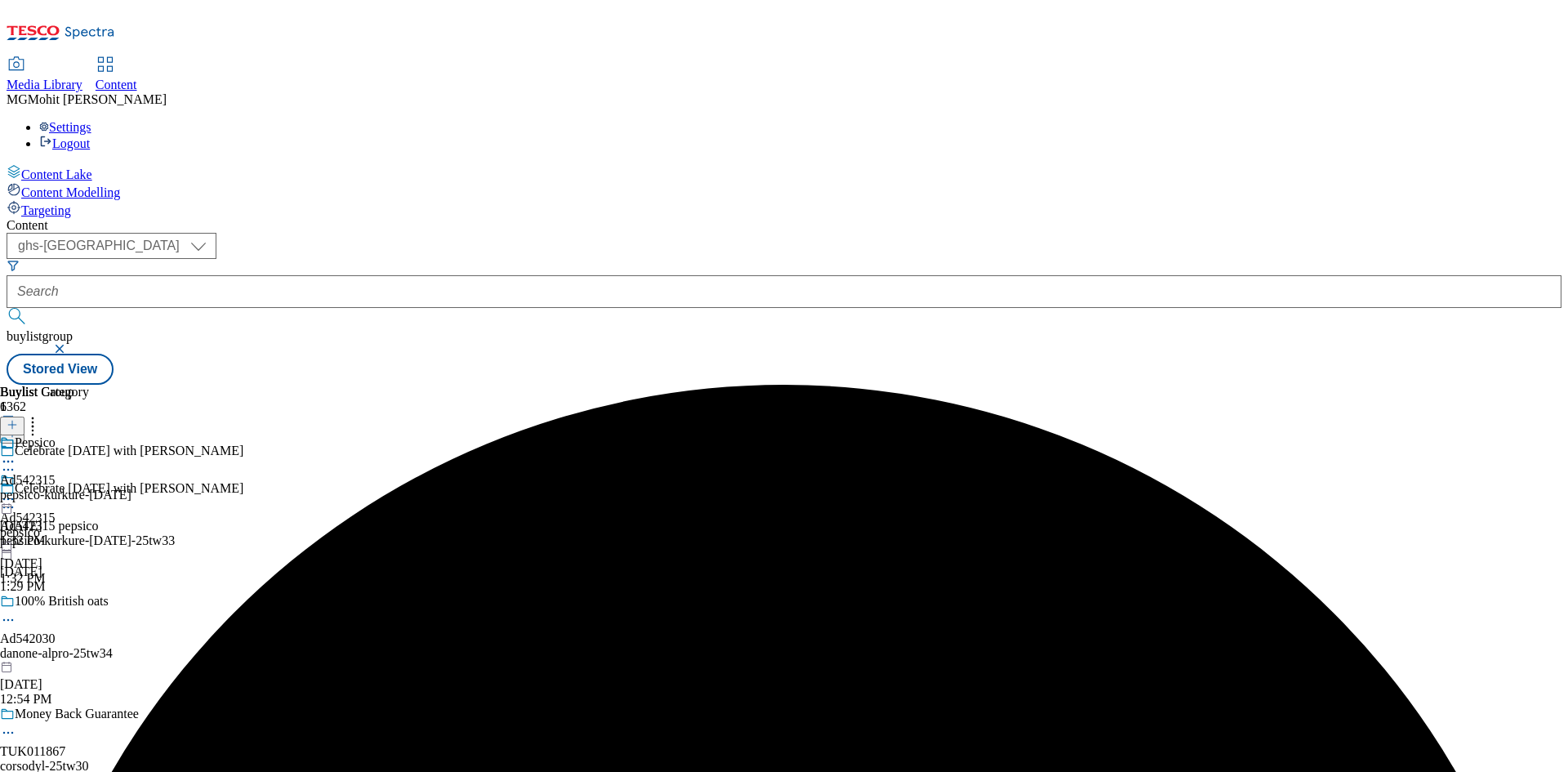
click at [10, 507] on circle at bounding box center [8, 507] width 3 height 3
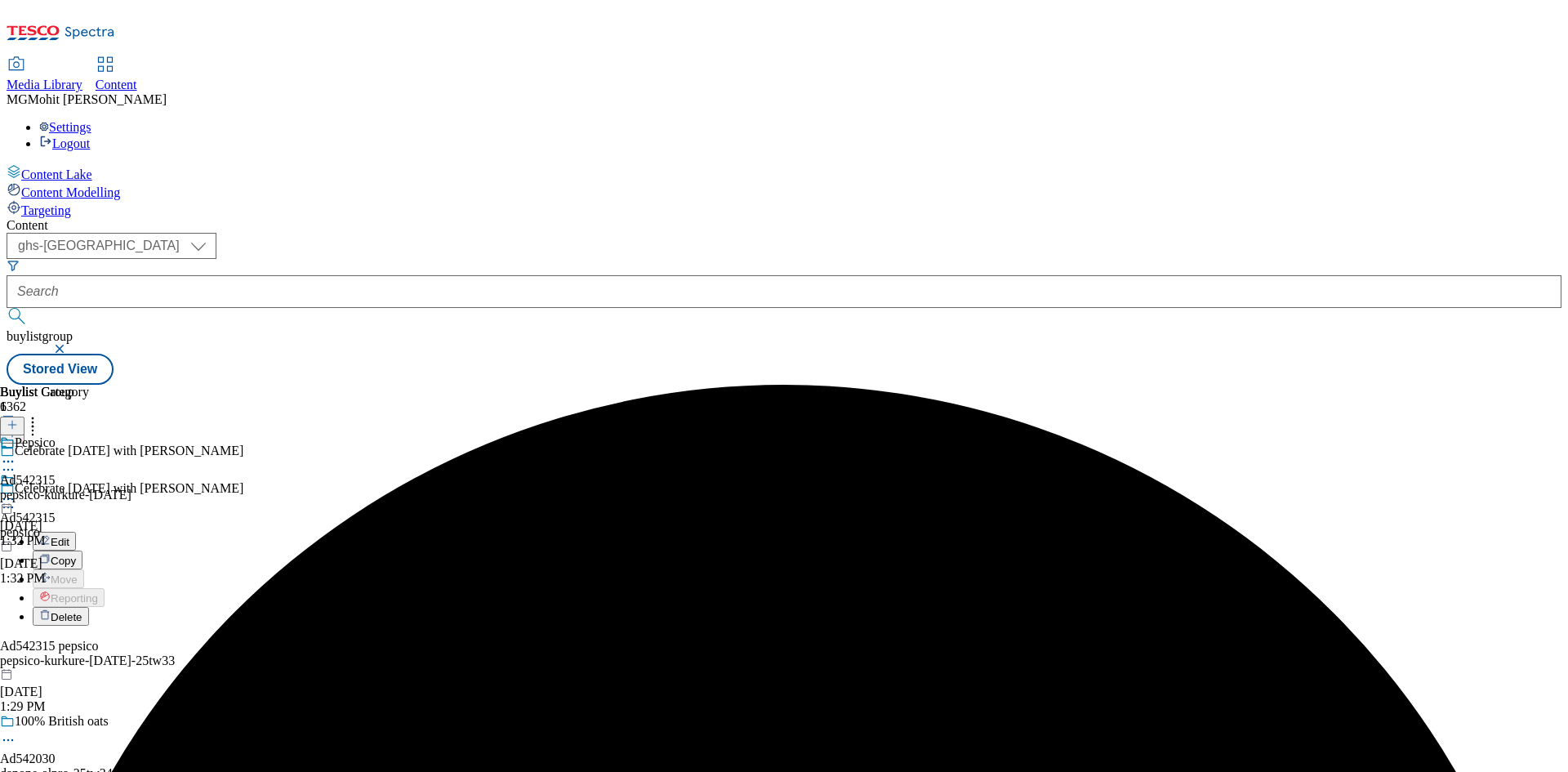
click at [70, 536] on span "Edit" at bounding box center [60, 542] width 19 height 12
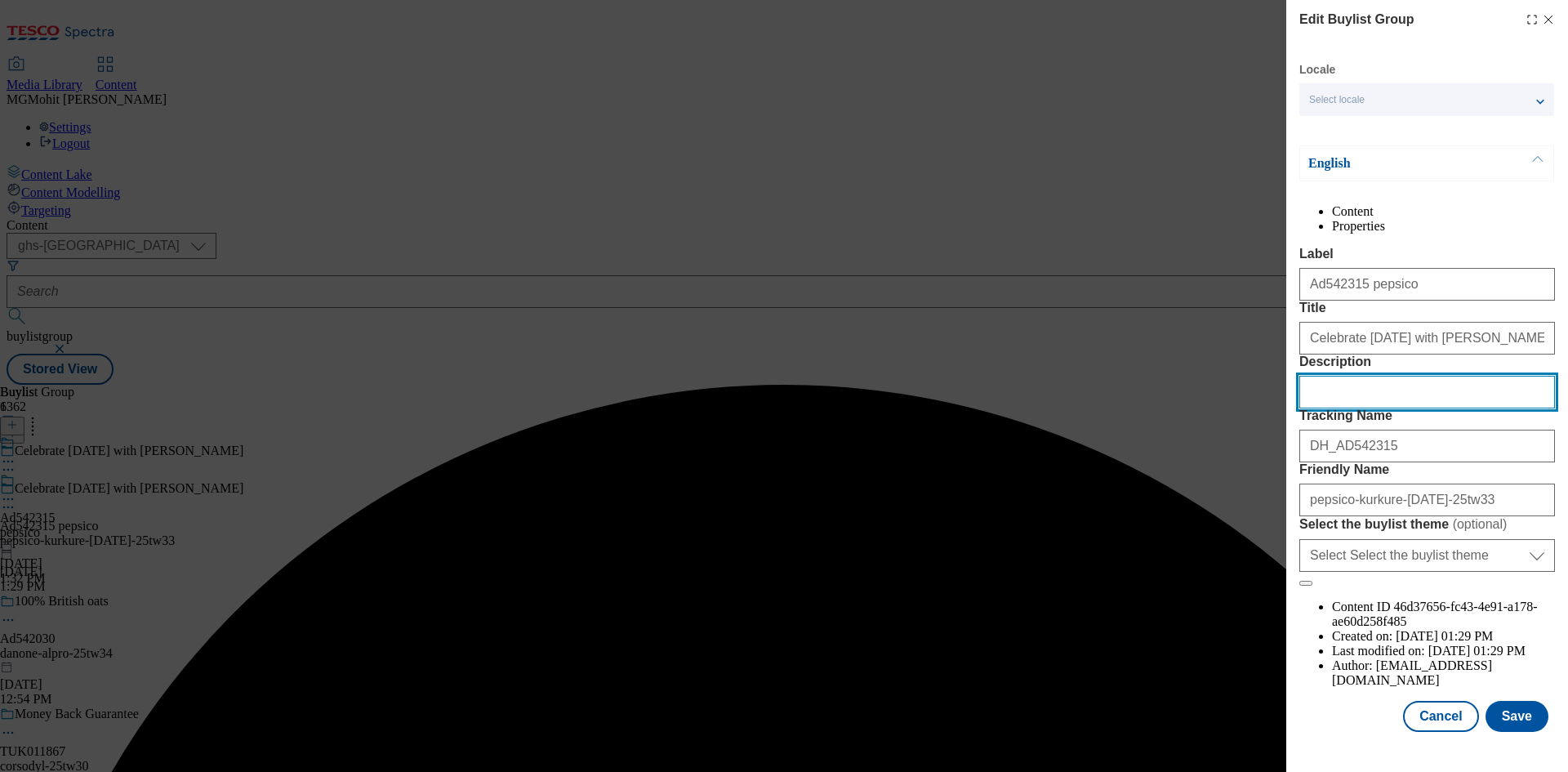
click at [1378, 409] on input "Description" at bounding box center [1427, 391] width 256 height 32
paste input "Kurkure Masala Munch Sharing Snacks Crisps 100g"
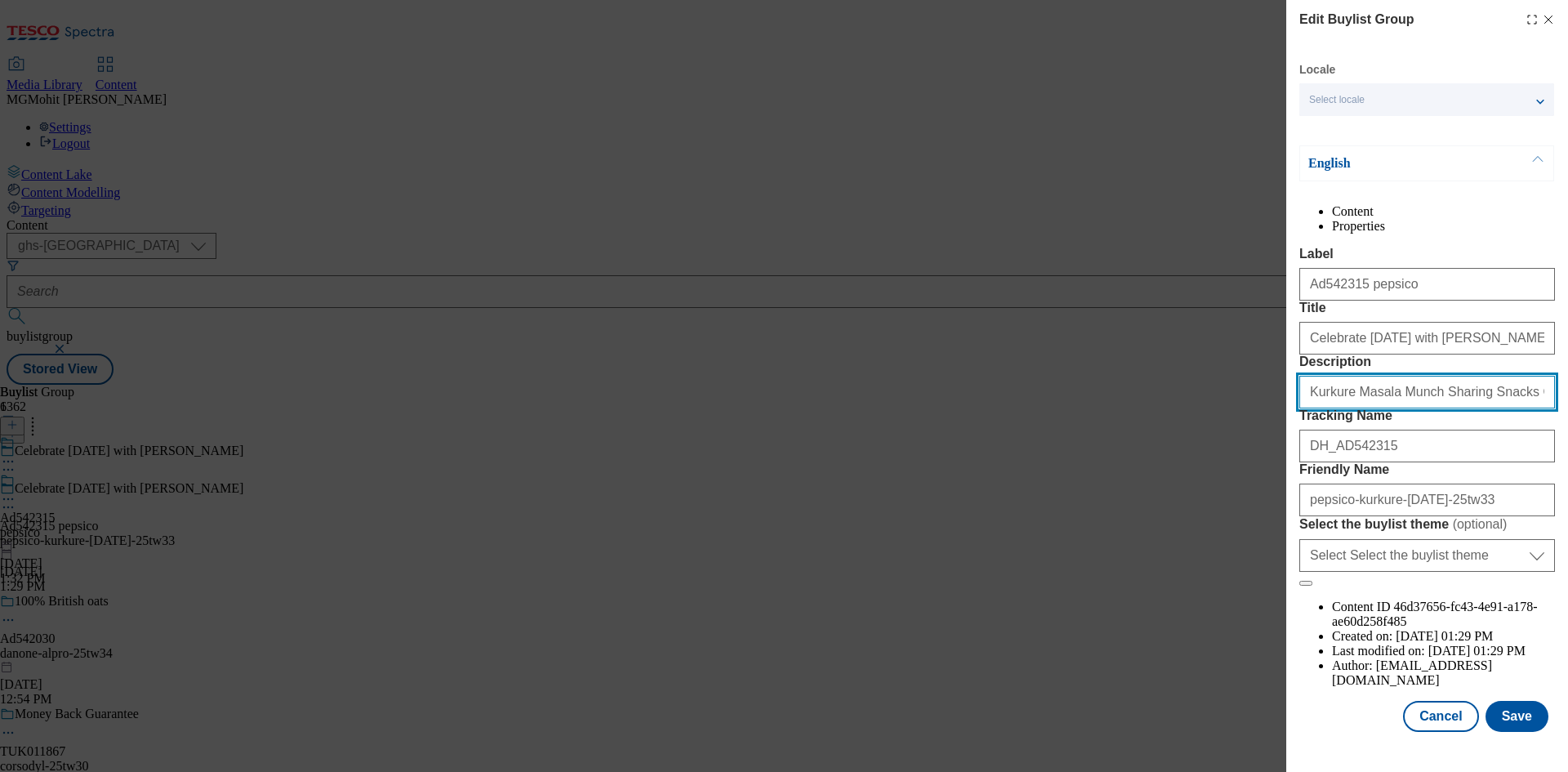
scroll to position [63, 0]
type input "Kurkure Masala Munch Sharing Snacks Crisps 100g"
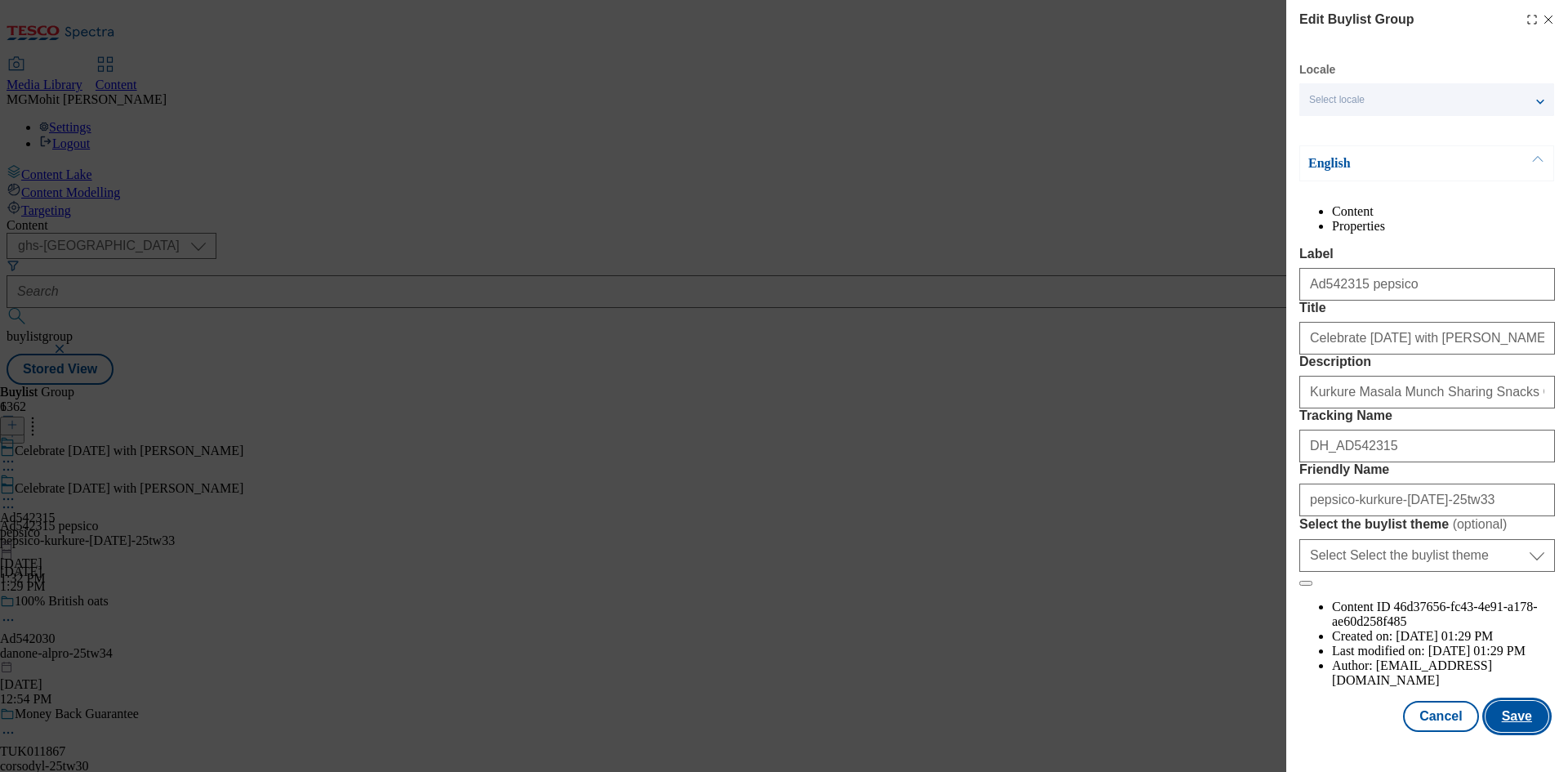
click at [1502, 728] on button "Save" at bounding box center [1516, 716] width 63 height 31
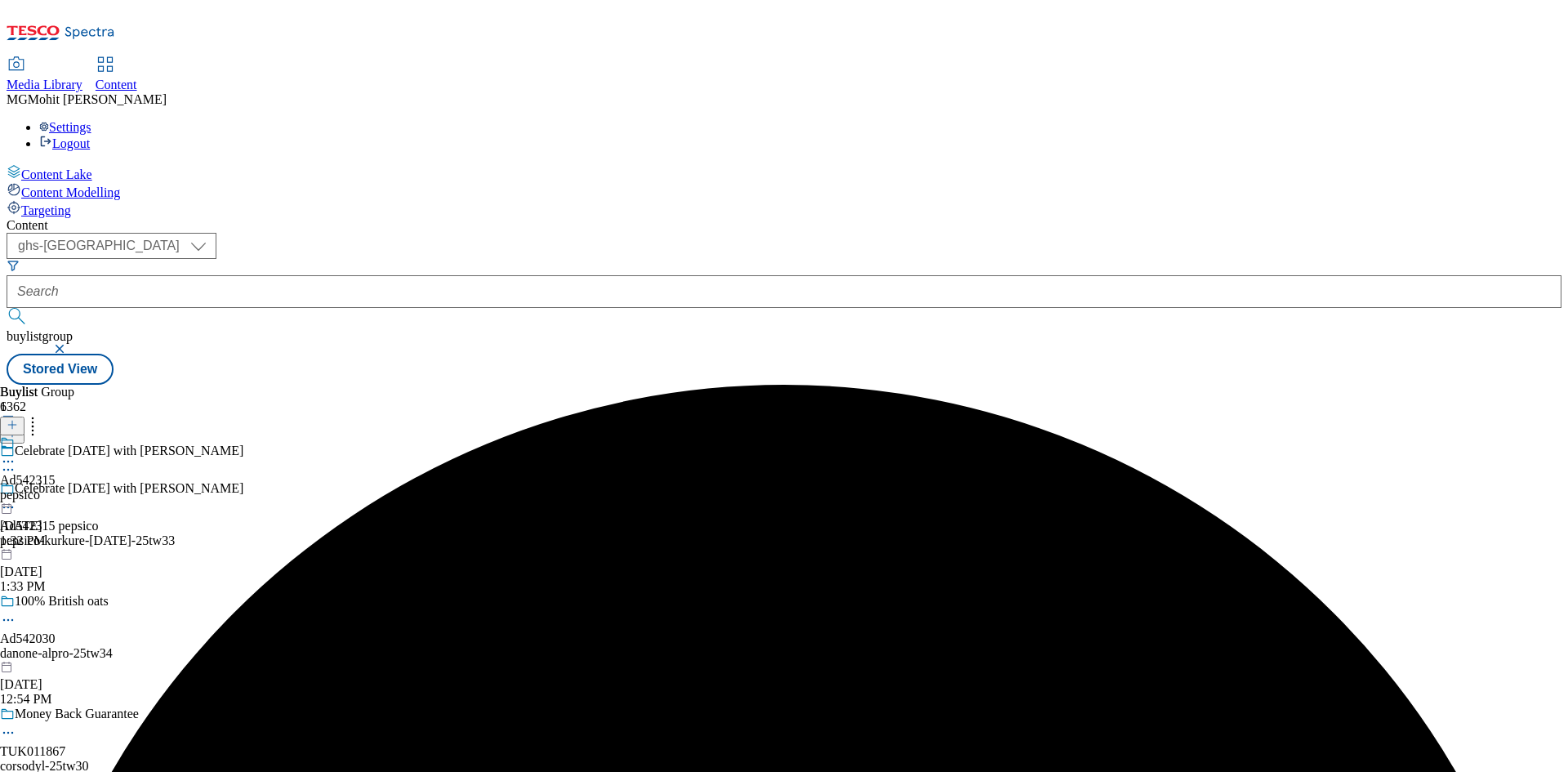
click at [17, 453] on icon at bounding box center [8, 461] width 17 height 17
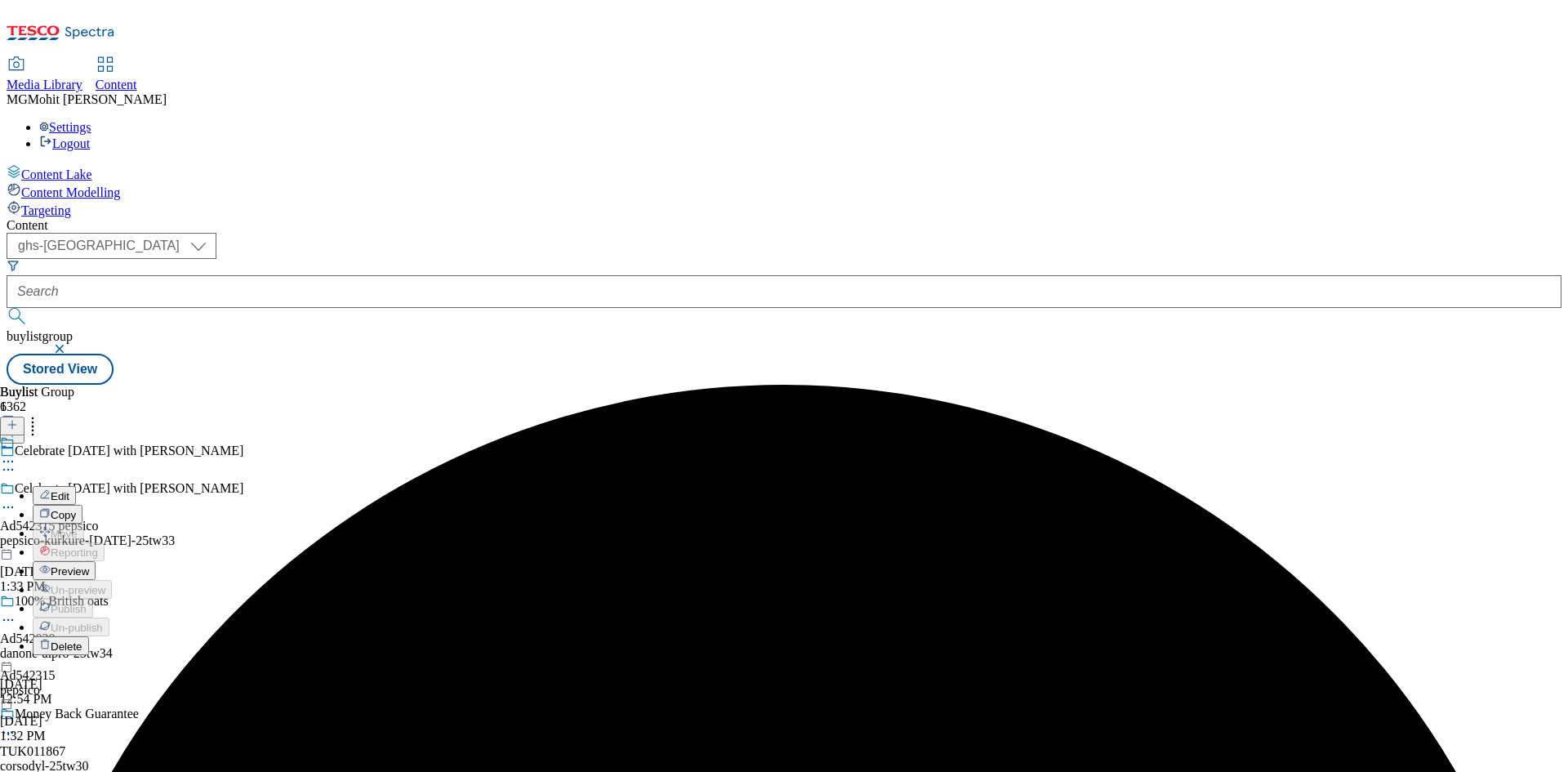
click at [89, 565] on span "Preview" at bounding box center [70, 571] width 38 height 12
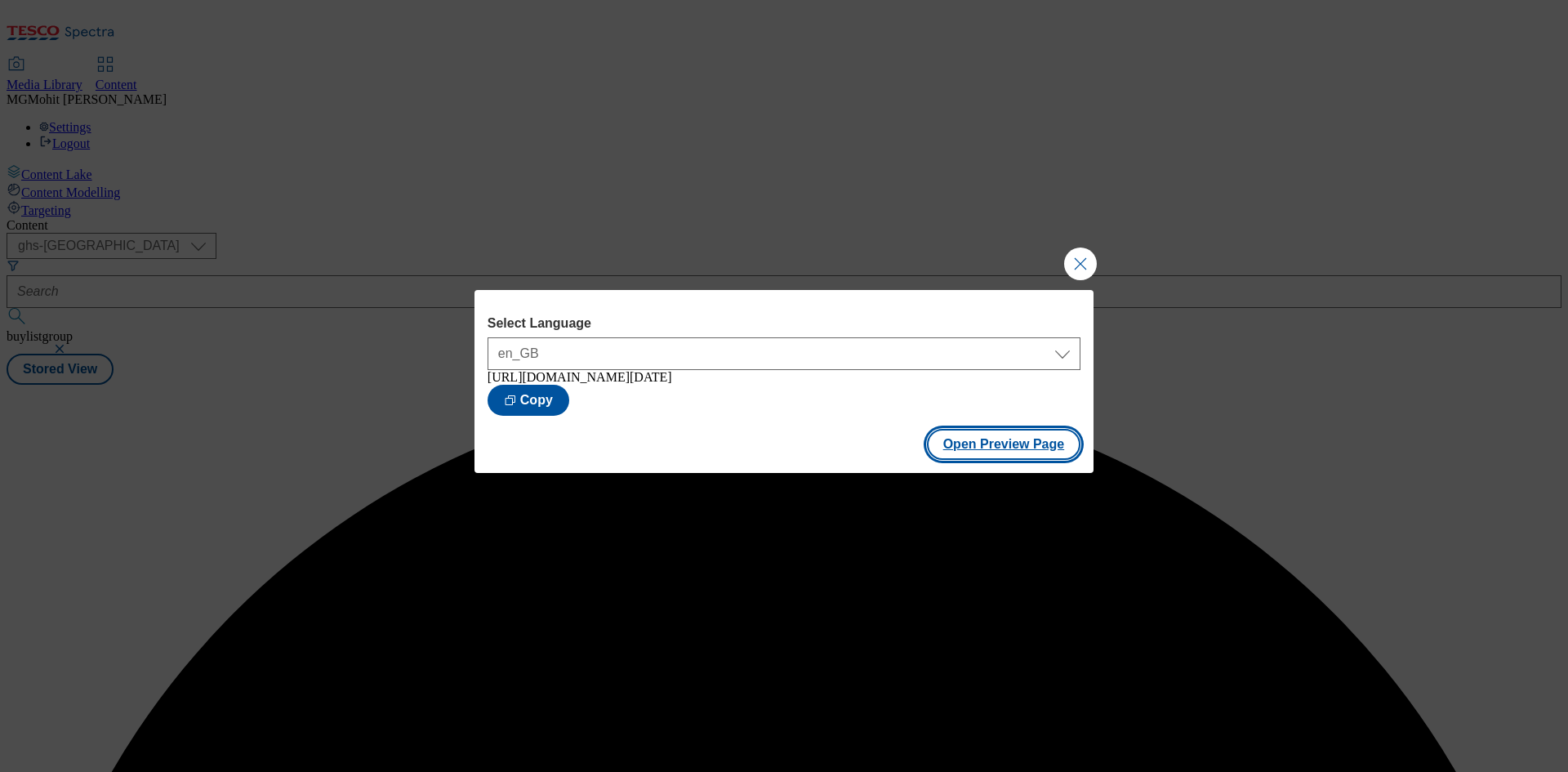
click at [959, 455] on button "Open Preview Page" at bounding box center [1004, 445] width 155 height 31
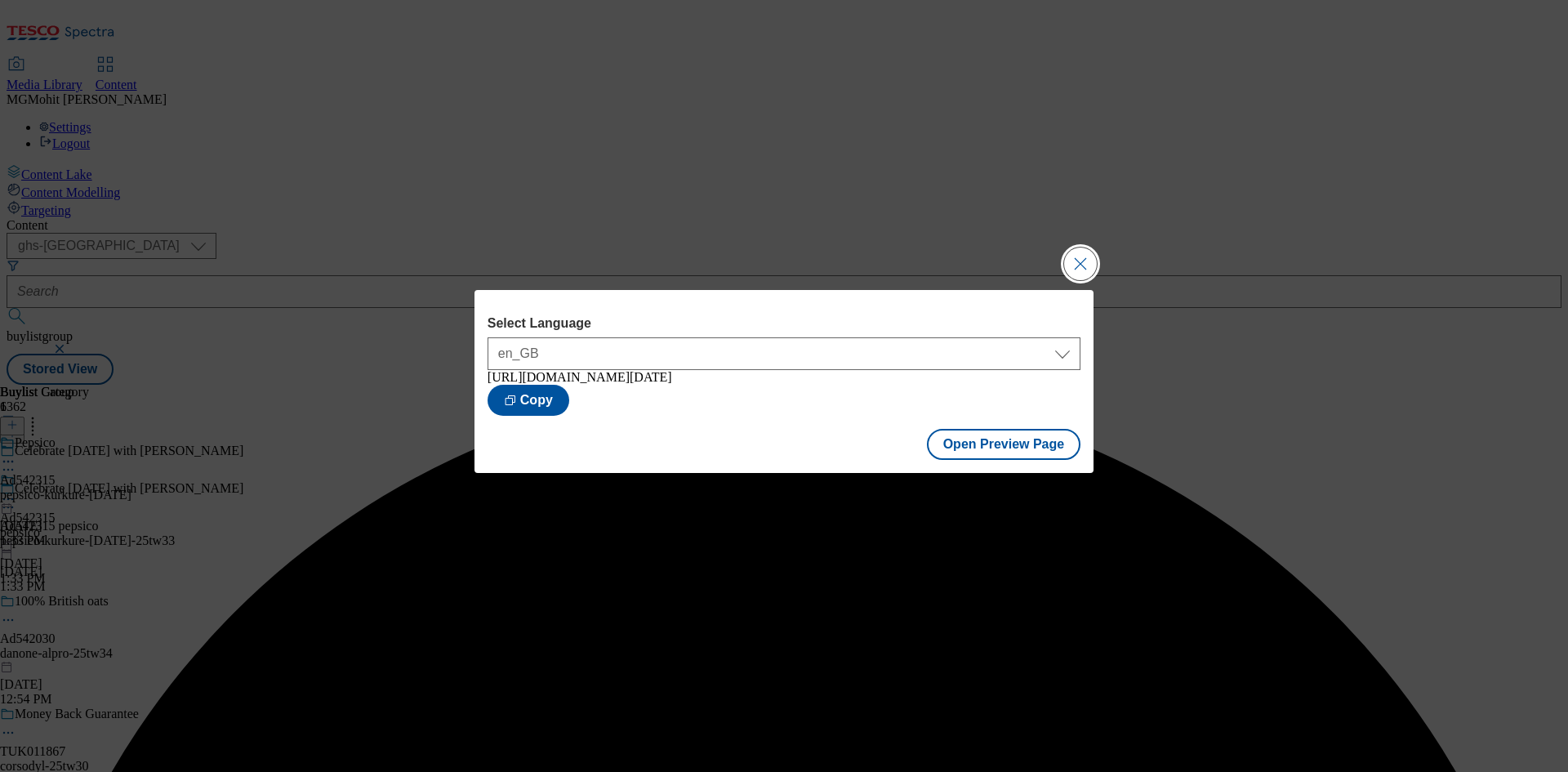
click at [1086, 258] on button "Close Modal" at bounding box center [1080, 263] width 32 height 32
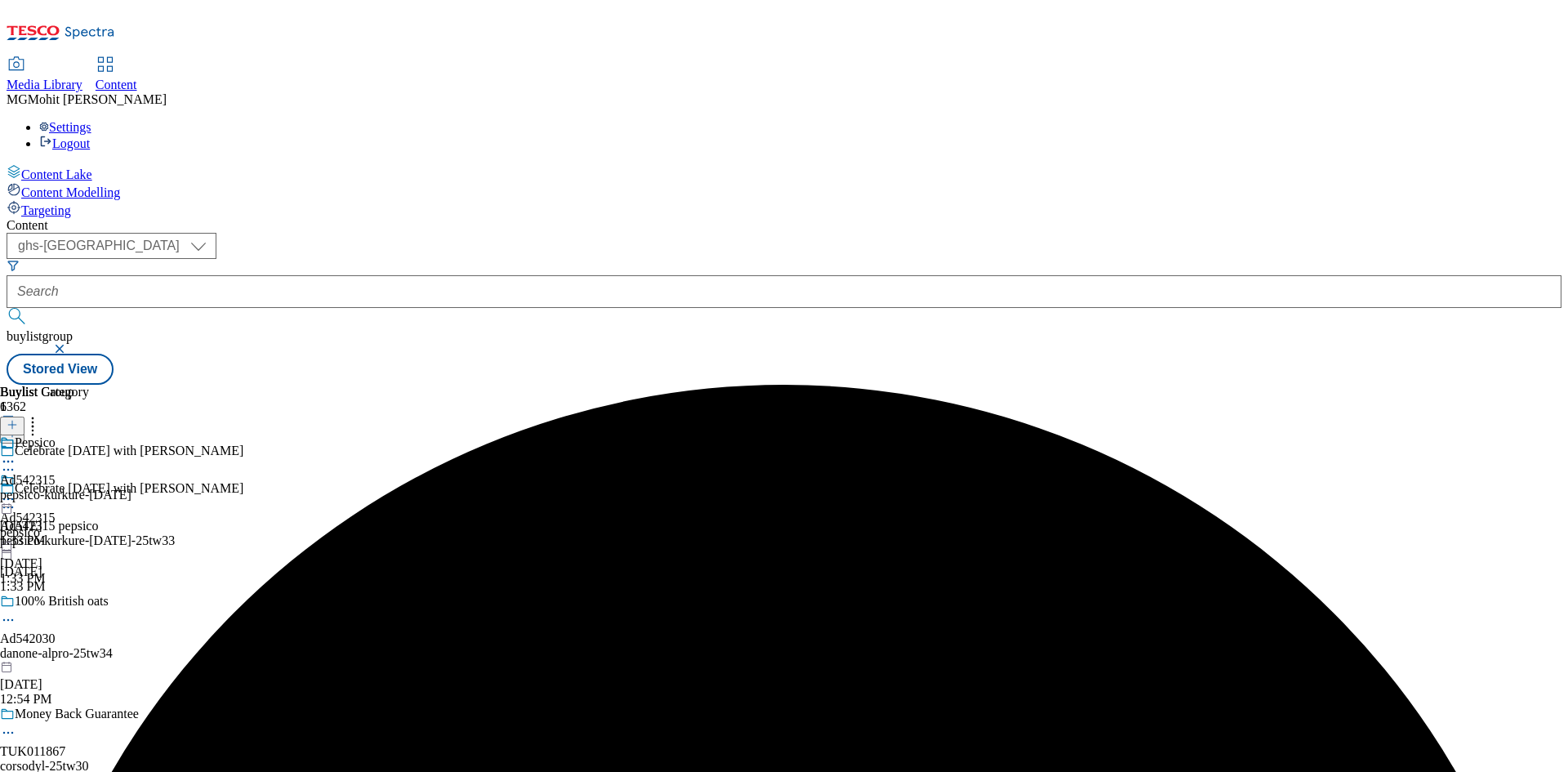
click at [17, 491] on icon at bounding box center [8, 499] width 17 height 17
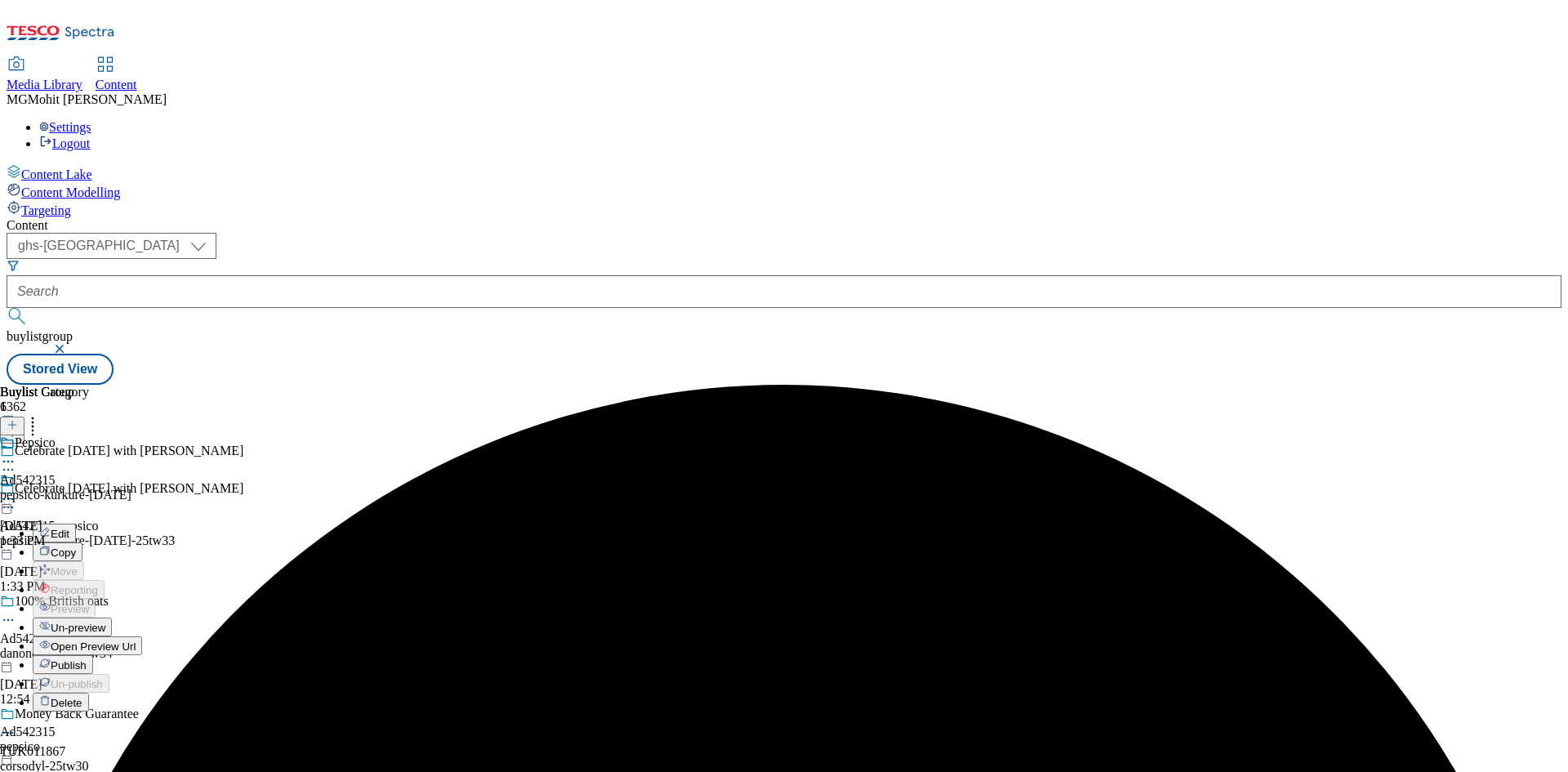
click at [86, 659] on span "Publish" at bounding box center [68, 665] width 36 height 12
